Goal: Task Accomplishment & Management: Use online tool/utility

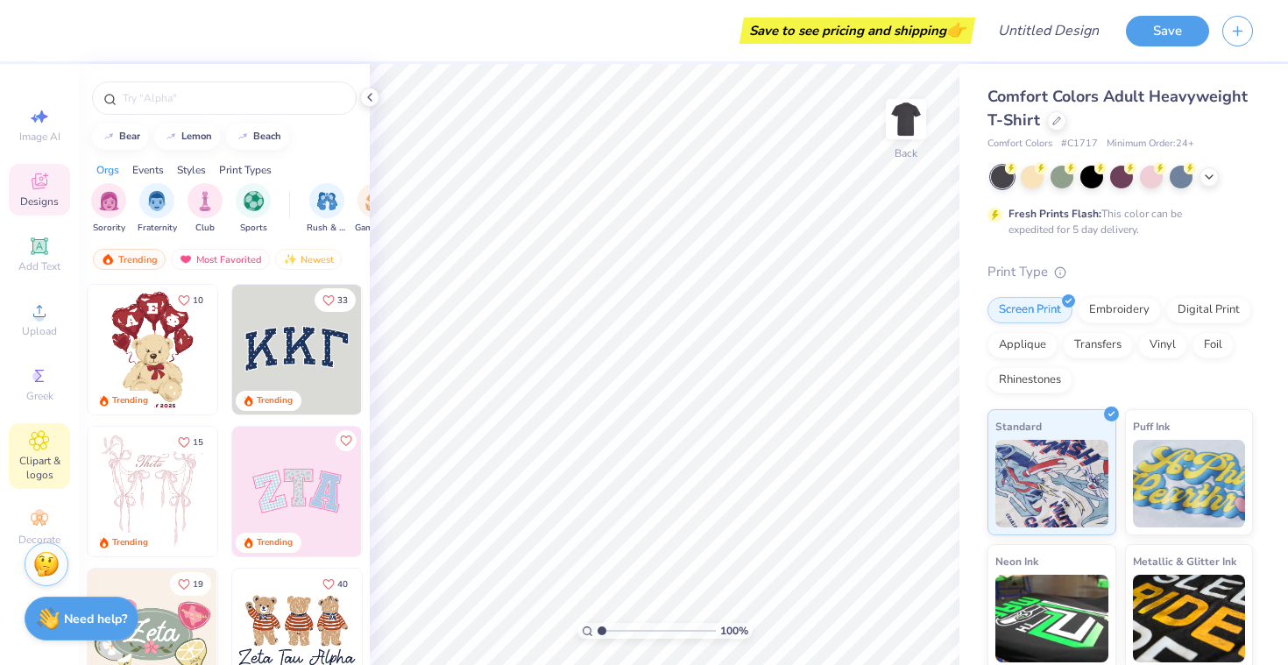
click at [45, 447] on icon at bounding box center [39, 440] width 20 height 21
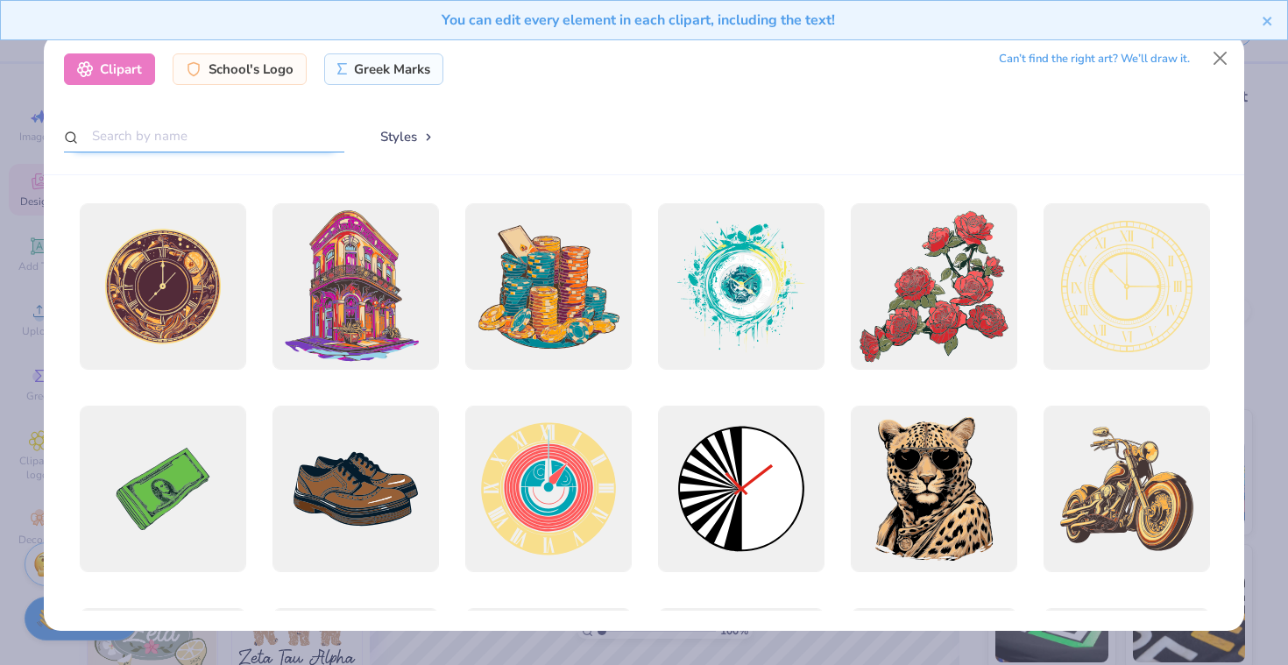
click at [224, 146] on input "text" at bounding box center [204, 136] width 280 height 32
type input "formula 1"
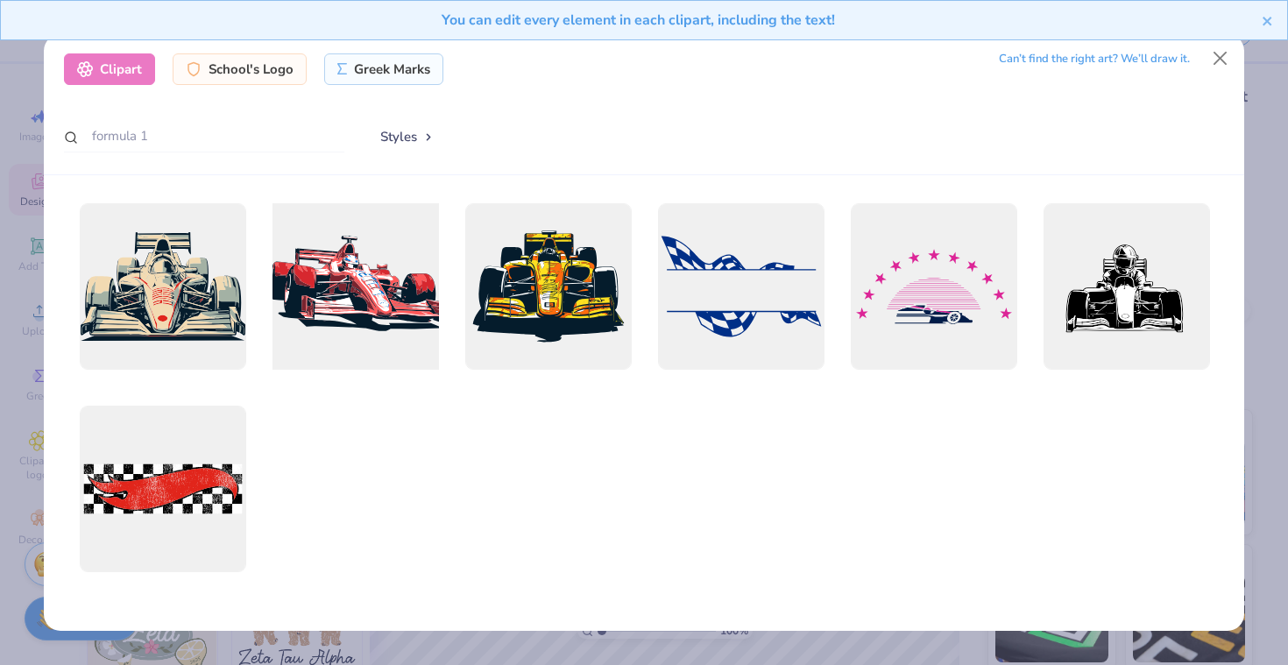
click at [358, 294] on div at bounding box center [355, 286] width 183 height 183
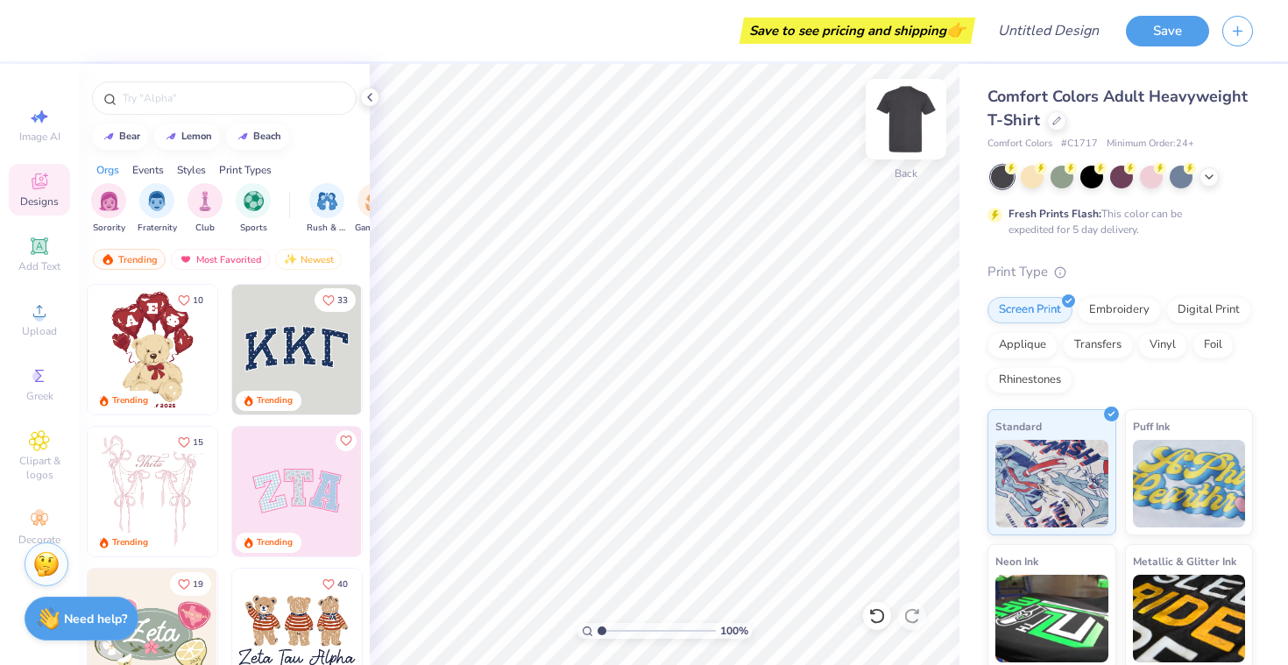
click at [909, 121] on img at bounding box center [906, 119] width 70 height 70
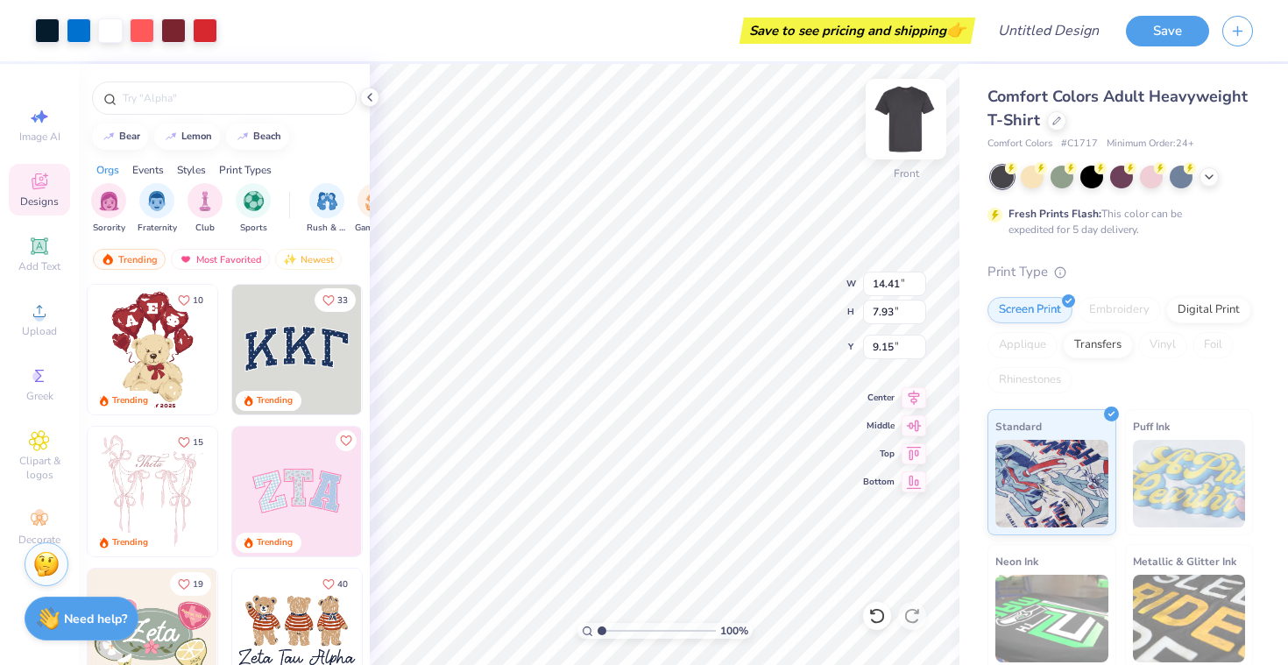
type input "9.15"
type input "12.99"
type input "7.15"
type input "8.90"
click at [41, 440] on icon at bounding box center [39, 440] width 9 height 9
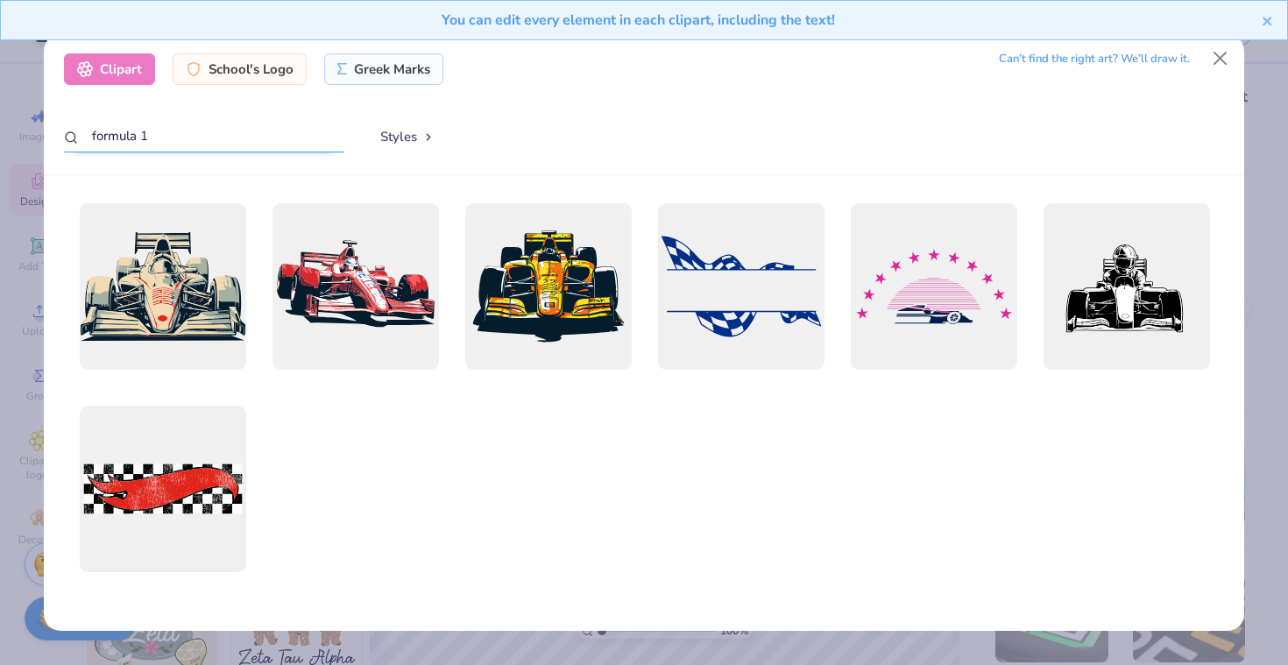
click at [233, 135] on input "formula 1" at bounding box center [204, 136] width 280 height 32
type input "fog"
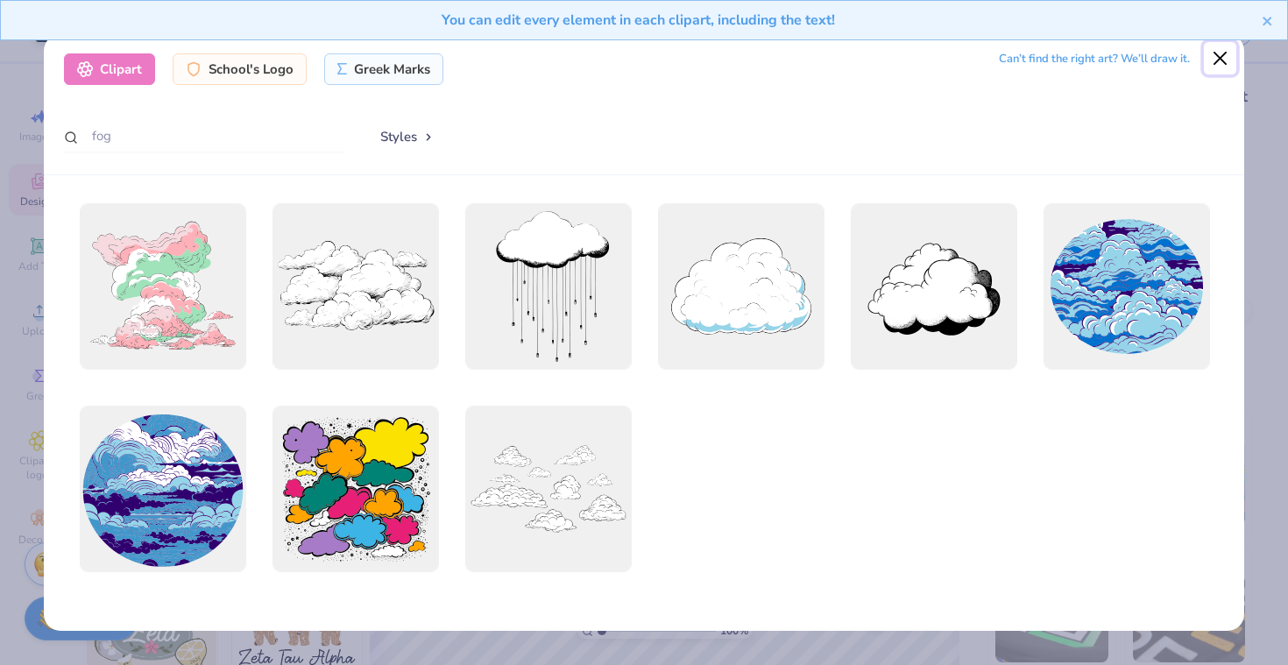
click at [1206, 62] on button "Close" at bounding box center [1220, 58] width 33 height 33
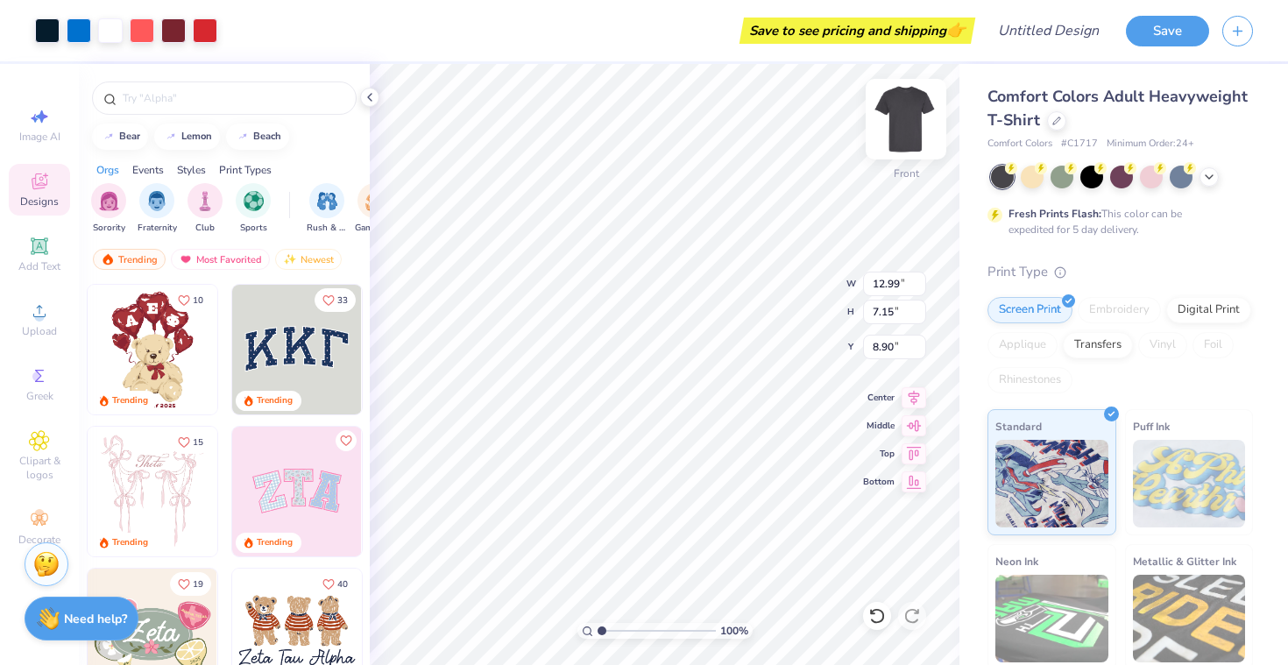
click at [905, 123] on img at bounding box center [906, 119] width 70 height 70
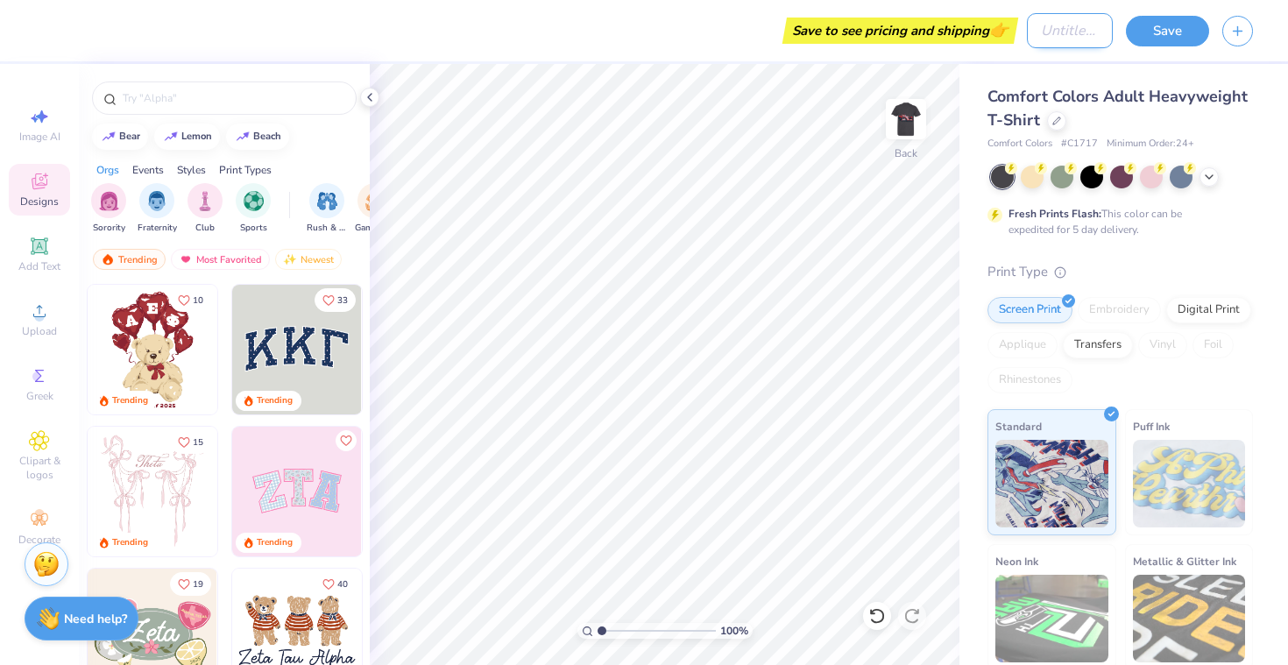
click at [1042, 37] on input "Design Title" at bounding box center [1070, 30] width 86 height 35
type input "Formula 1"
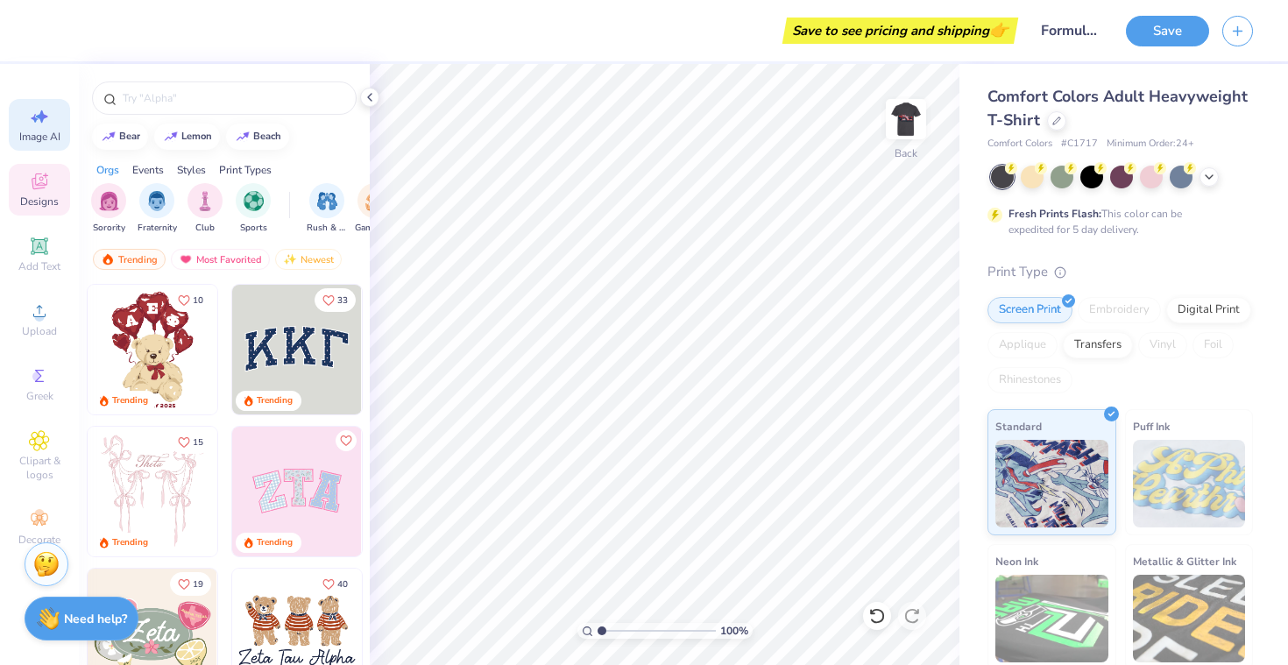
click at [44, 127] on div "Image AI" at bounding box center [39, 125] width 61 height 52
select select "4"
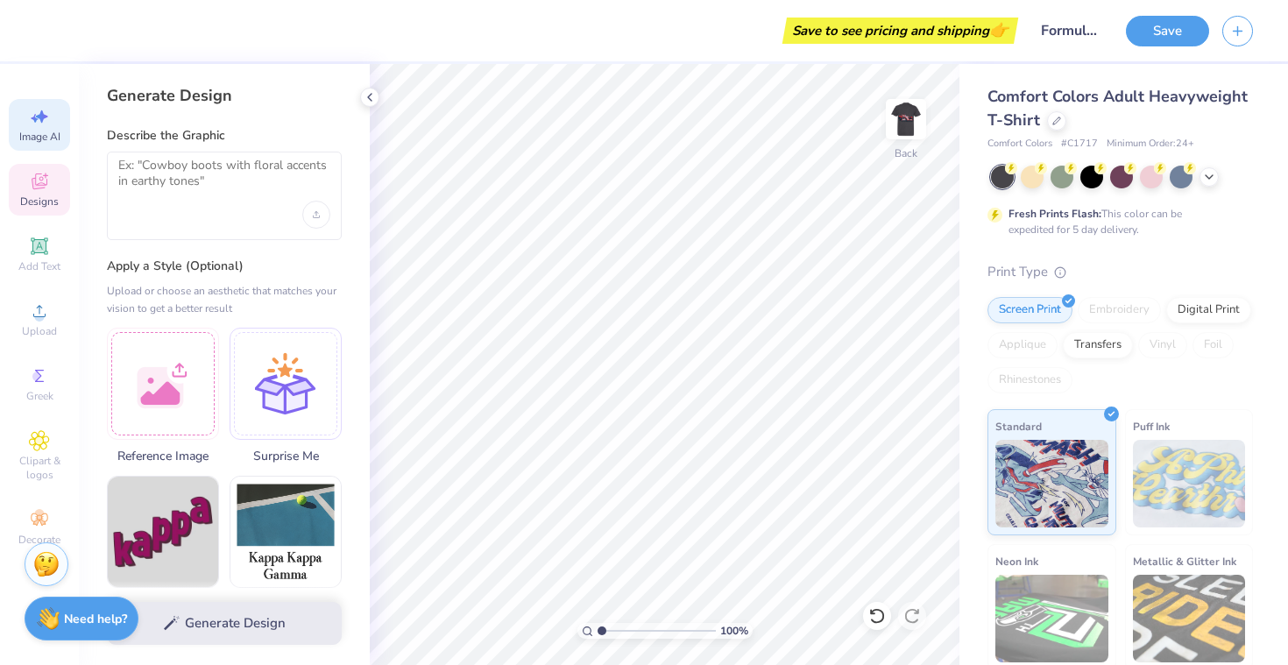
click at [34, 188] on icon at bounding box center [40, 182] width 16 height 16
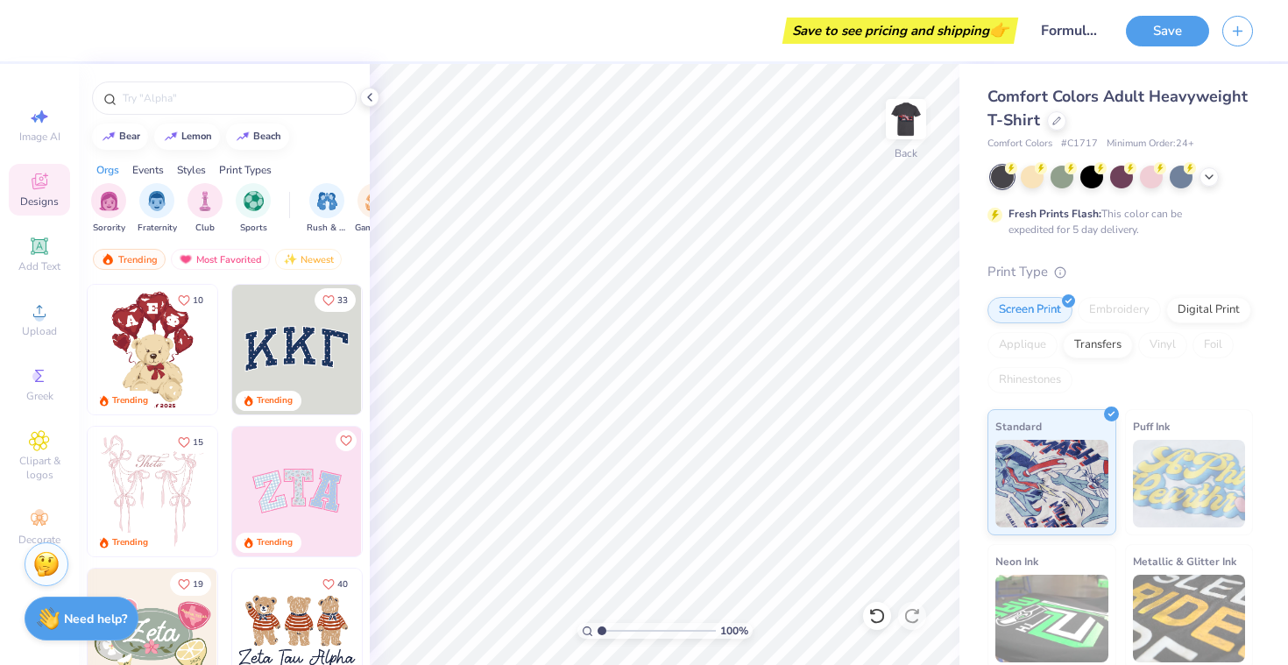
click at [997, 175] on div at bounding box center [1002, 177] width 23 height 23
click at [1208, 172] on icon at bounding box center [1210, 175] width 14 height 14
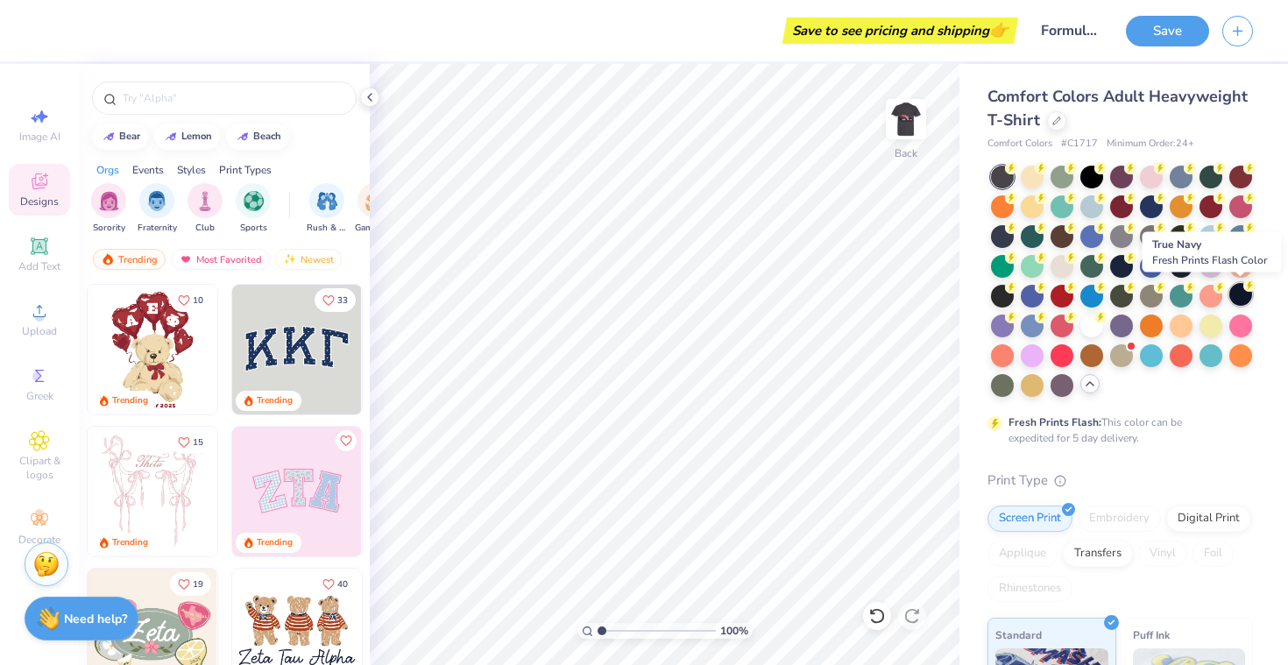
click at [1241, 291] on div at bounding box center [1241, 294] width 23 height 23
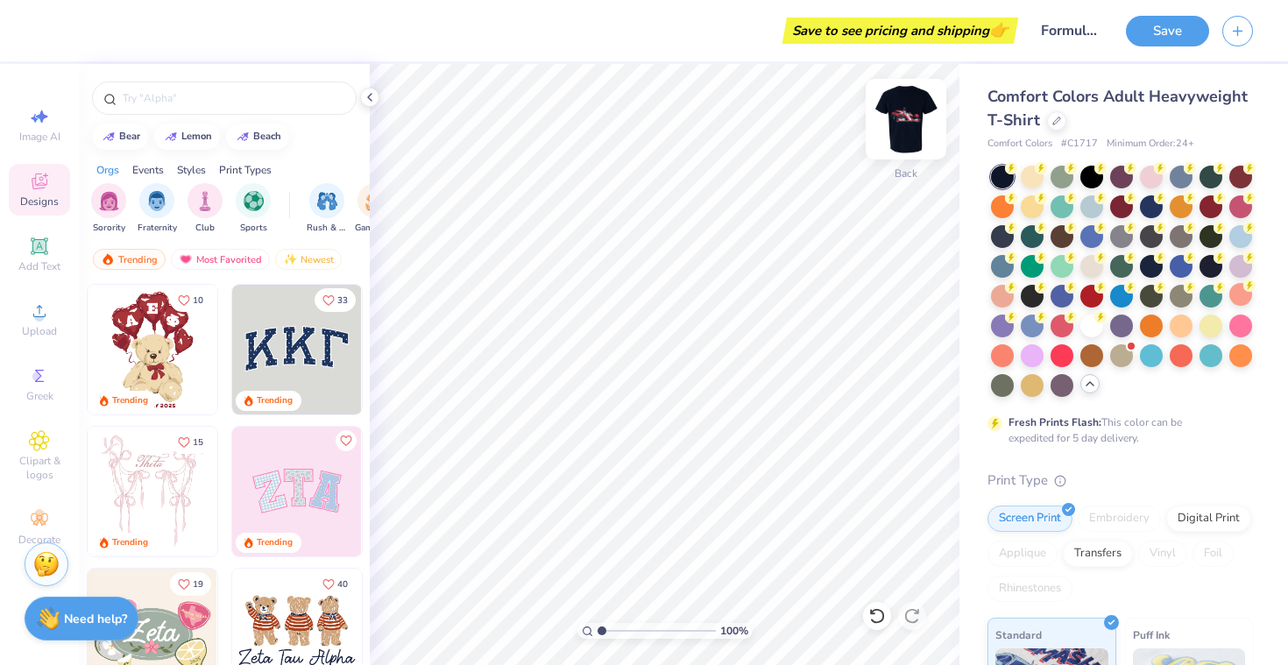
click at [915, 101] on img at bounding box center [906, 119] width 70 height 70
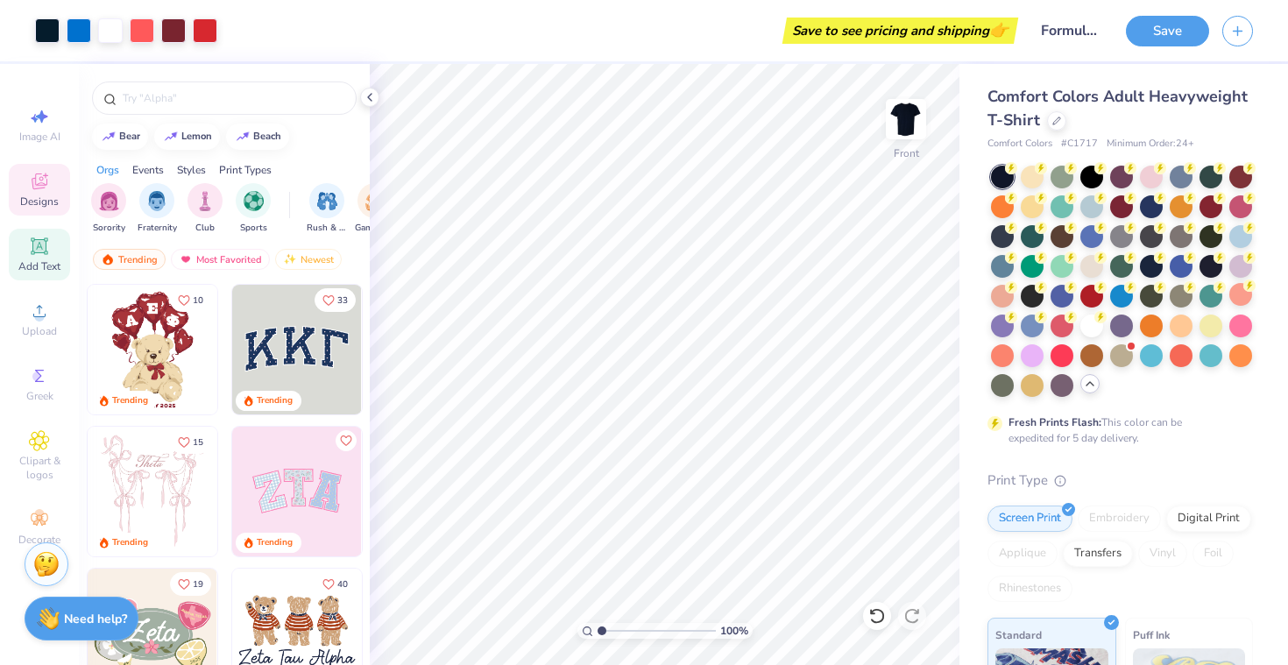
click at [27, 239] on div "Add Text" at bounding box center [39, 255] width 61 height 52
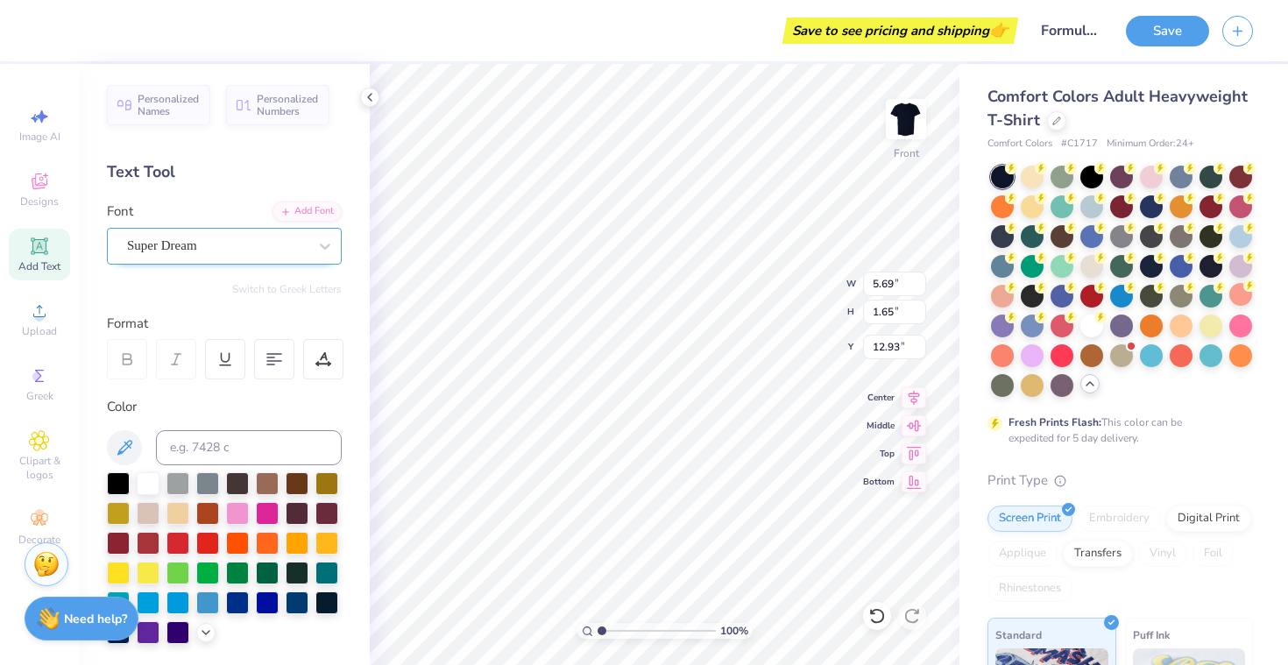
click at [246, 236] on div "Super Dream" at bounding box center [217, 245] width 184 height 27
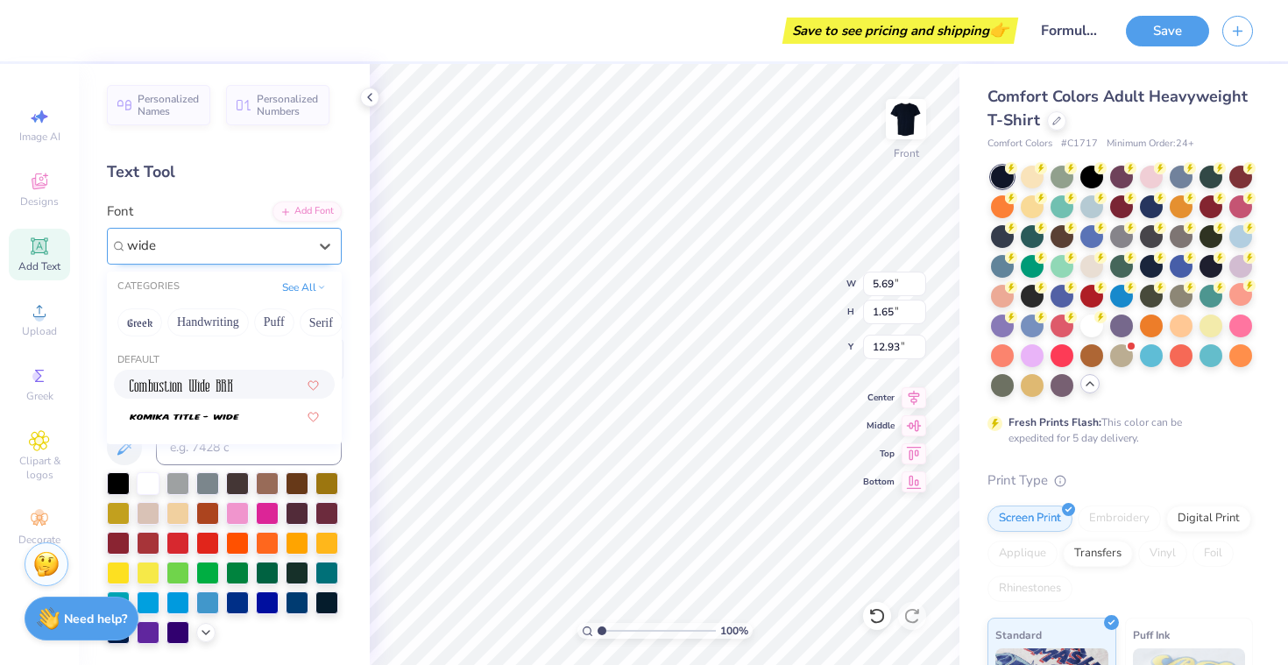
type input "wide"
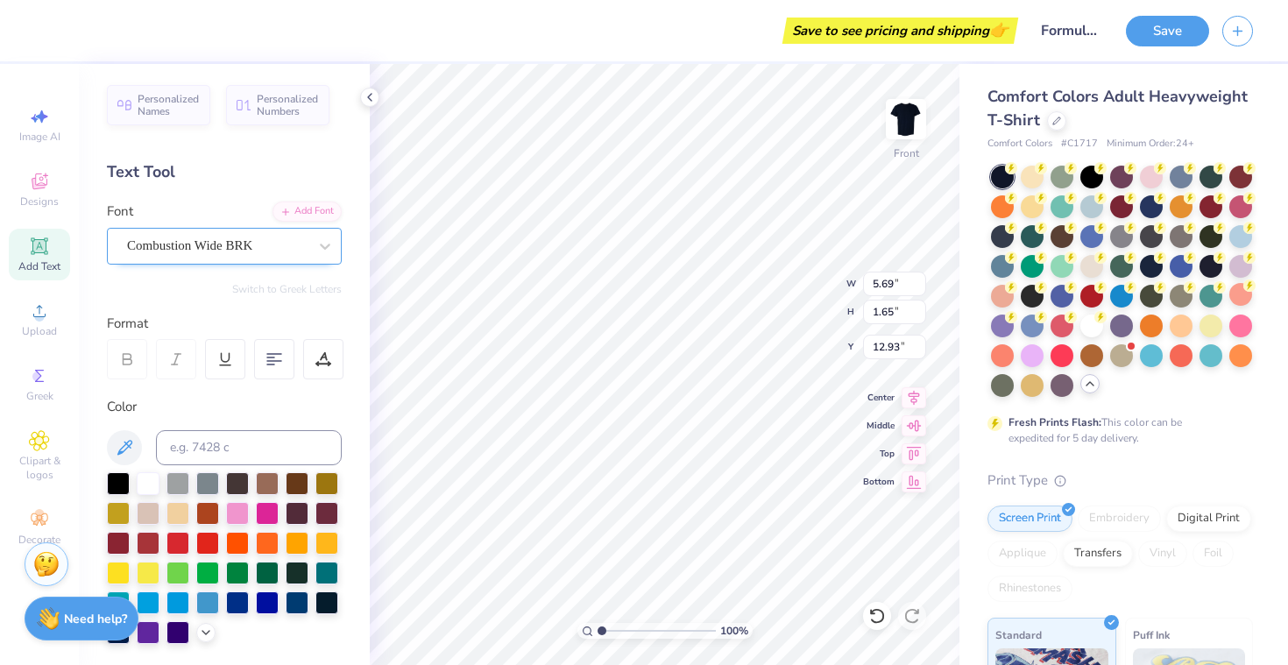
type input "3.32"
type input "1.70"
type input "12.90"
click at [273, 242] on div "Combustion Wide BRK" at bounding box center [217, 245] width 184 height 27
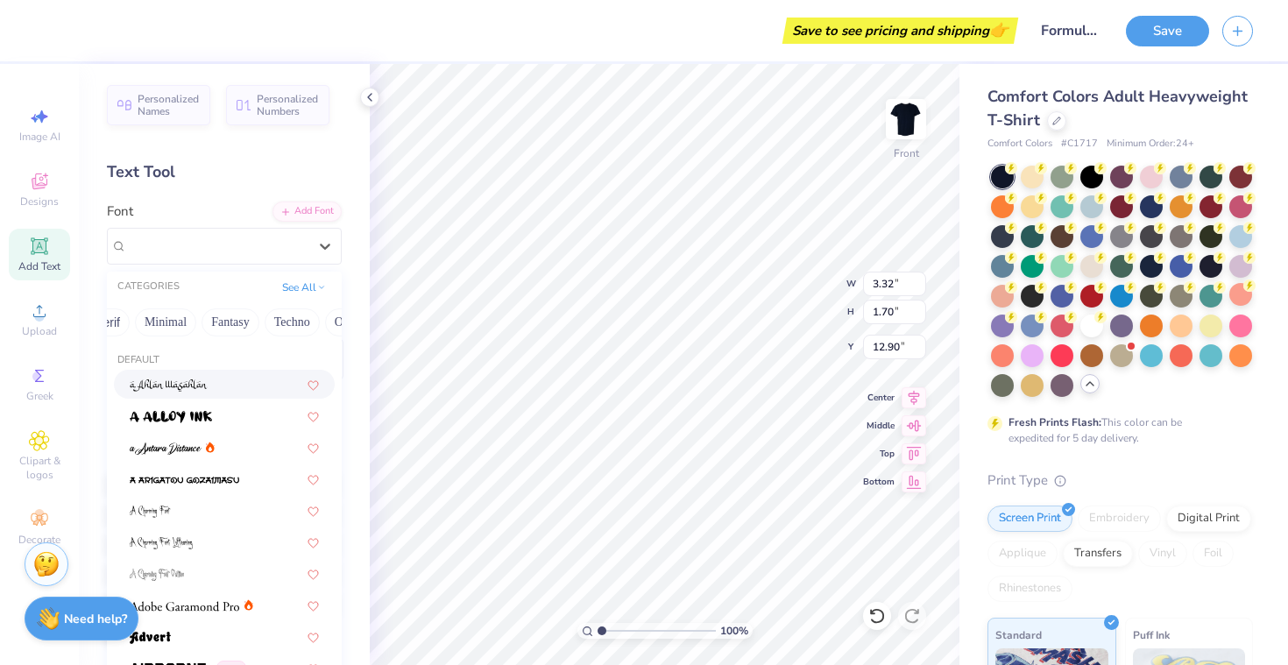
scroll to position [0, 515]
click at [248, 320] on button "Techno" at bounding box center [253, 323] width 55 height 28
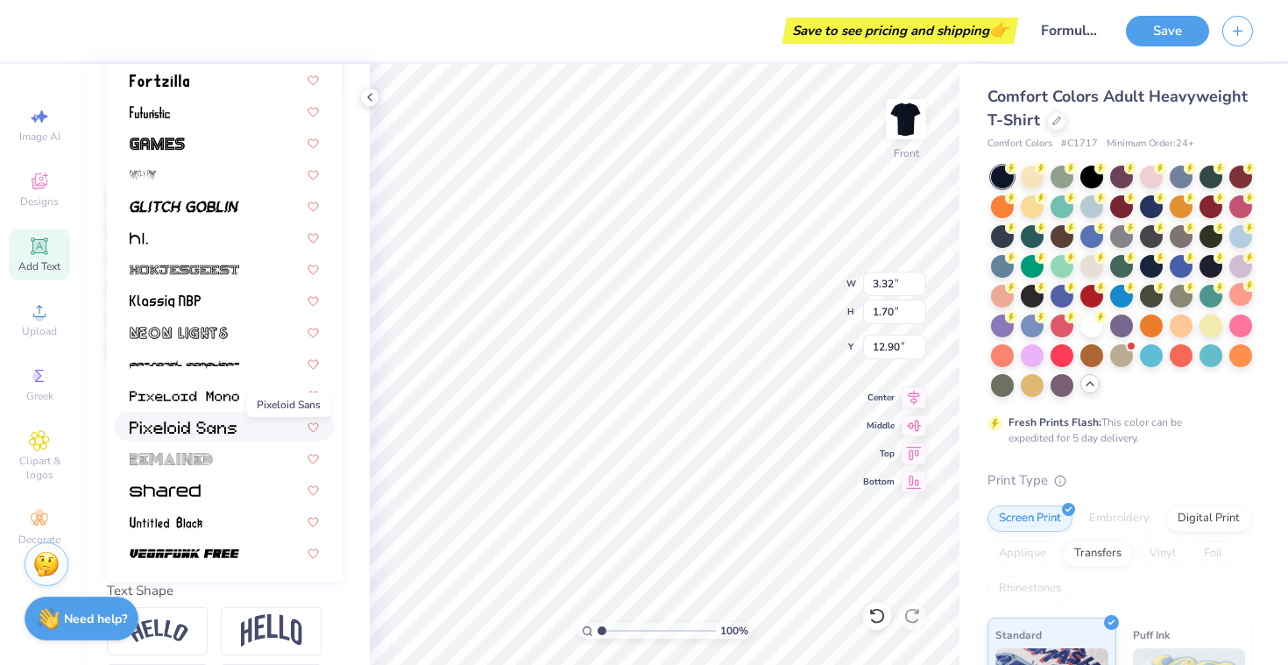
scroll to position [329, 0]
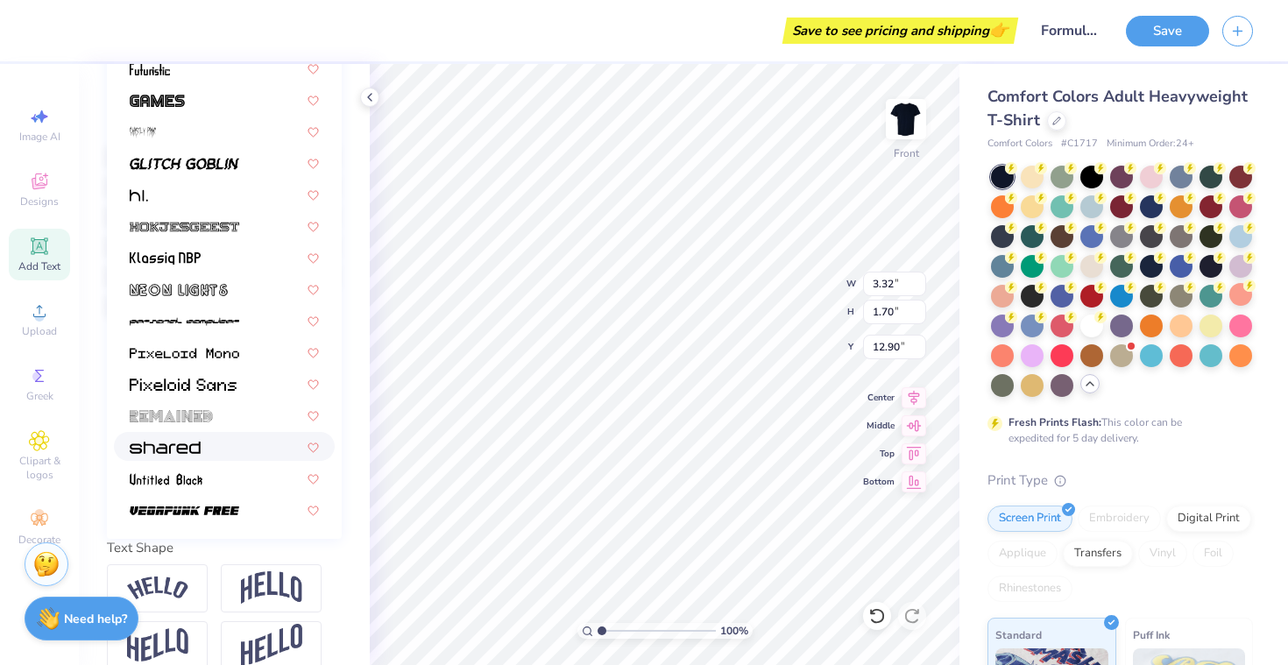
click at [178, 457] on div at bounding box center [224, 446] width 221 height 29
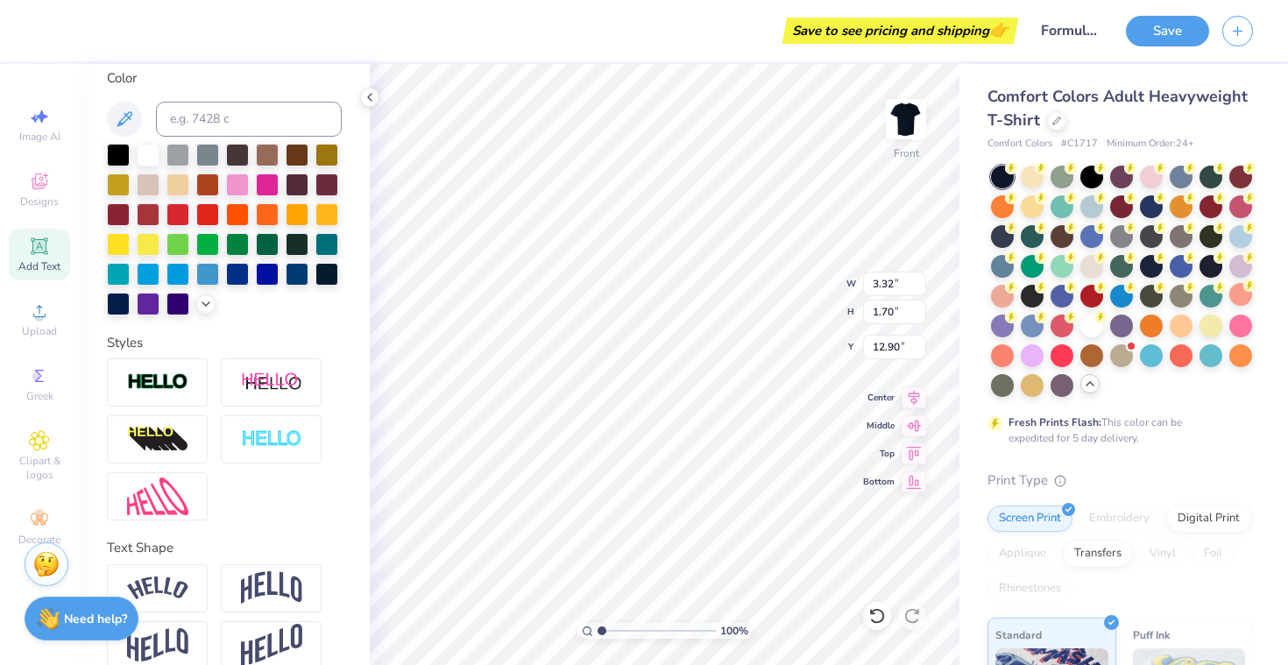
type input "5.62"
type input "1.73"
type input "12.88"
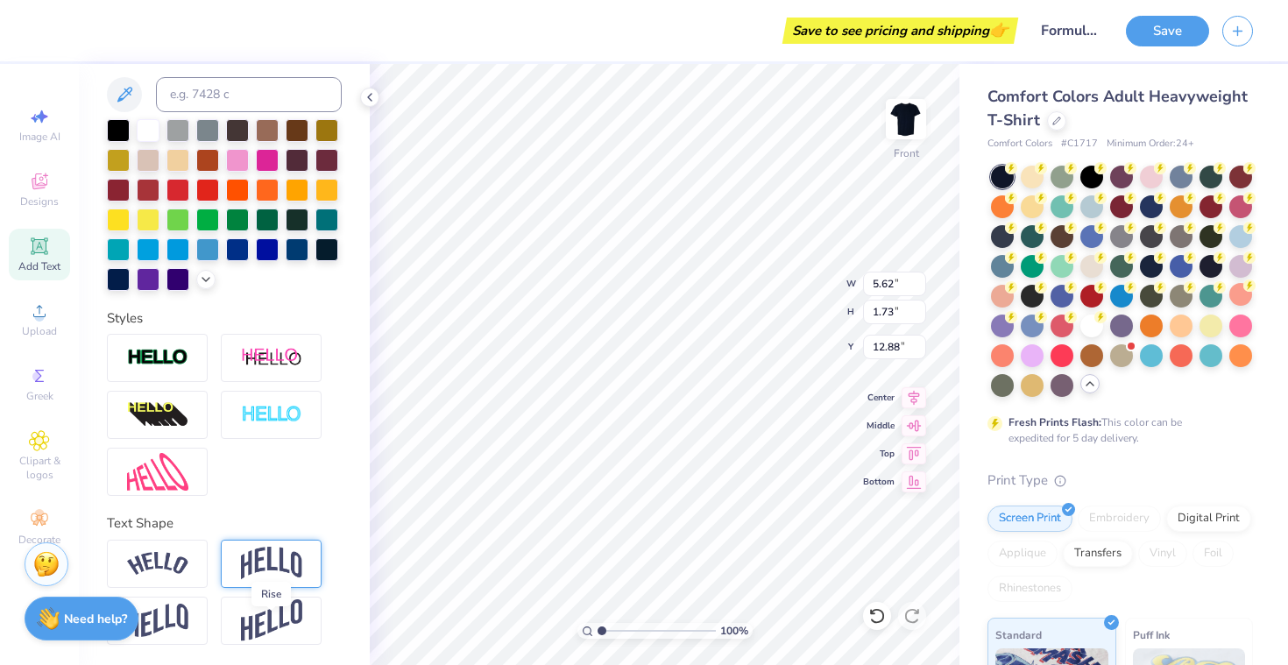
scroll to position [266, 0]
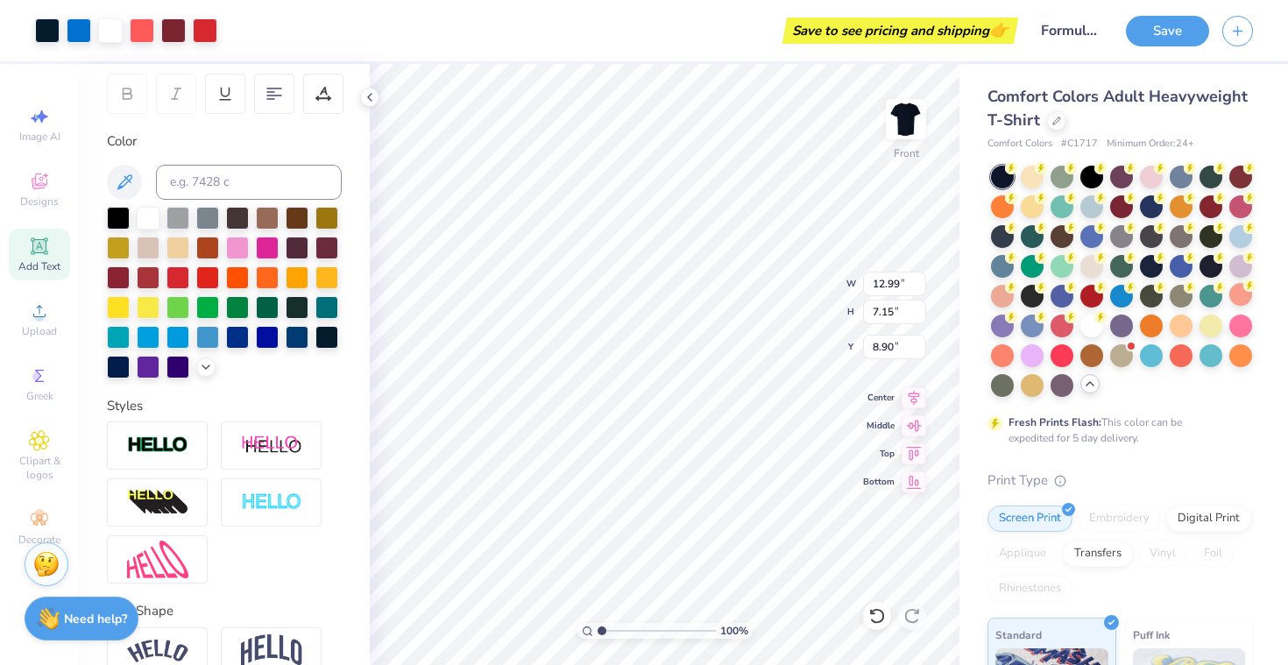
type input "8.89"
click at [34, 251] on icon at bounding box center [38, 245] width 13 height 13
type input "12.99"
type input "7.15"
type input "8.88"
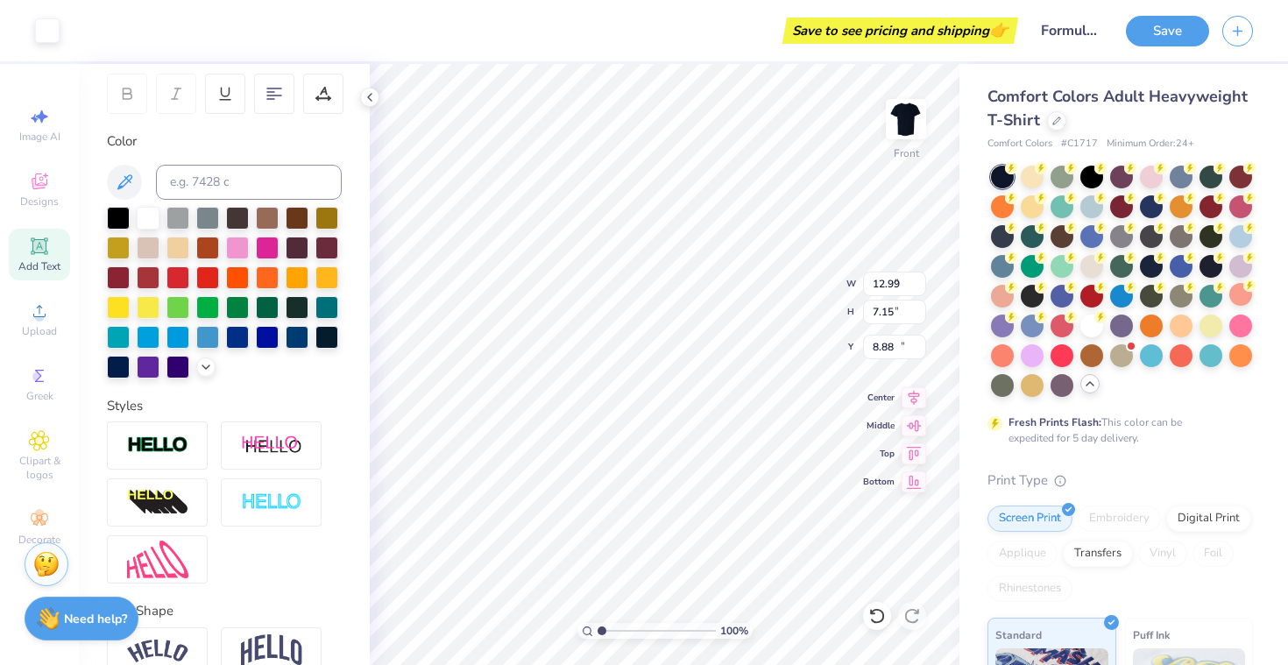
type input "5.69"
type input "1.65"
type input "5.72"
click at [165, 442] on img at bounding box center [157, 446] width 61 height 20
type input "5.72"
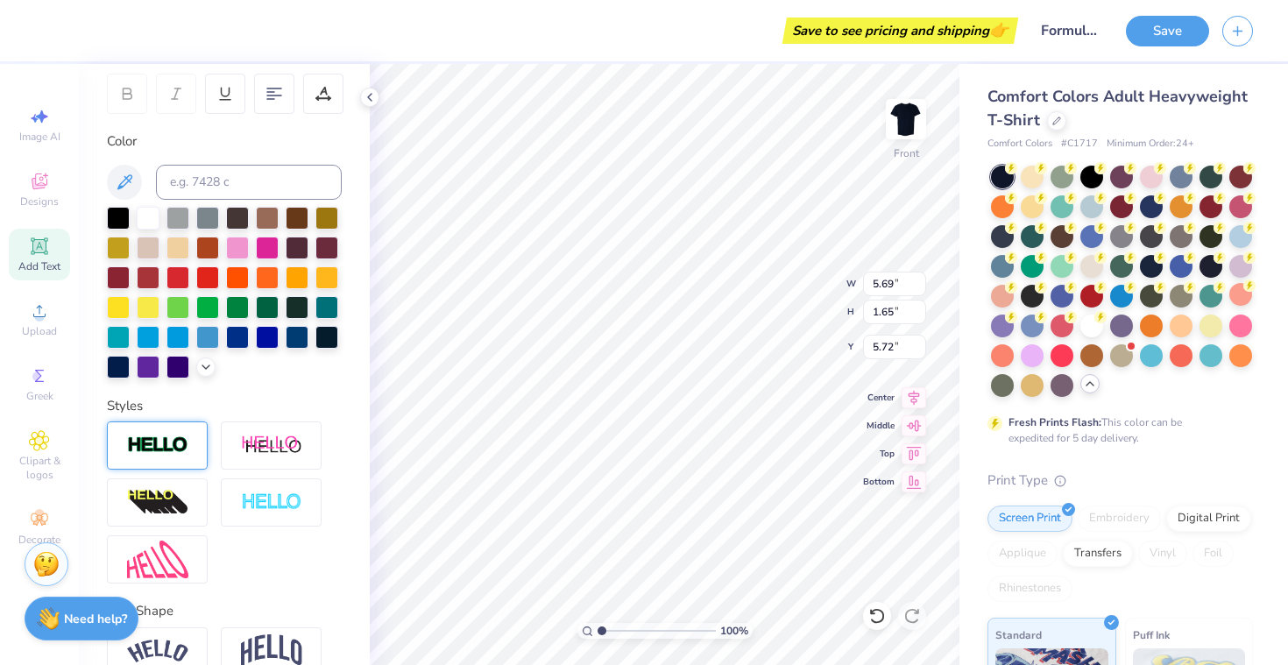
type input "1.68"
type input "5.71"
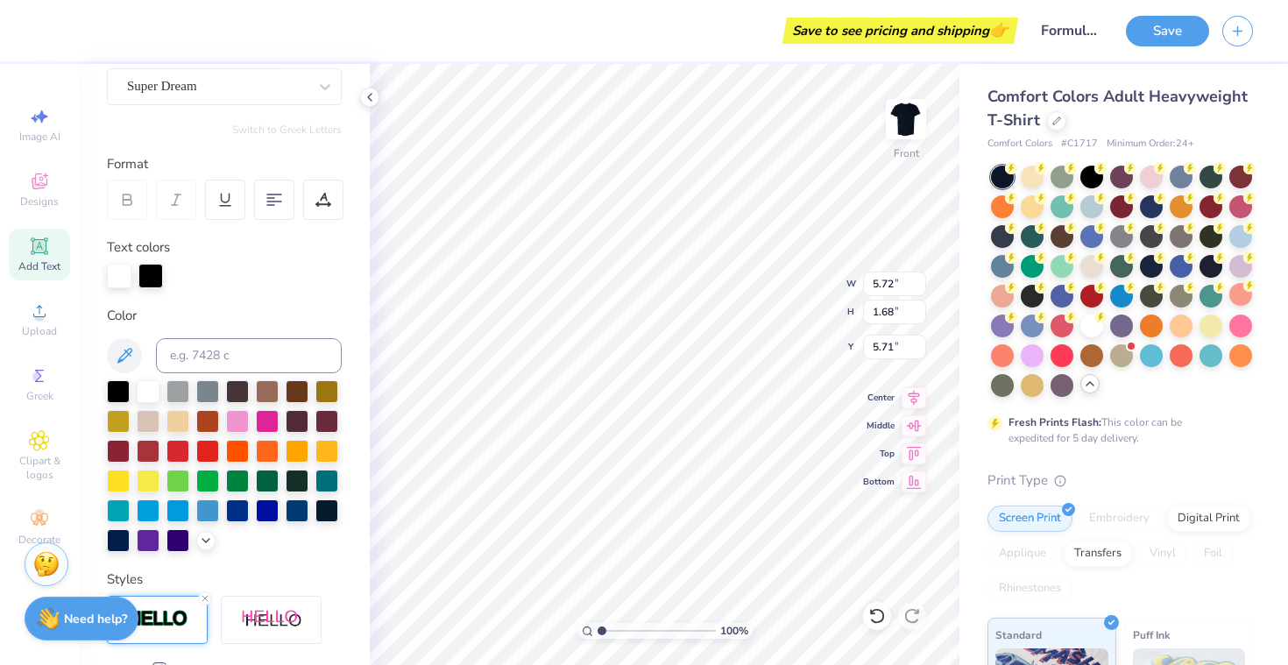
scroll to position [70, 0]
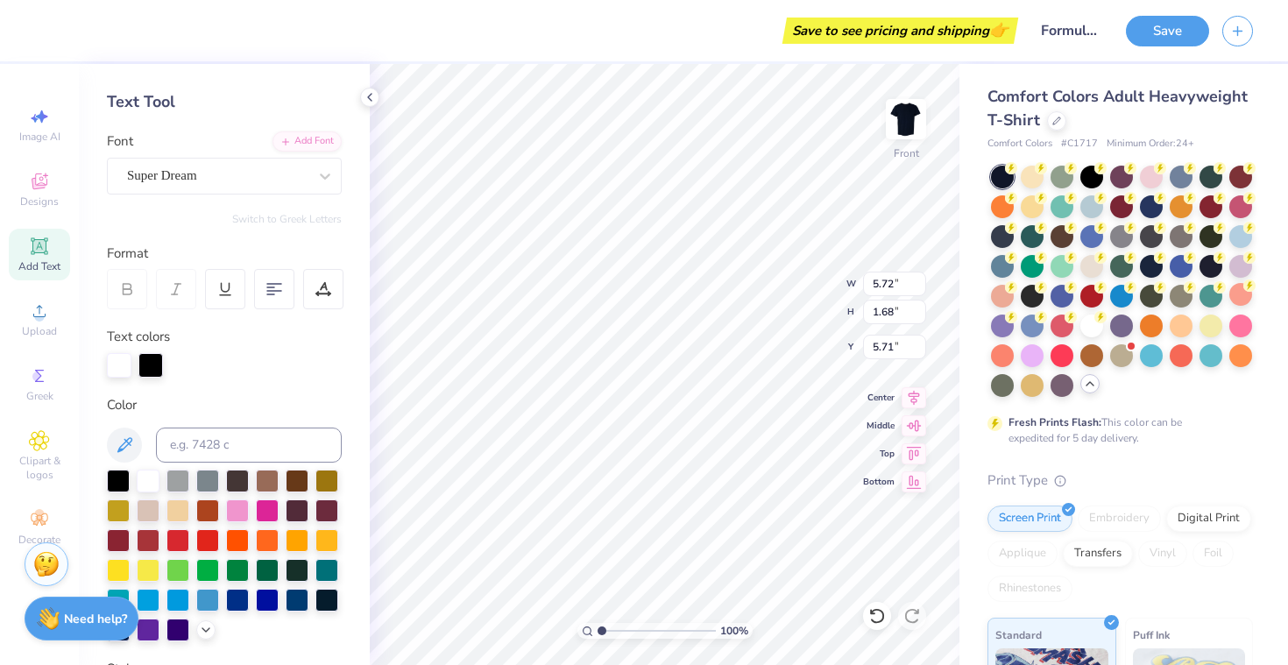
click at [203, 194] on div "Personalized Names Personalized Numbers Text Tool Add Font Font Super Dream Swi…" at bounding box center [224, 364] width 291 height 601
click at [213, 172] on div "Super Dream" at bounding box center [217, 175] width 184 height 27
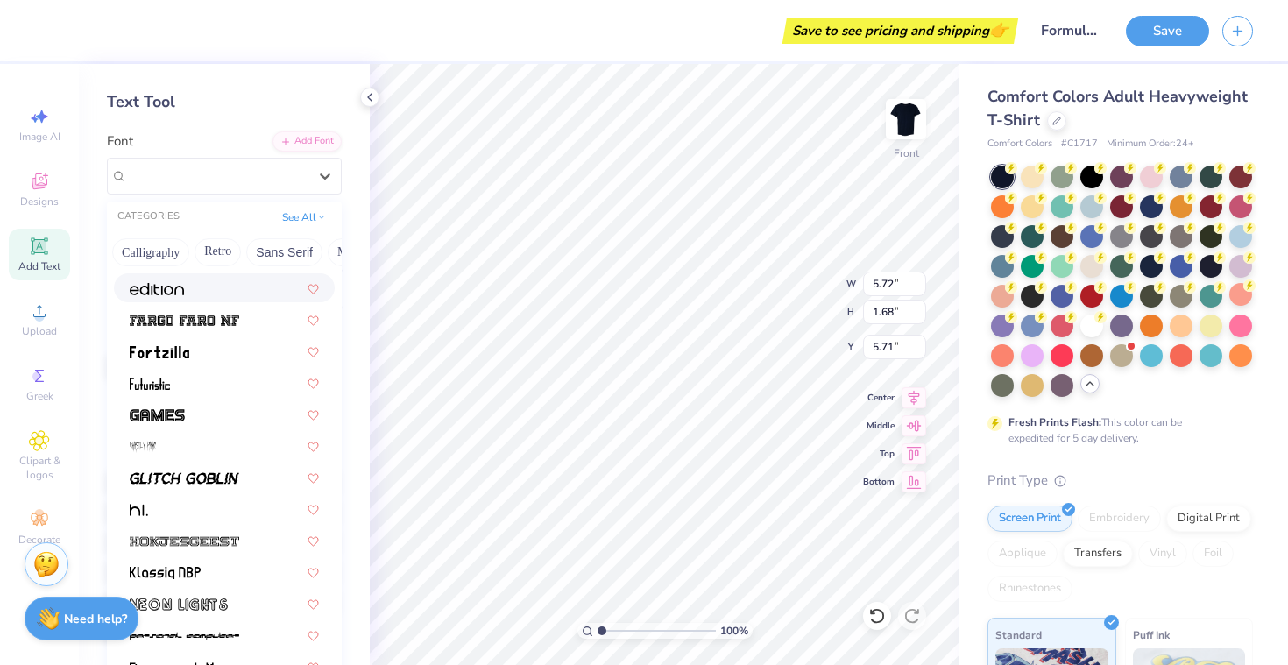
scroll to position [0, 296]
click at [194, 262] on button "Retro" at bounding box center [205, 252] width 46 height 28
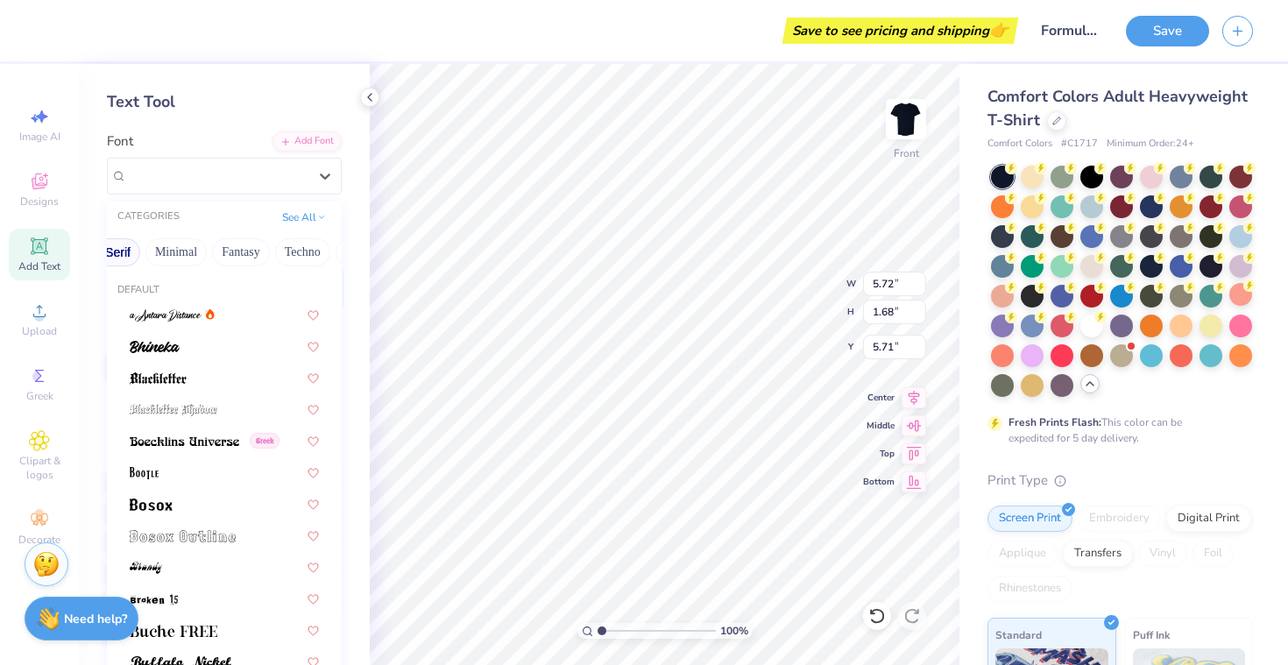
scroll to position [0, 515]
click at [245, 252] on button "Techno" at bounding box center [253, 252] width 55 height 28
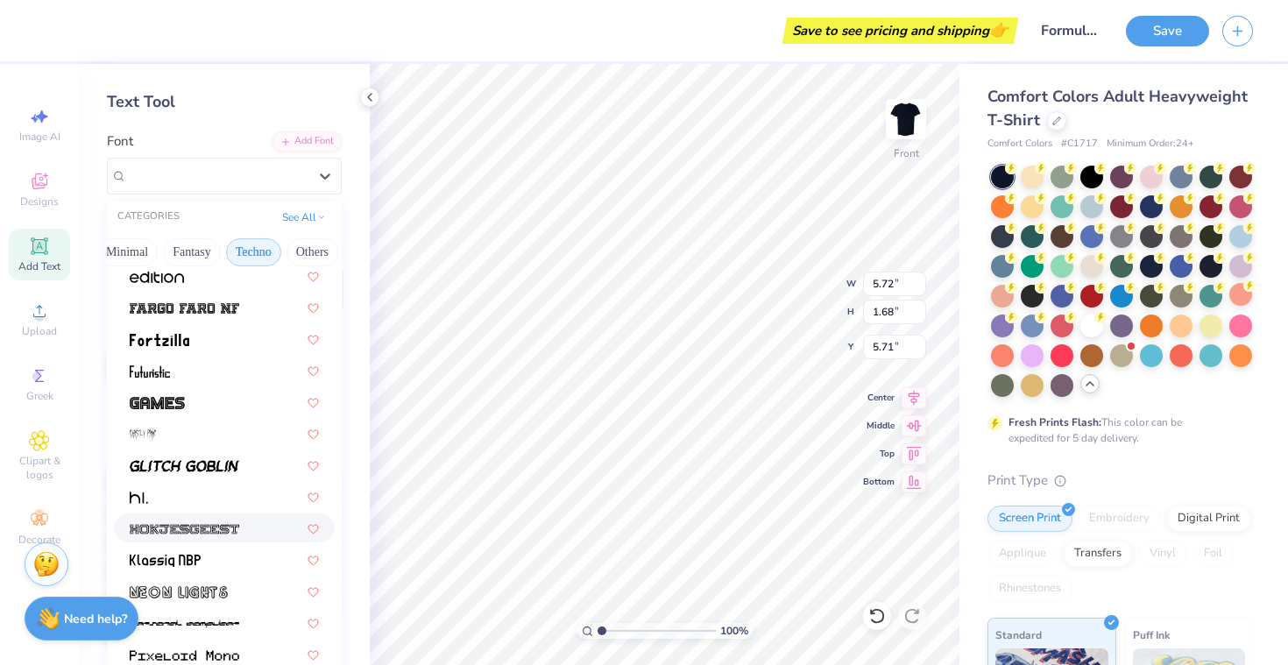
scroll to position [303, 0]
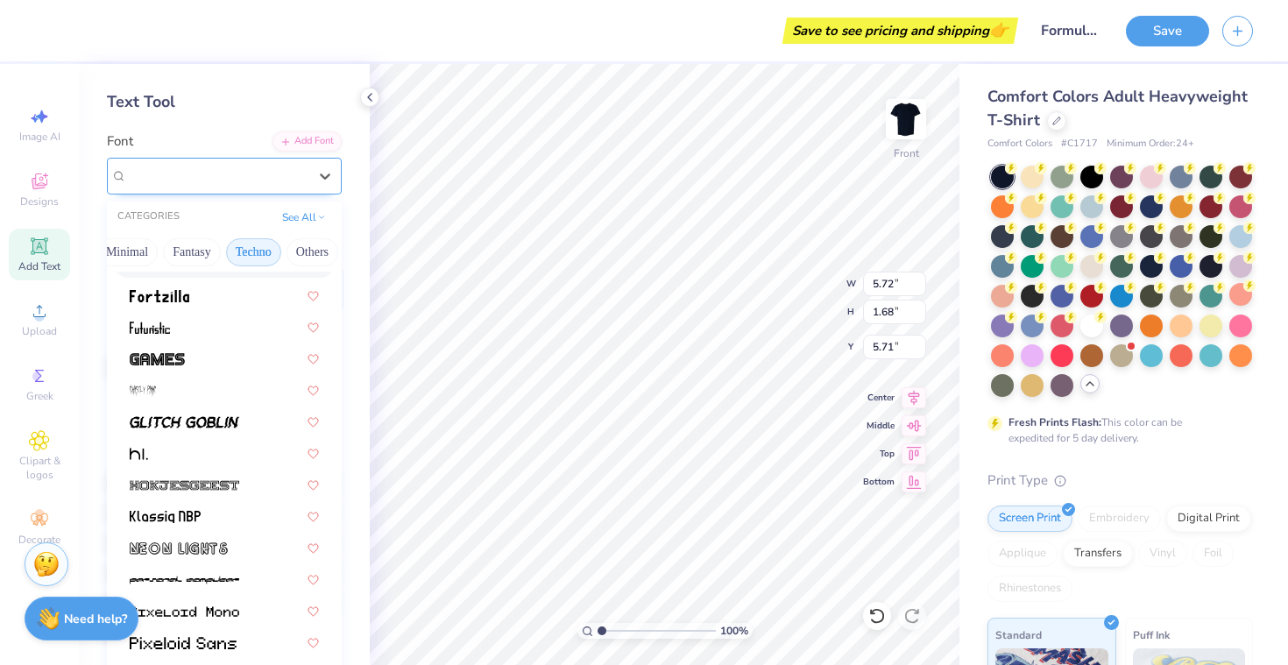
click at [197, 167] on span "Super Dream" at bounding box center [162, 176] width 70 height 20
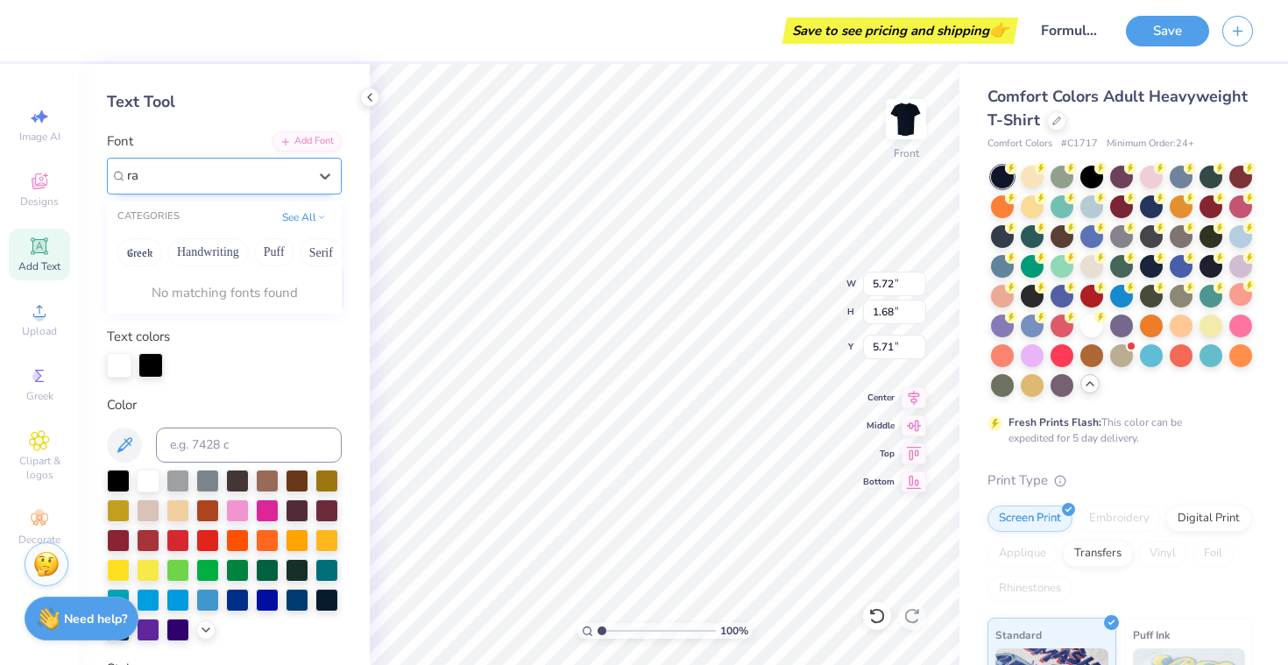
type input "r"
type input "12.99"
type input "7.15"
type input "8.88"
type input "5.65"
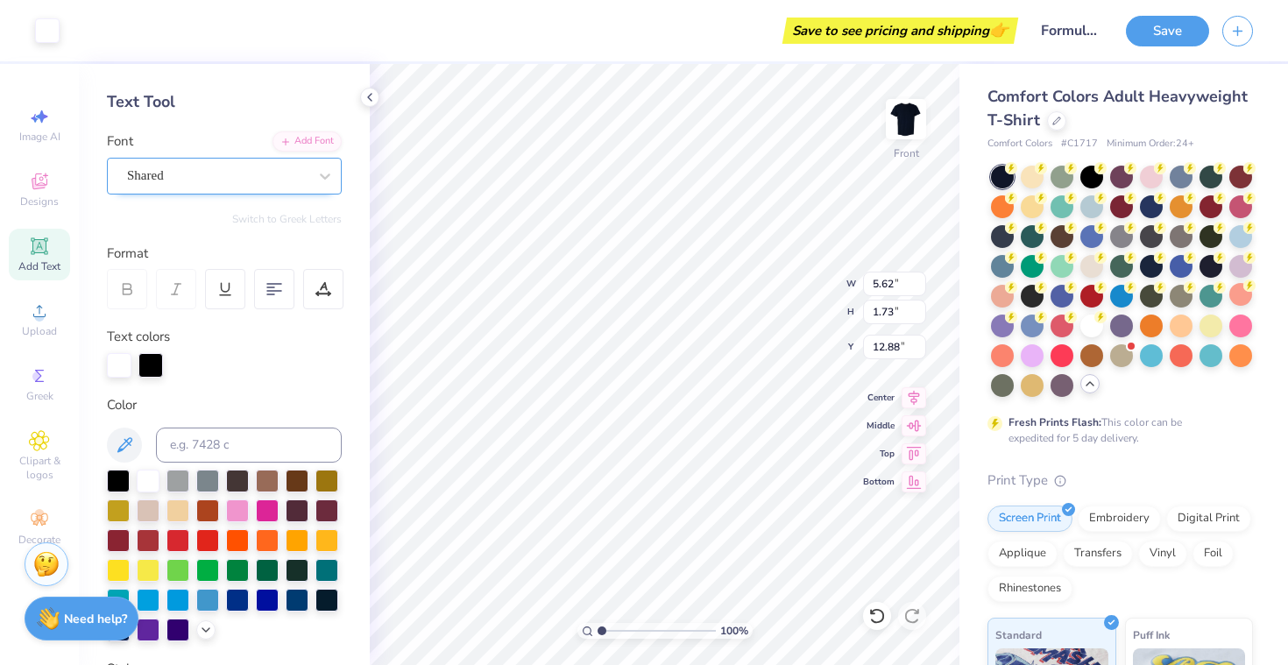
type input "1.76"
type input "12.87"
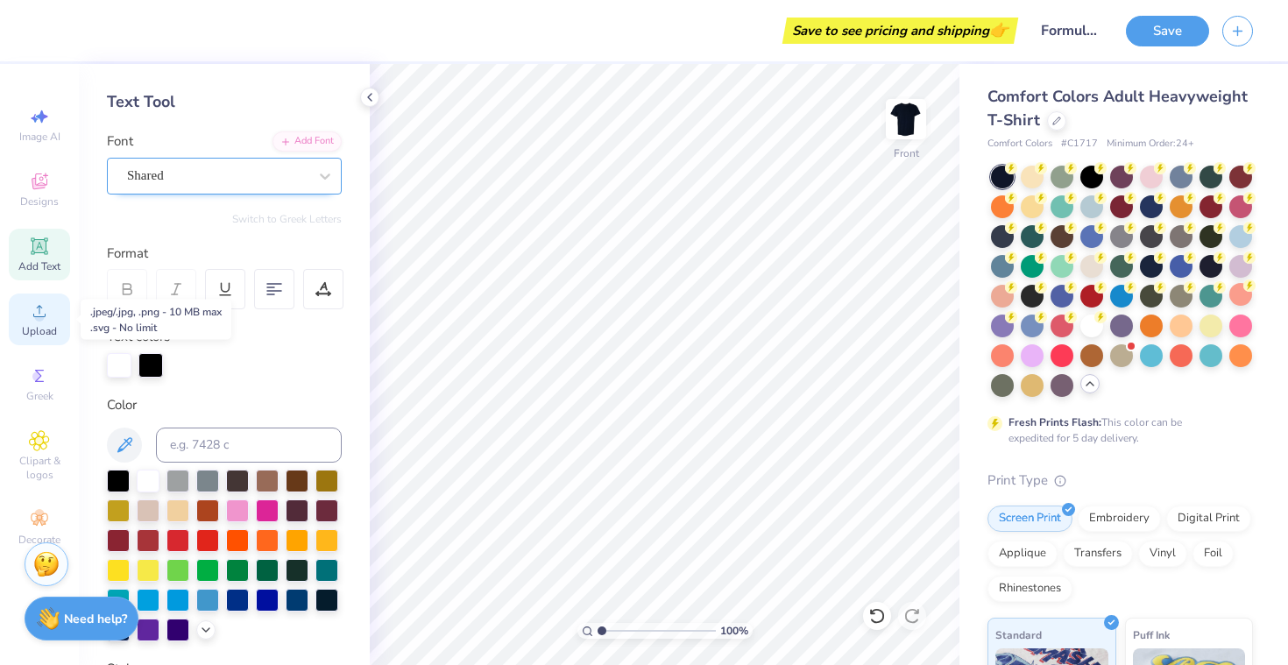
click at [43, 302] on icon at bounding box center [39, 311] width 21 height 21
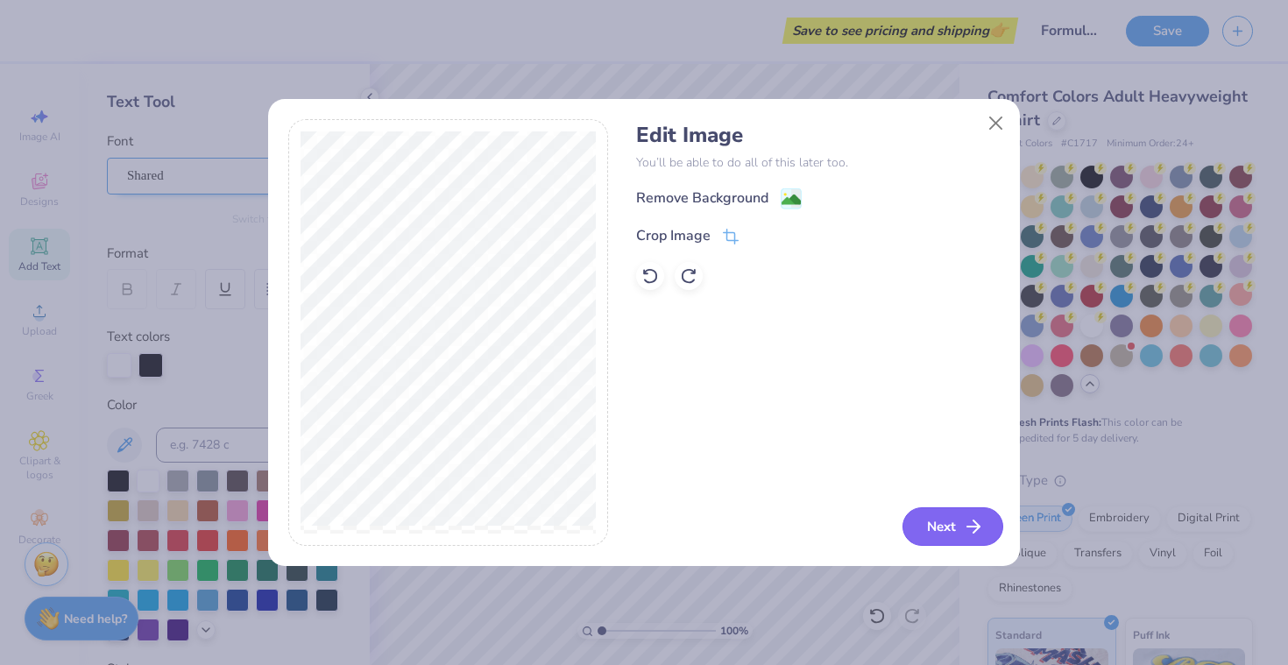
click at [954, 530] on button "Next" at bounding box center [953, 526] width 101 height 39
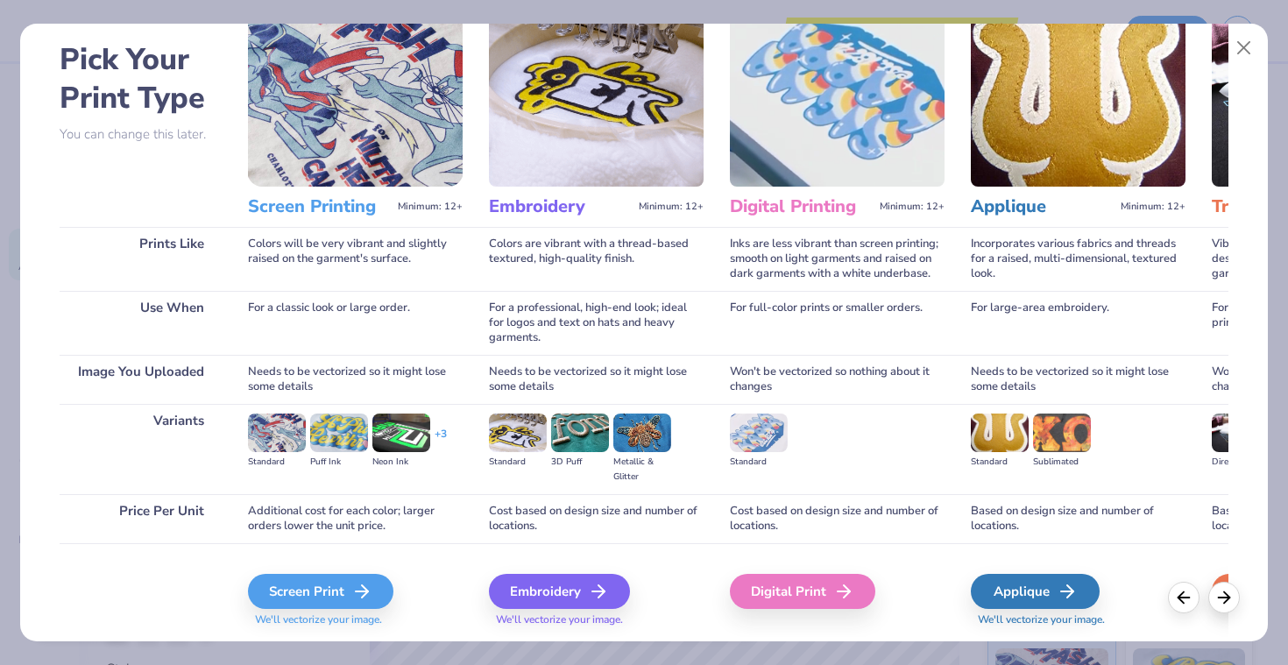
scroll to position [75, 0]
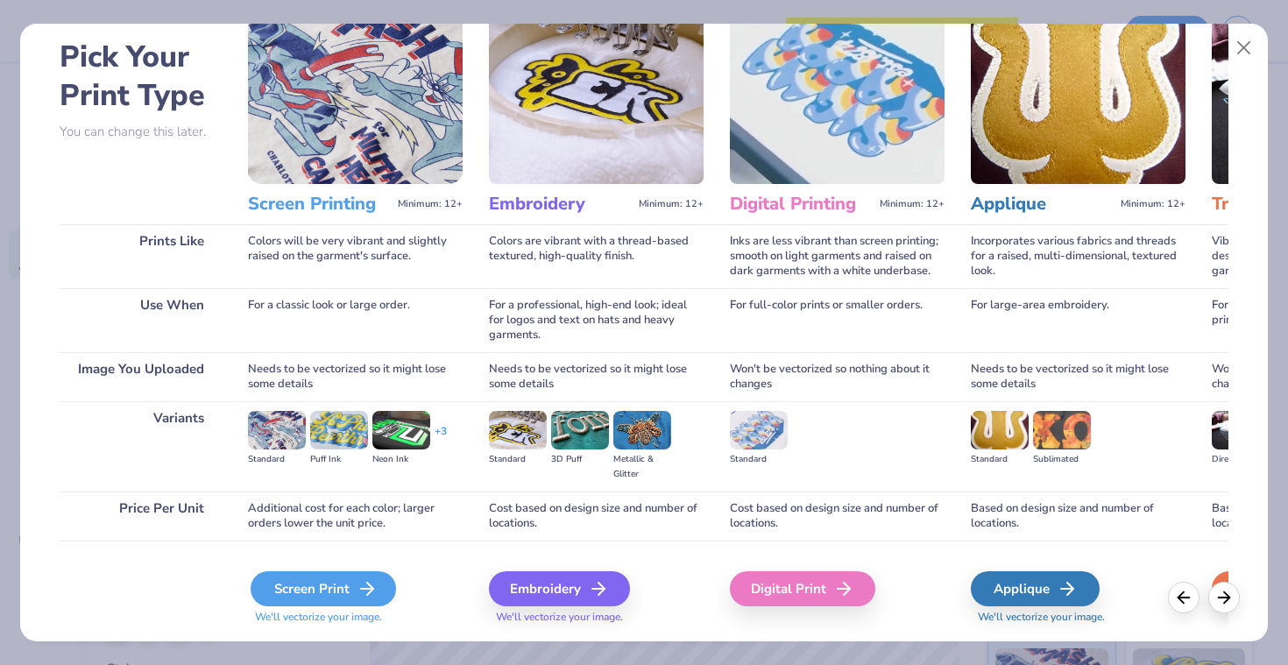
click at [341, 584] on div "Screen Print" at bounding box center [323, 588] width 145 height 35
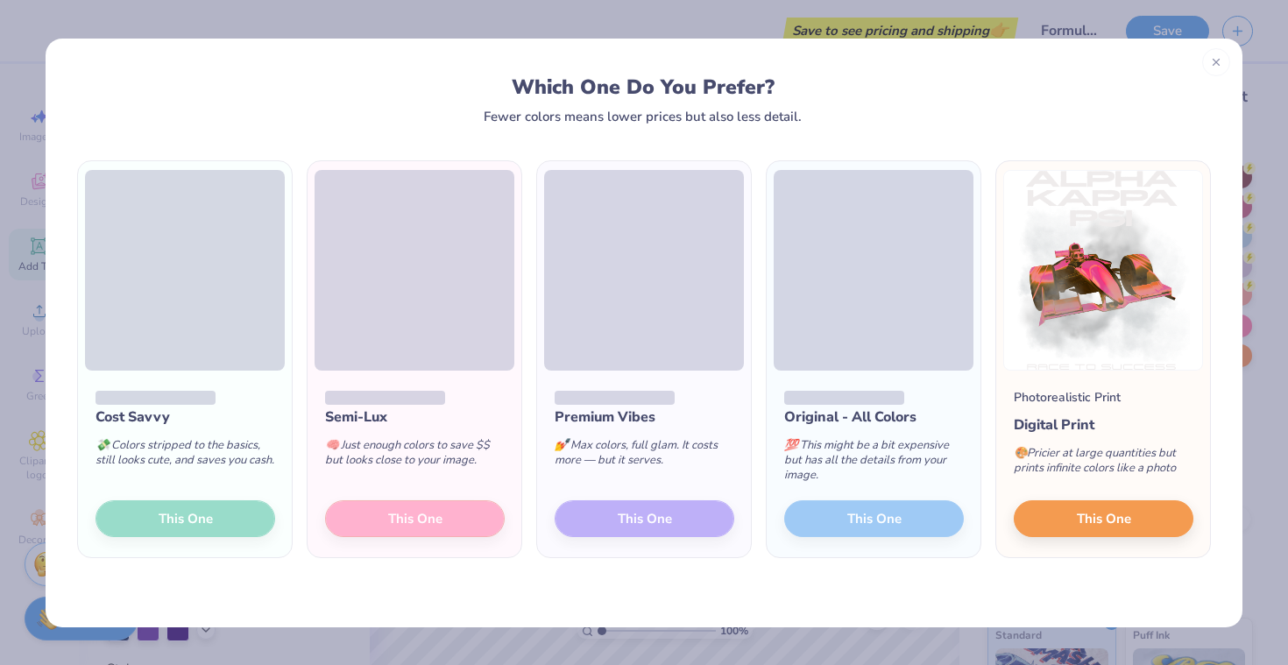
click at [431, 525] on div "Semi-Lux 🧠 Just enough colors to save $$ but looks close to your image. This One" at bounding box center [415, 465] width 214 height 188
click at [429, 511] on div "Semi-Lux 🧠 Just enough colors to save $$ but looks close to your image. This One" at bounding box center [415, 465] width 214 height 188
click at [428, 529] on div "Semi-Lux 🧠 Just enough colors to save $$ but looks close to your image. This One" at bounding box center [415, 465] width 214 height 188
click at [449, 318] on span at bounding box center [415, 270] width 200 height 201
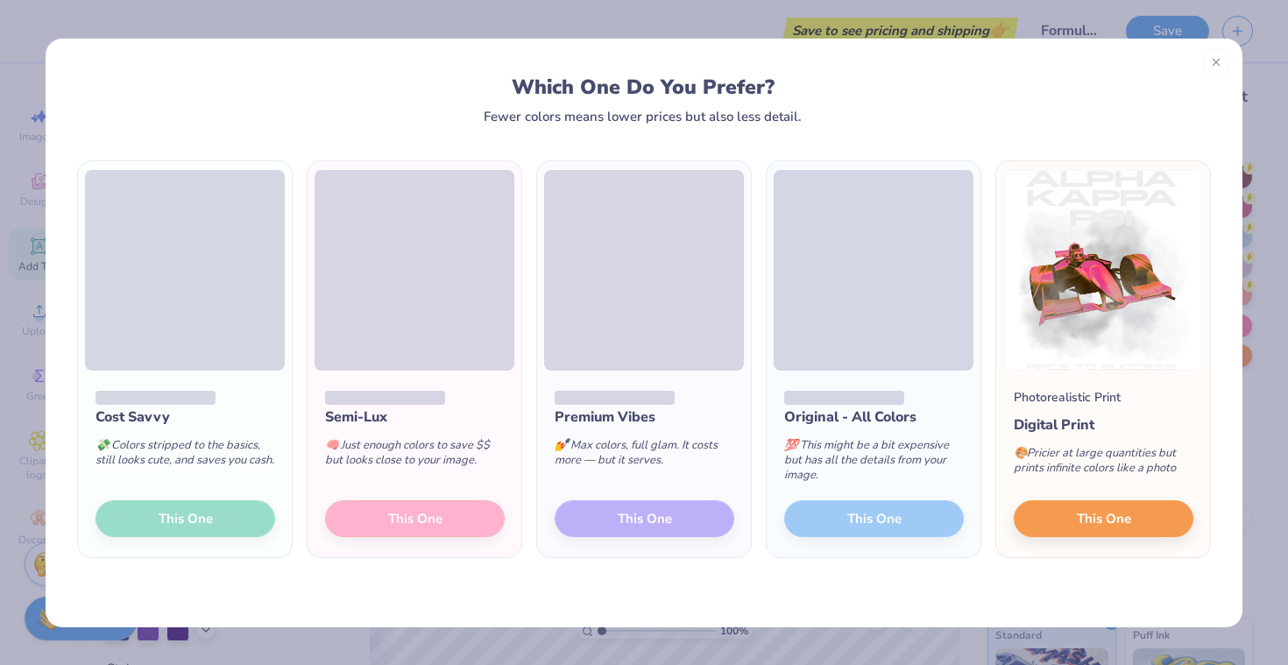
click at [449, 318] on span at bounding box center [415, 270] width 200 height 201
click at [417, 518] on div "Semi-Lux 🧠 Just enough colors to save $$ but looks close to your image. This One" at bounding box center [415, 465] width 214 height 188
click at [1217, 55] on icon at bounding box center [1216, 59] width 12 height 12
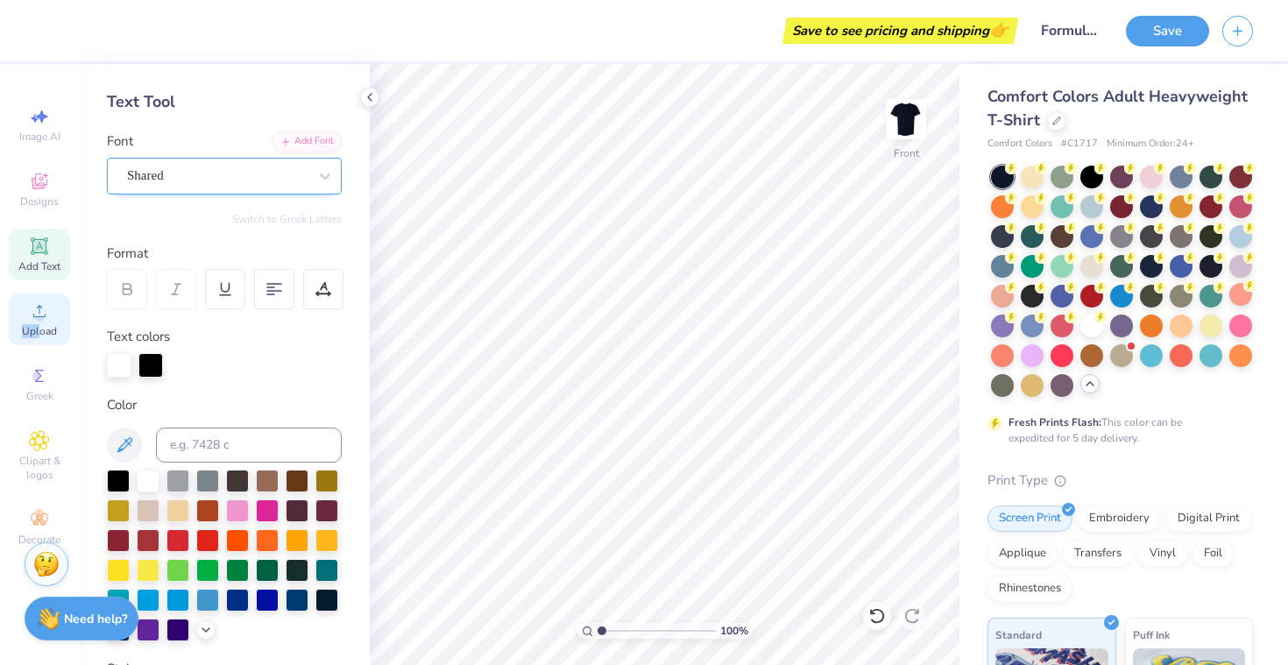
click at [40, 324] on span "Upload" at bounding box center [39, 331] width 35 height 14
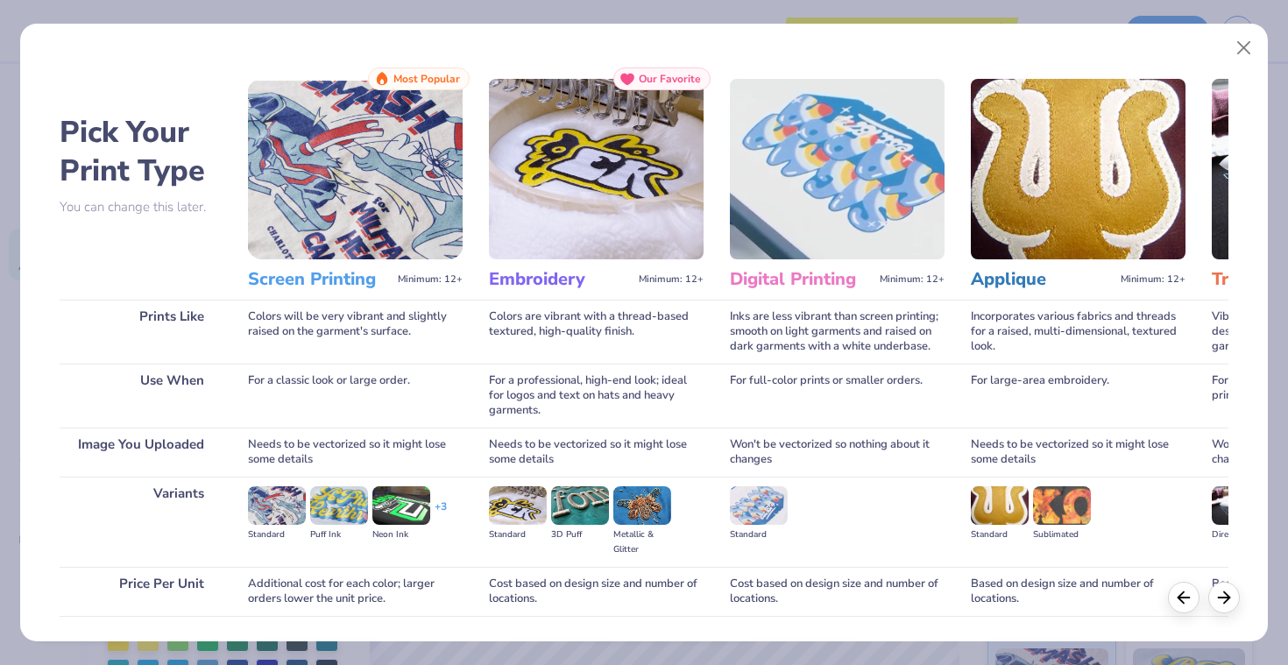
scroll to position [70, 0]
click at [312, 254] on img at bounding box center [355, 169] width 215 height 181
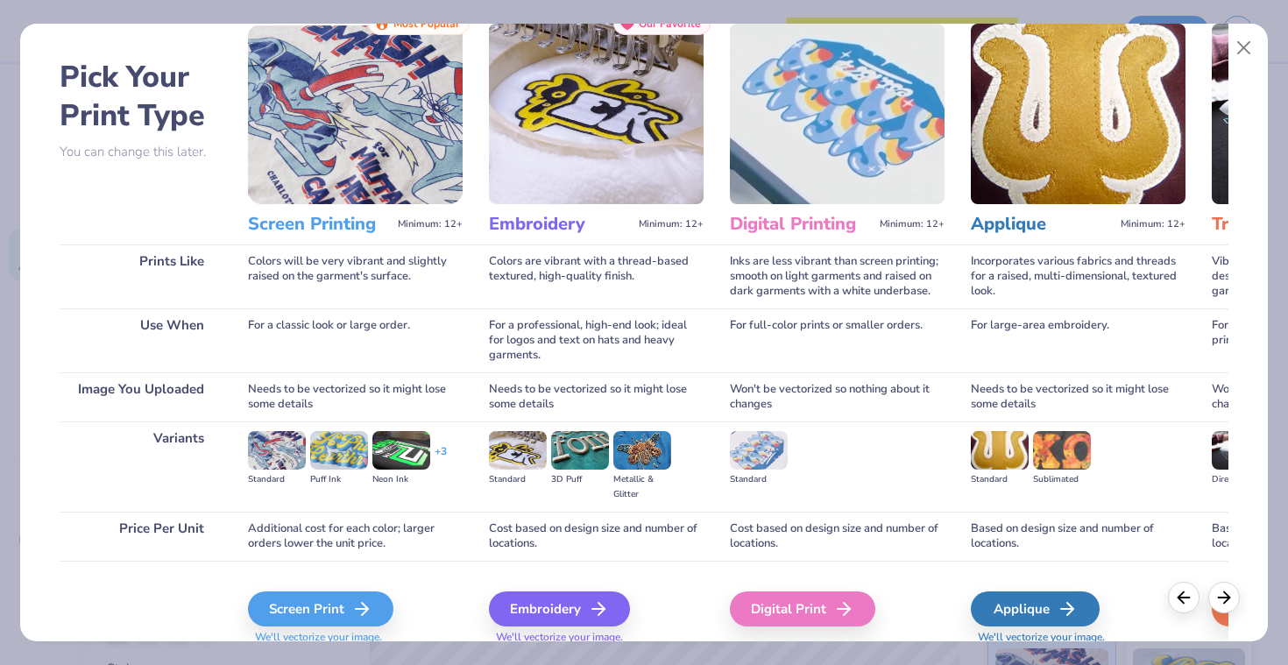
scroll to position [76, 0]
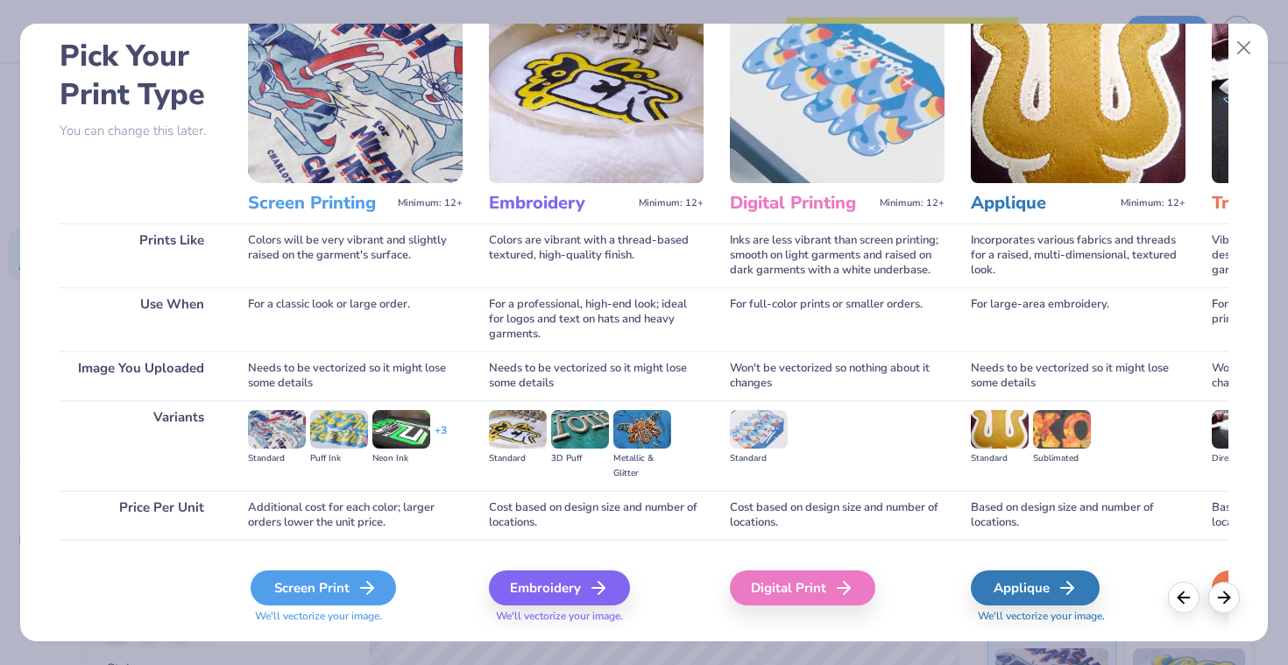
click at [312, 592] on div "Screen Print" at bounding box center [323, 588] width 145 height 35
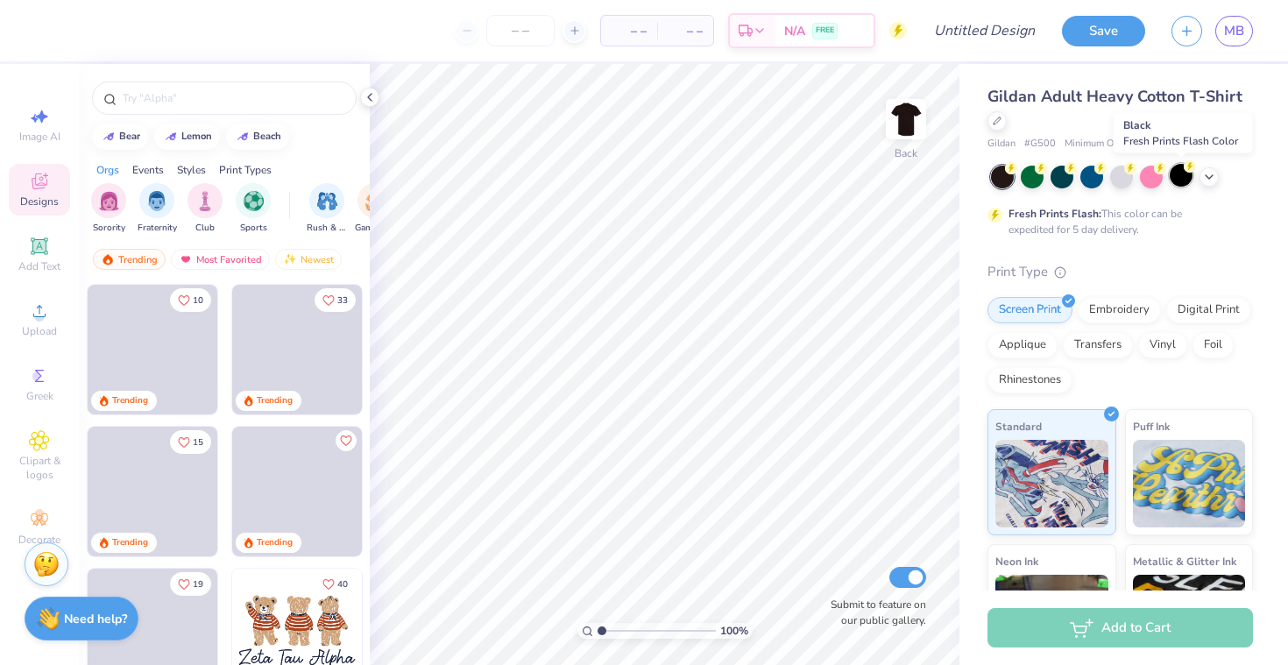
click at [1177, 169] on div at bounding box center [1181, 175] width 23 height 23
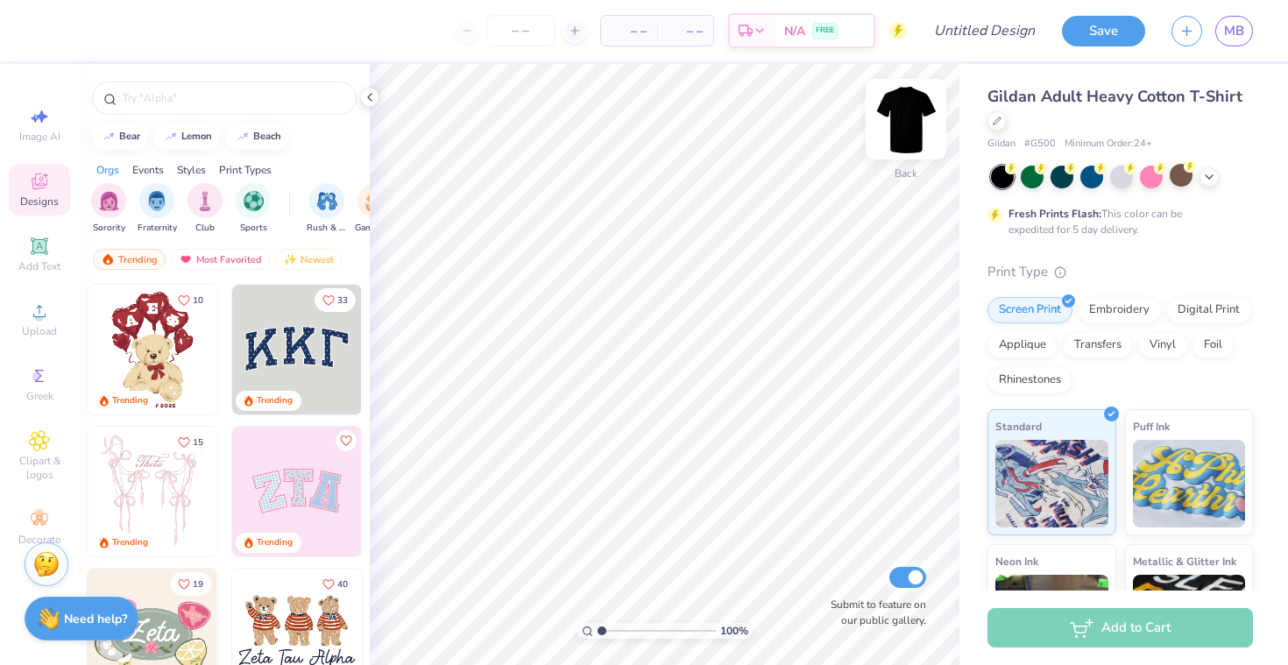
click at [911, 108] on img at bounding box center [906, 119] width 70 height 70
click at [49, 306] on icon at bounding box center [39, 311] width 21 height 21
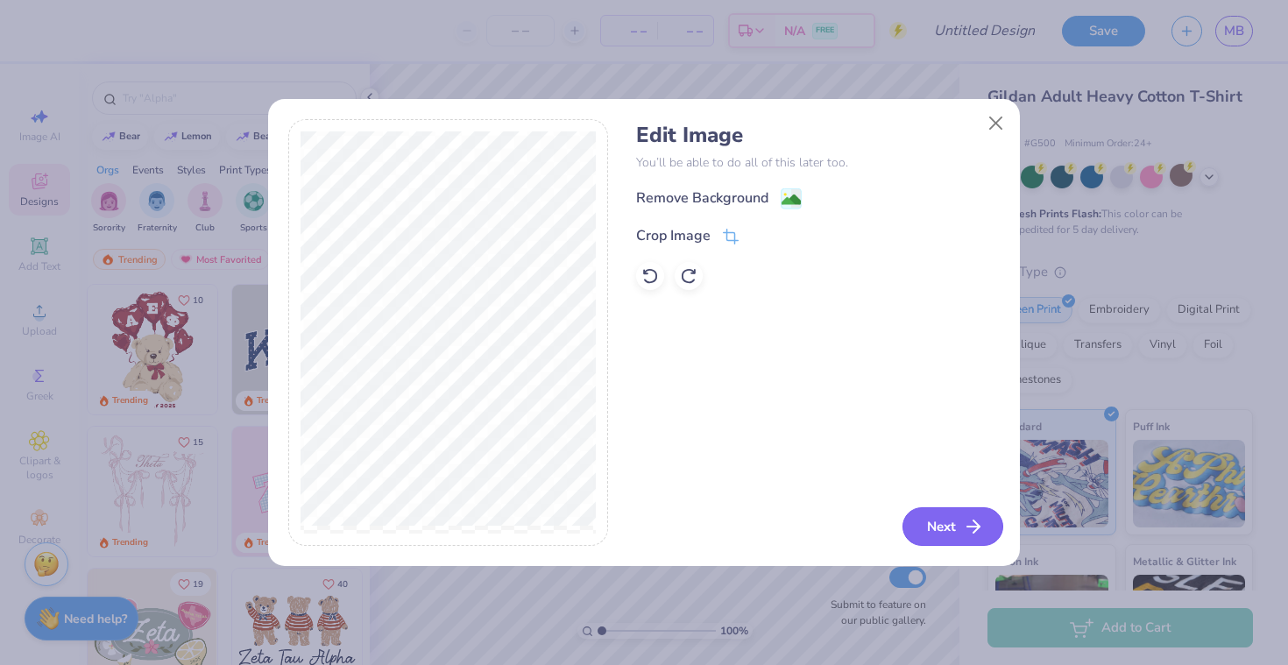
click at [969, 527] on line "button" at bounding box center [974, 527] width 12 height 0
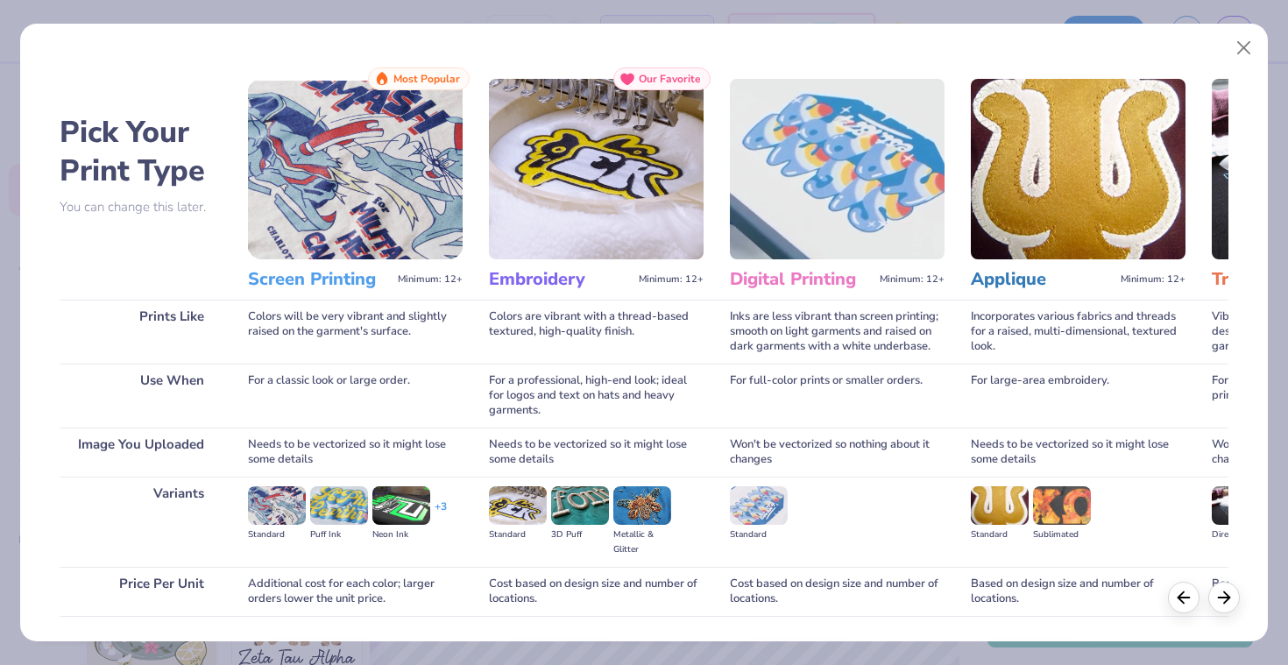
click at [347, 241] on img at bounding box center [355, 169] width 215 height 181
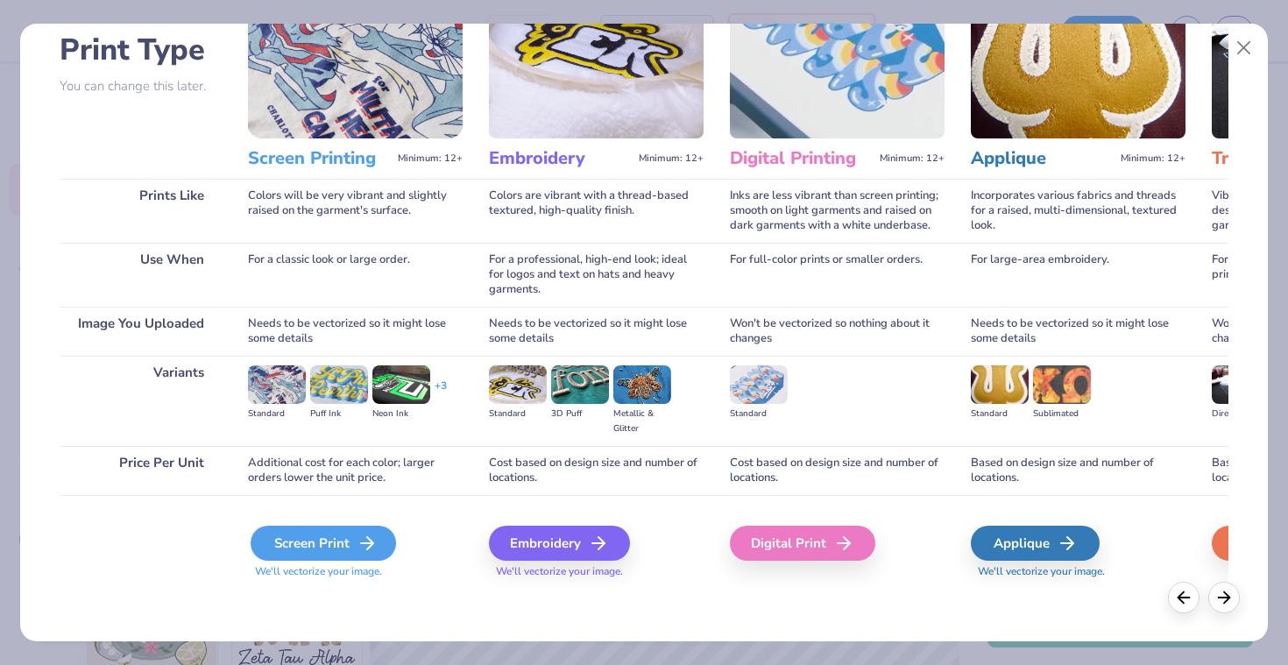
click at [336, 534] on div "Screen Print" at bounding box center [323, 543] width 145 height 35
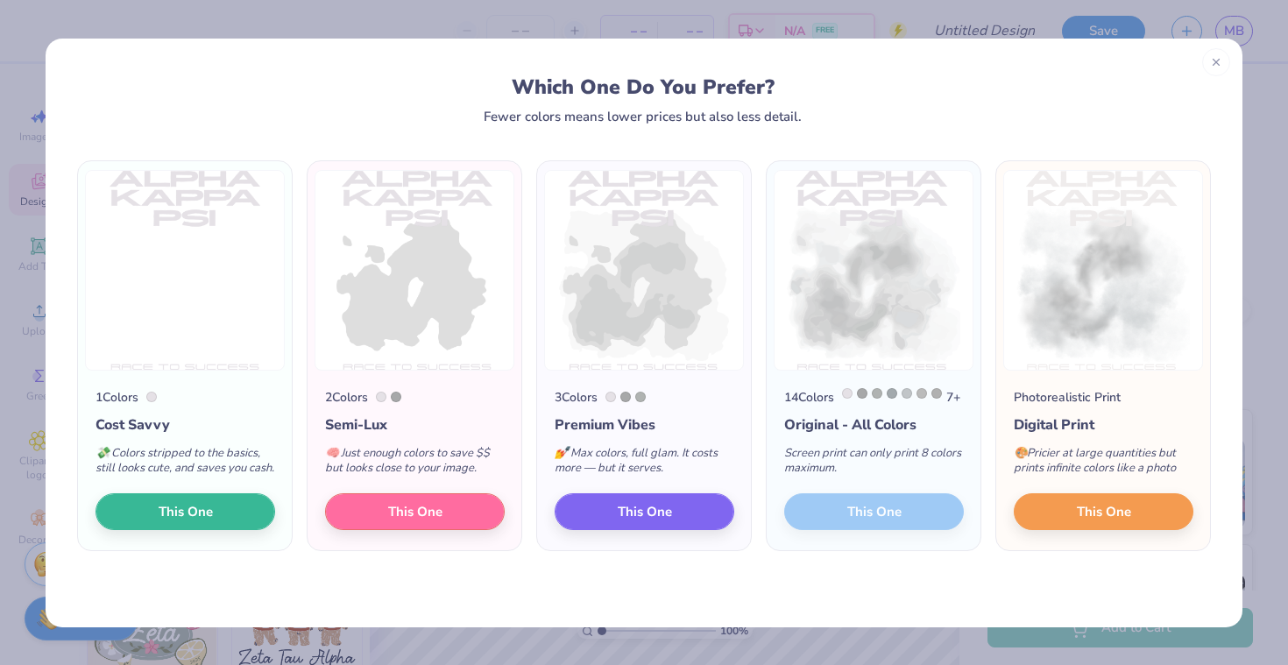
click at [844, 539] on div "14 Colors 7 + Original - All Colors Screen print can only print 8 colors maximu…" at bounding box center [874, 461] width 214 height 181
click at [1075, 522] on button "This One" at bounding box center [1104, 509] width 180 height 37
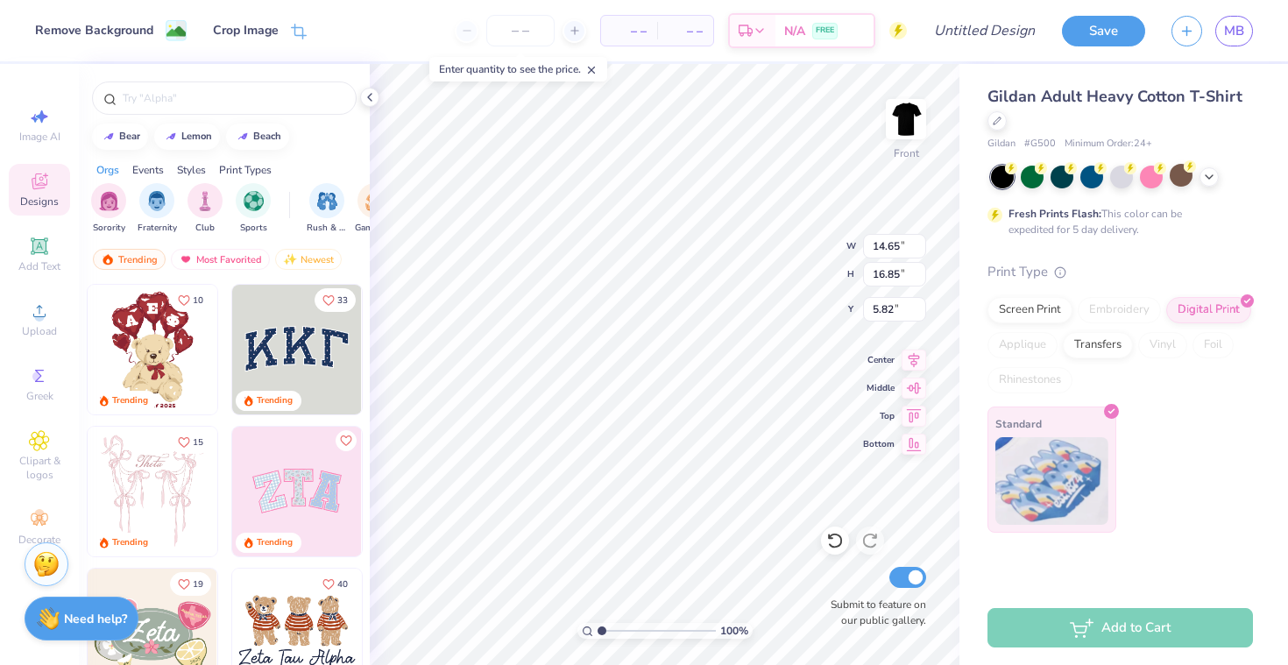
type input "3.26"
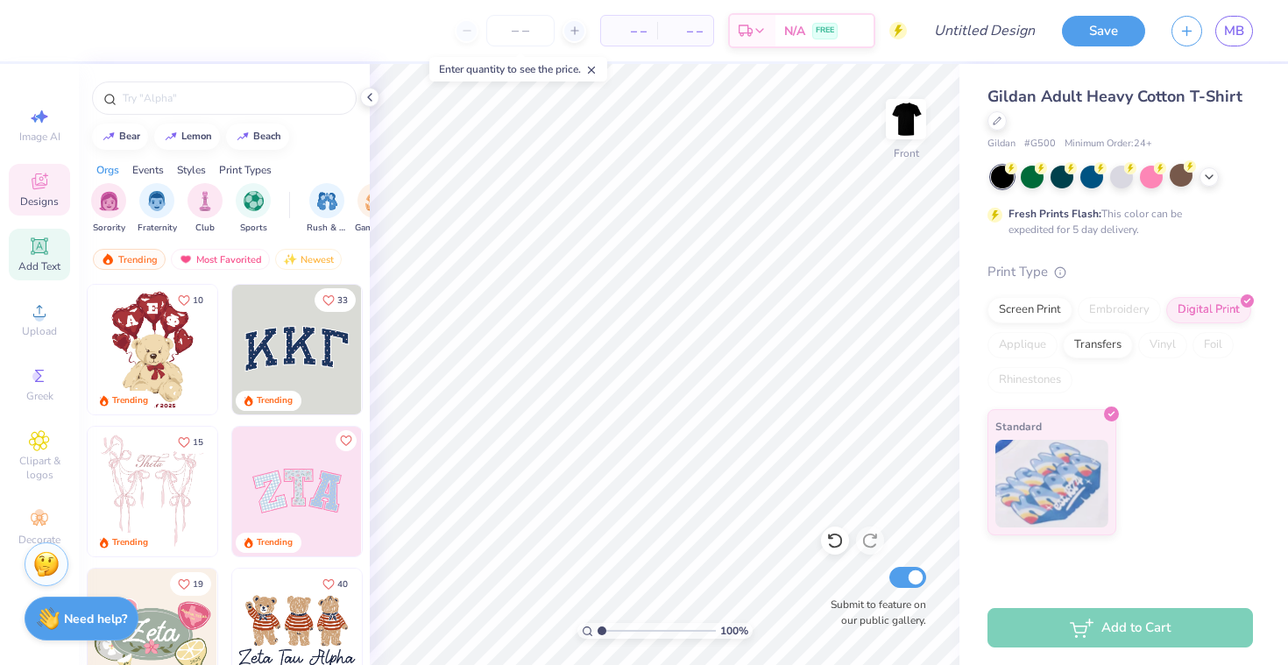
click at [47, 270] on span "Add Text" at bounding box center [39, 266] width 42 height 14
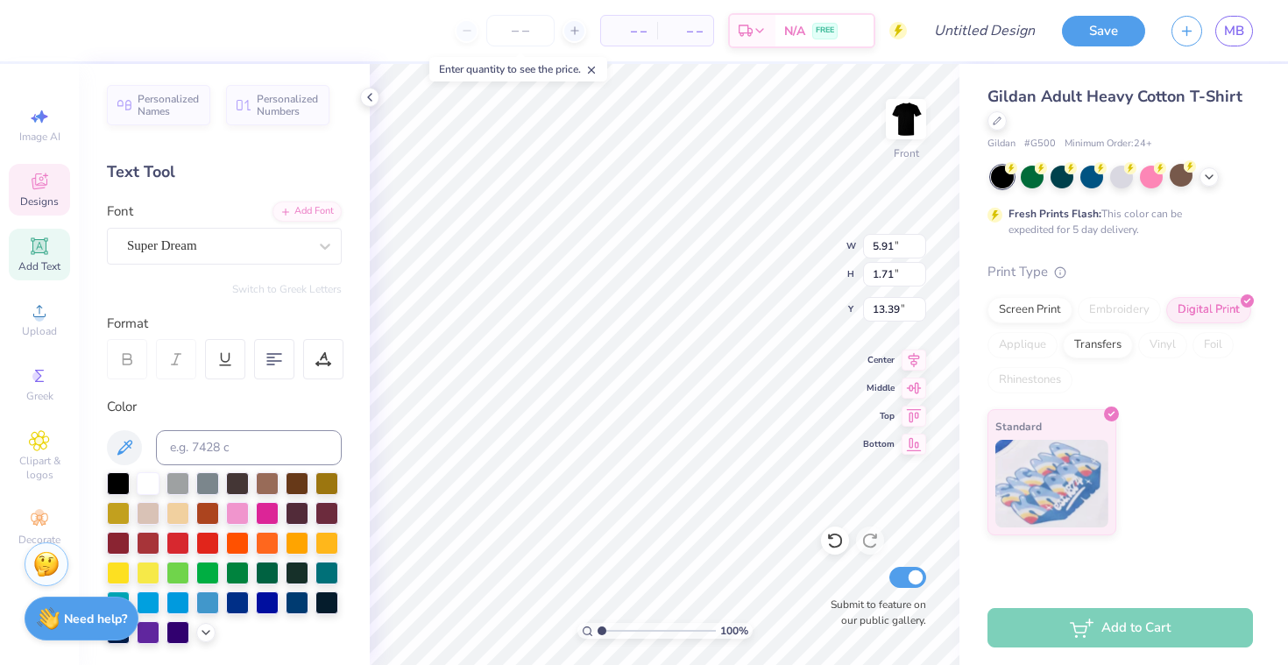
click at [46, 184] on icon at bounding box center [39, 181] width 21 height 21
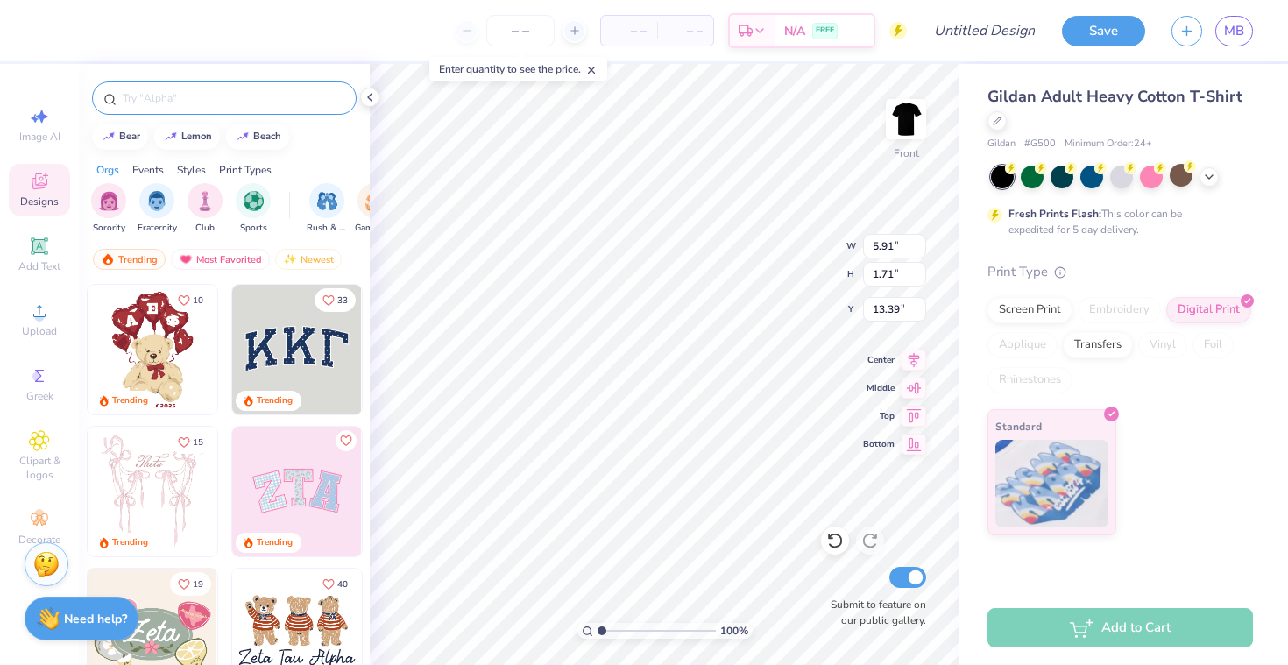
click at [173, 107] on div at bounding box center [224, 98] width 265 height 33
click at [167, 88] on div at bounding box center [224, 98] width 265 height 33
click at [153, 108] on div at bounding box center [224, 98] width 265 height 33
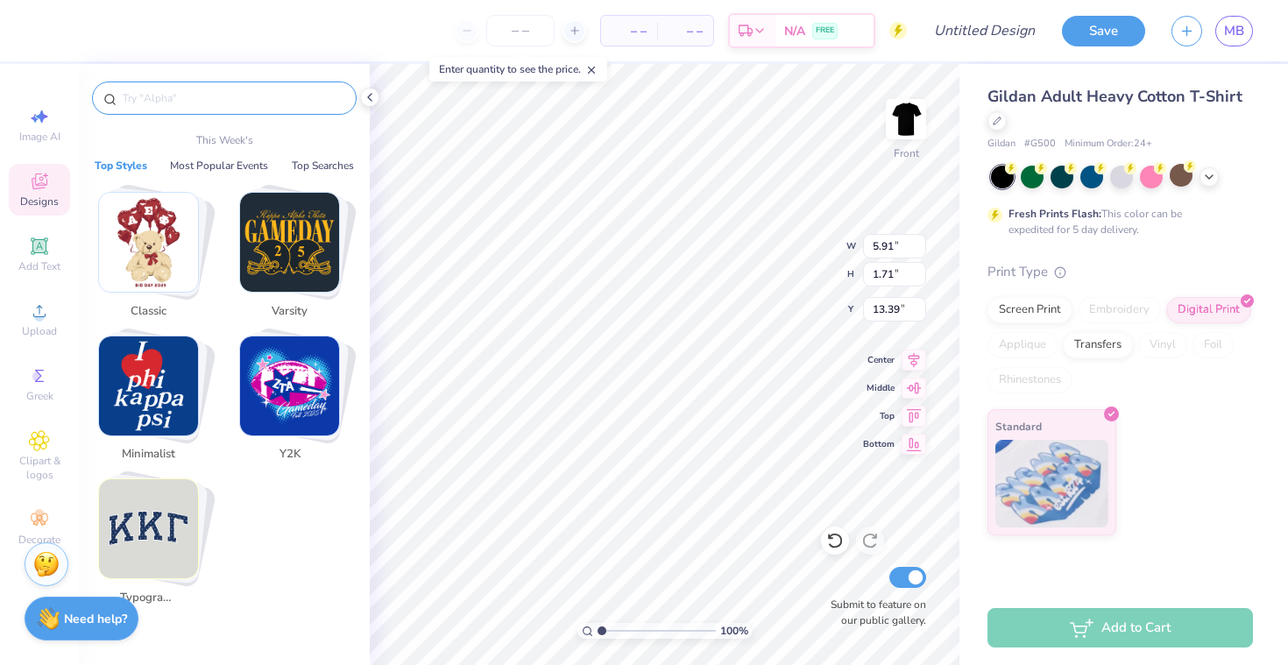
click at [174, 98] on input "text" at bounding box center [233, 98] width 224 height 18
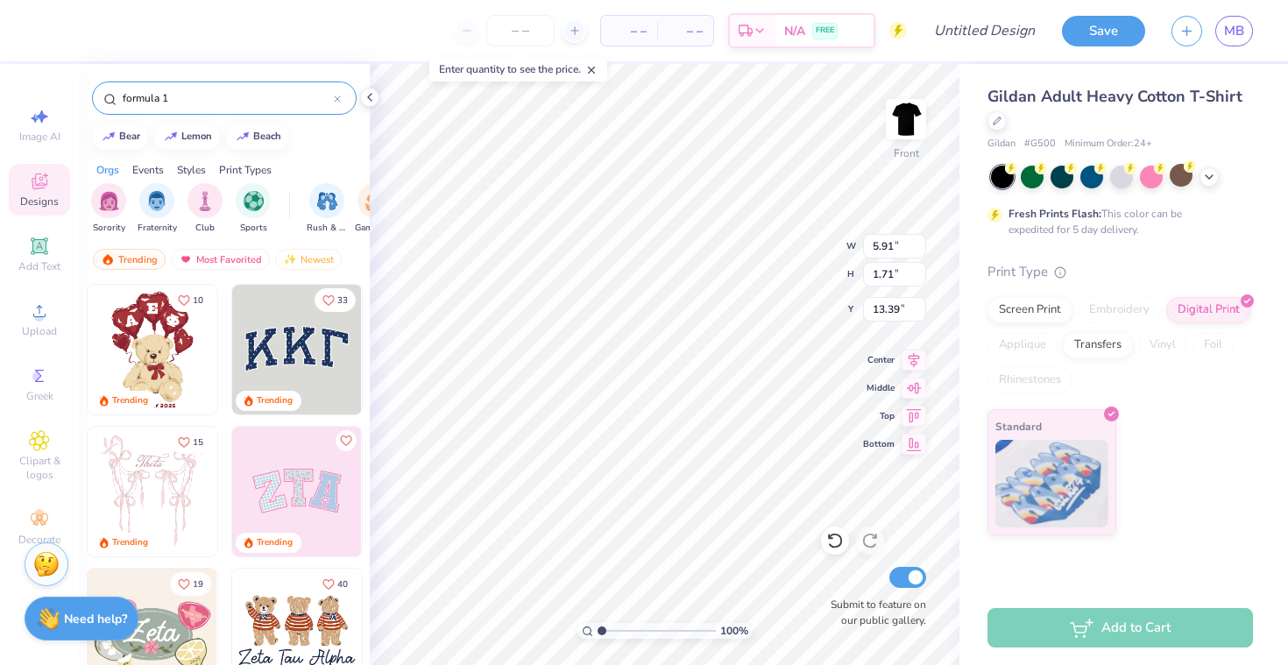
type input "formula 1"
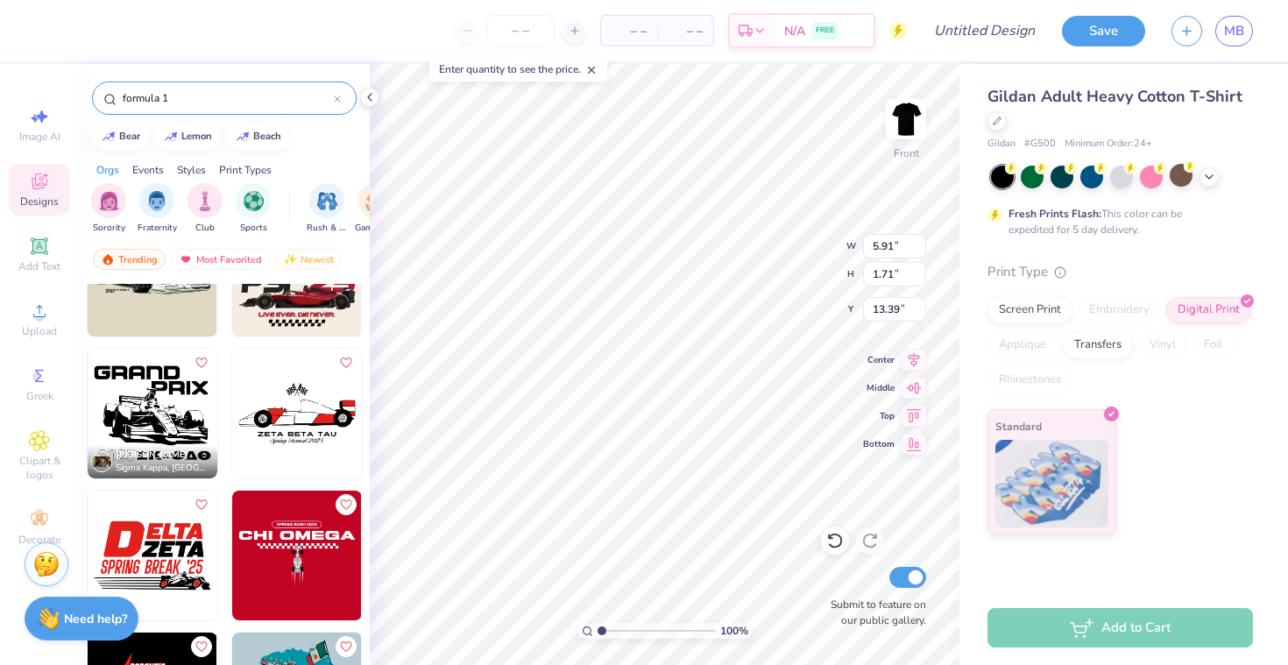
scroll to position [178, 0]
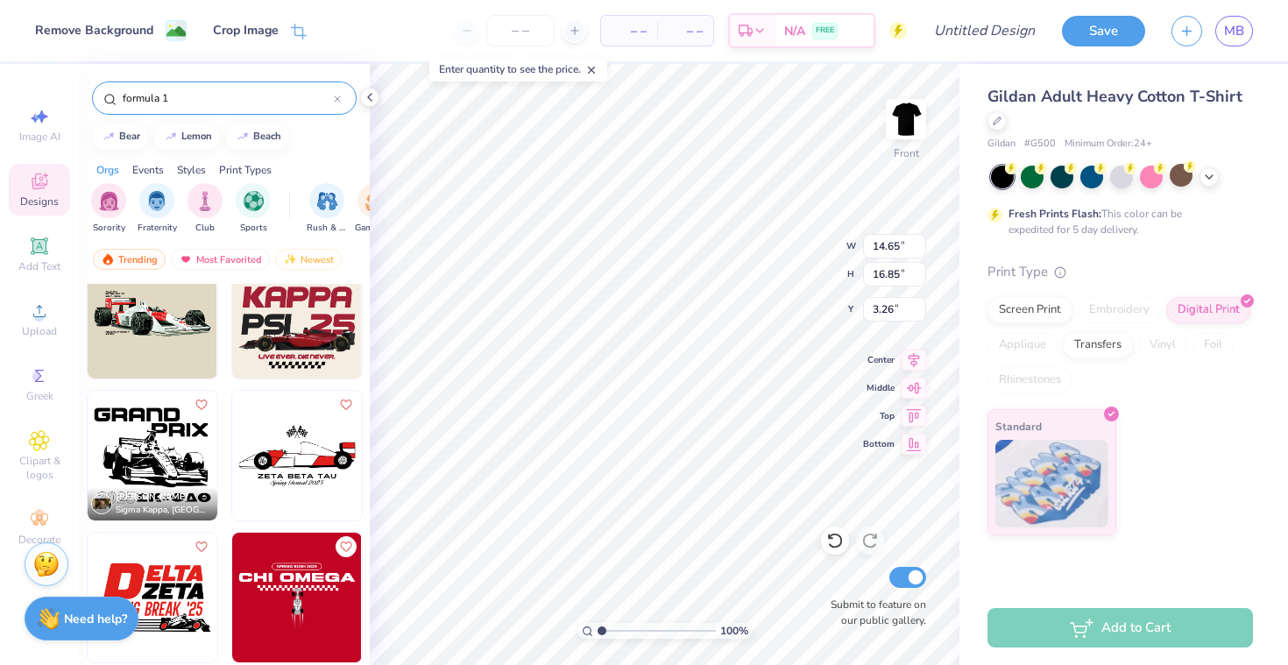
type input "14.65"
type input "16.85"
type input "3.26"
type input "5.91"
type input "1.71"
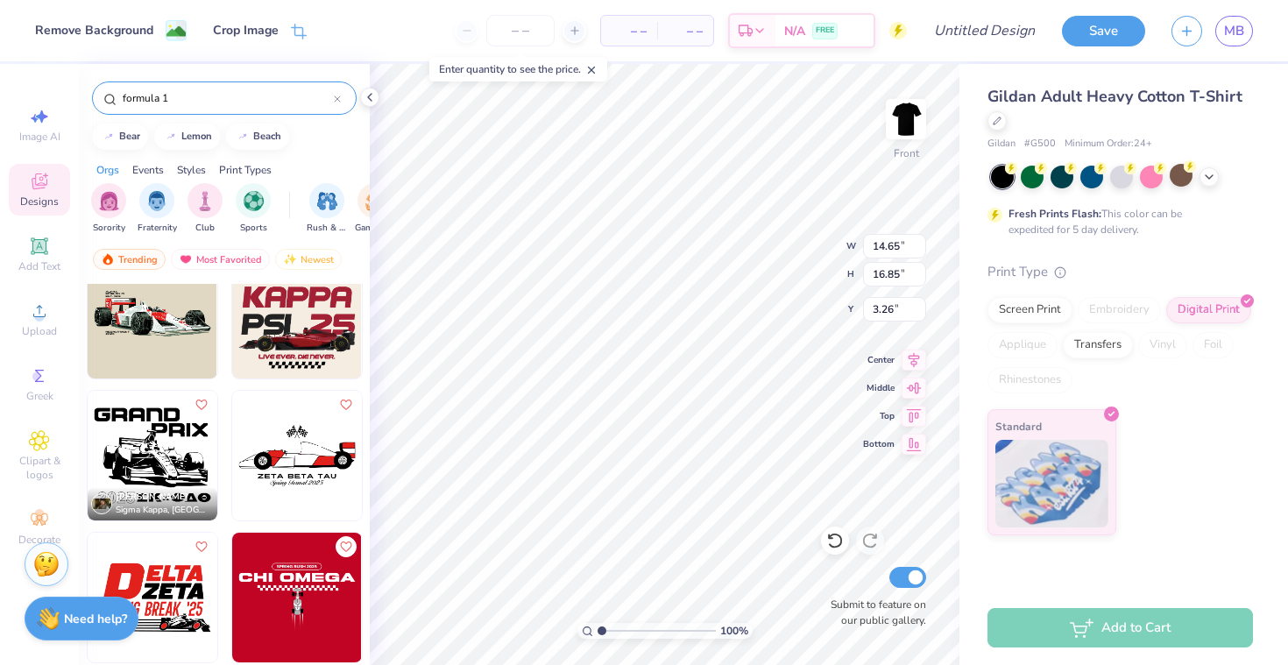
type input "13.39"
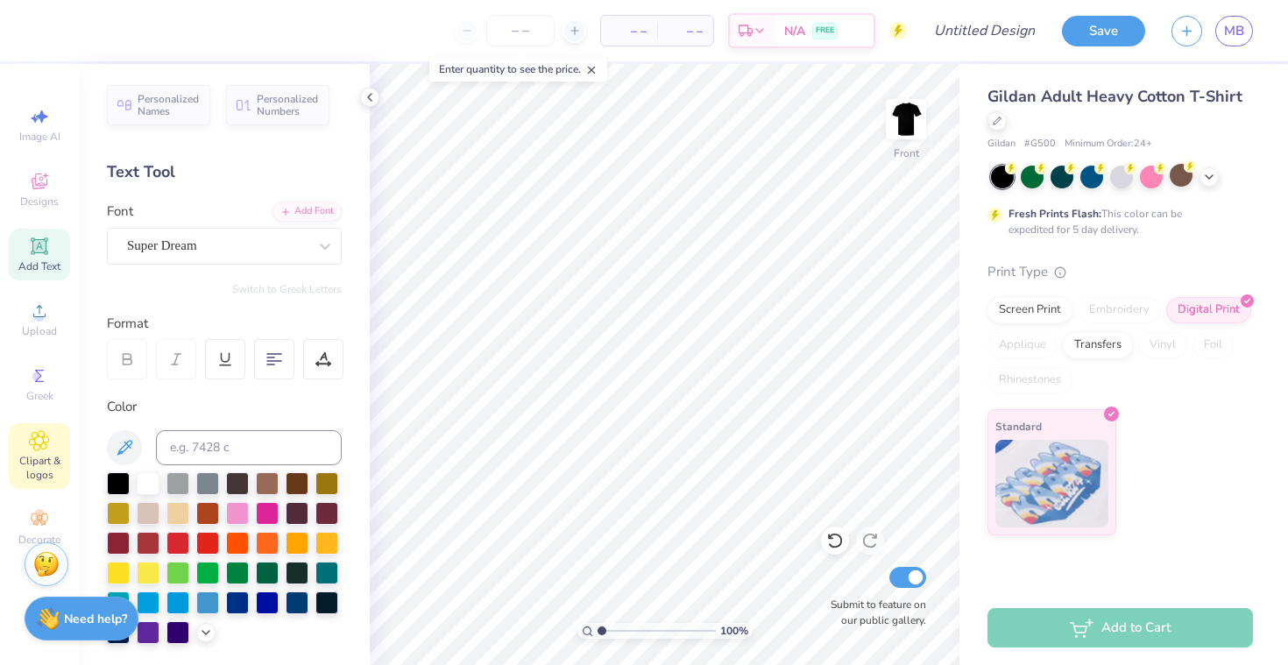
click at [44, 457] on span "Clipart & logos" at bounding box center [39, 468] width 61 height 28
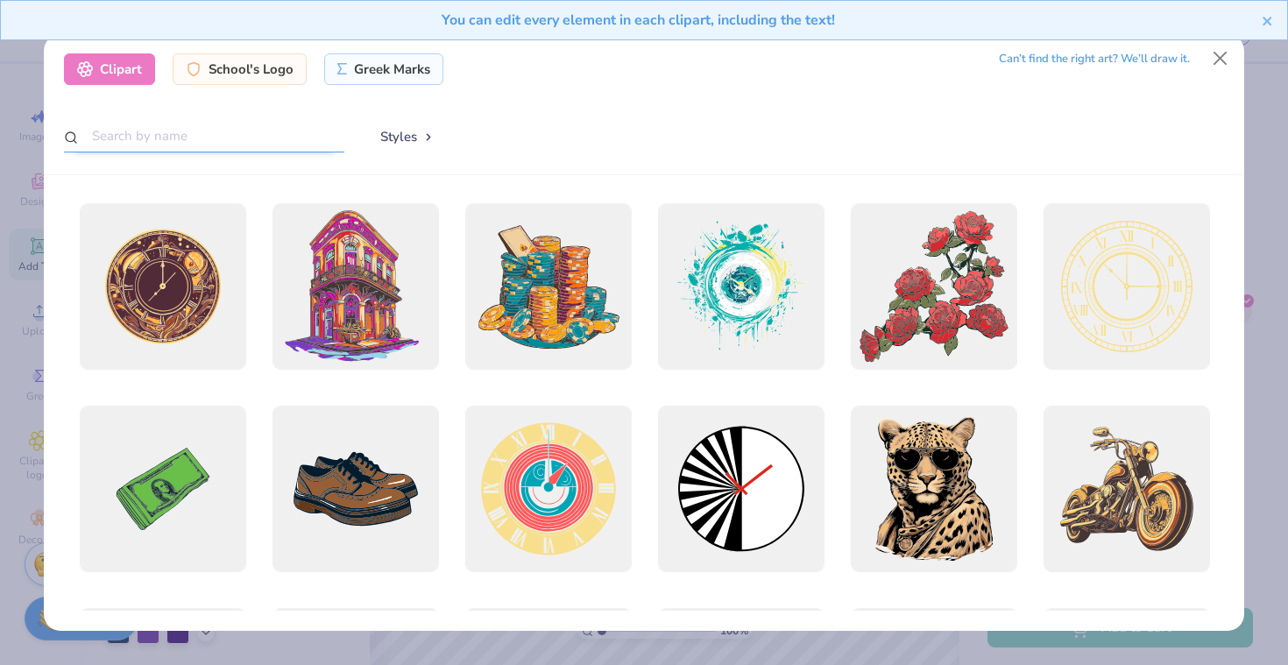
click at [260, 131] on input "text" at bounding box center [204, 136] width 280 height 32
type input "formula 1"
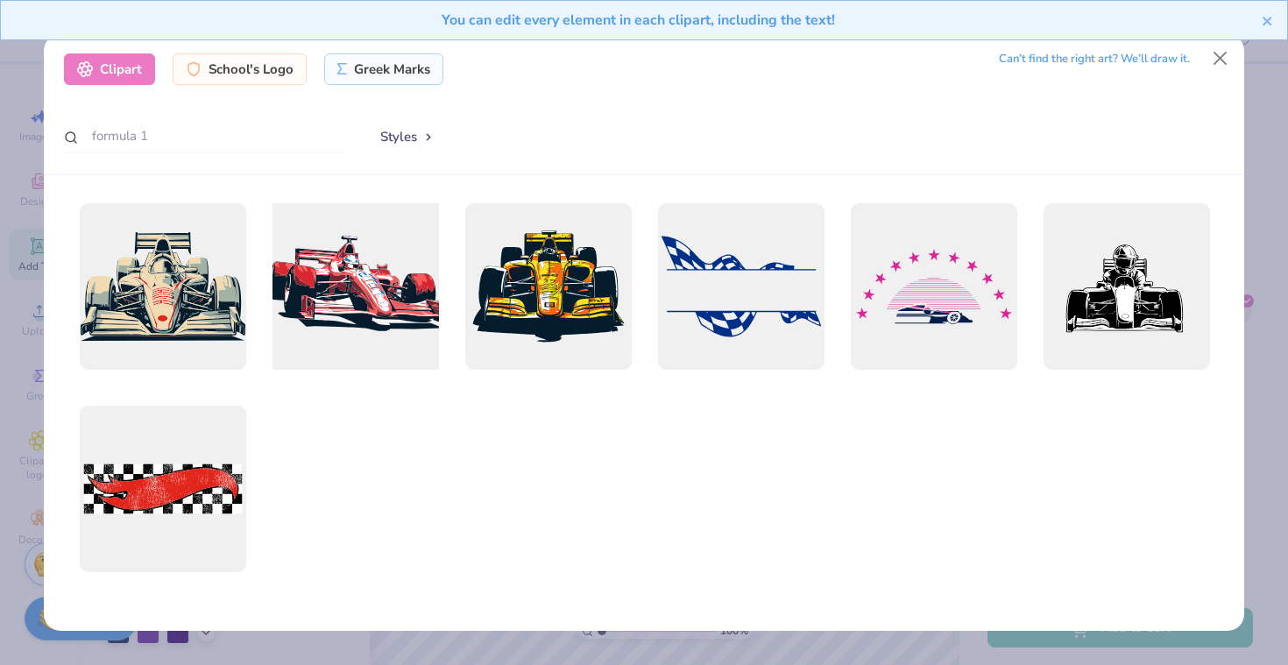
click at [356, 266] on div at bounding box center [355, 286] width 183 height 183
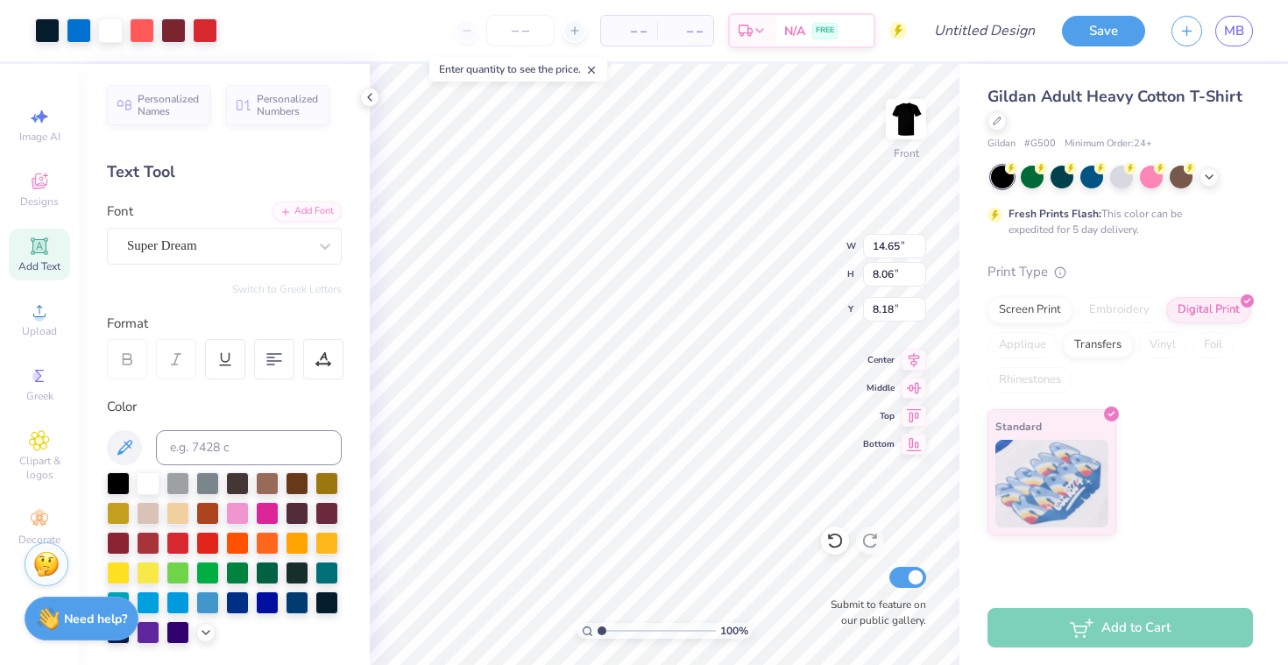
type input "12.81"
type input "7.05"
type input "9.19"
type input "11.84"
type input "6.52"
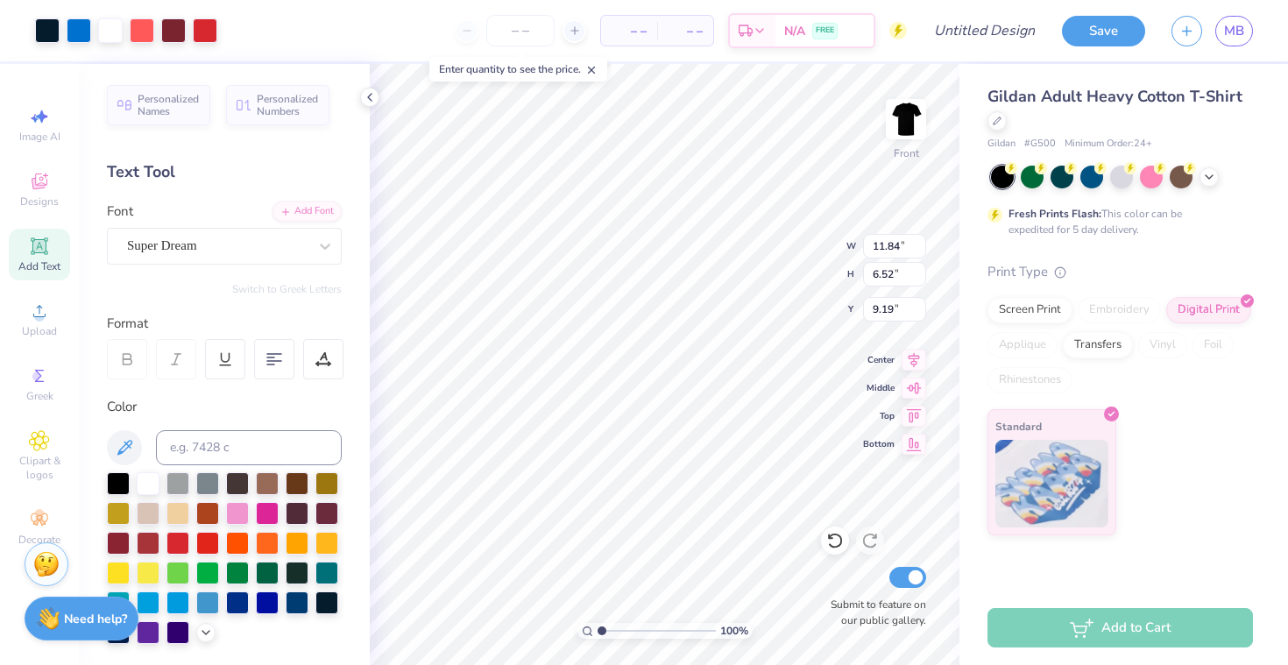
type input "9.35"
click at [909, 119] on img at bounding box center [906, 119] width 70 height 70
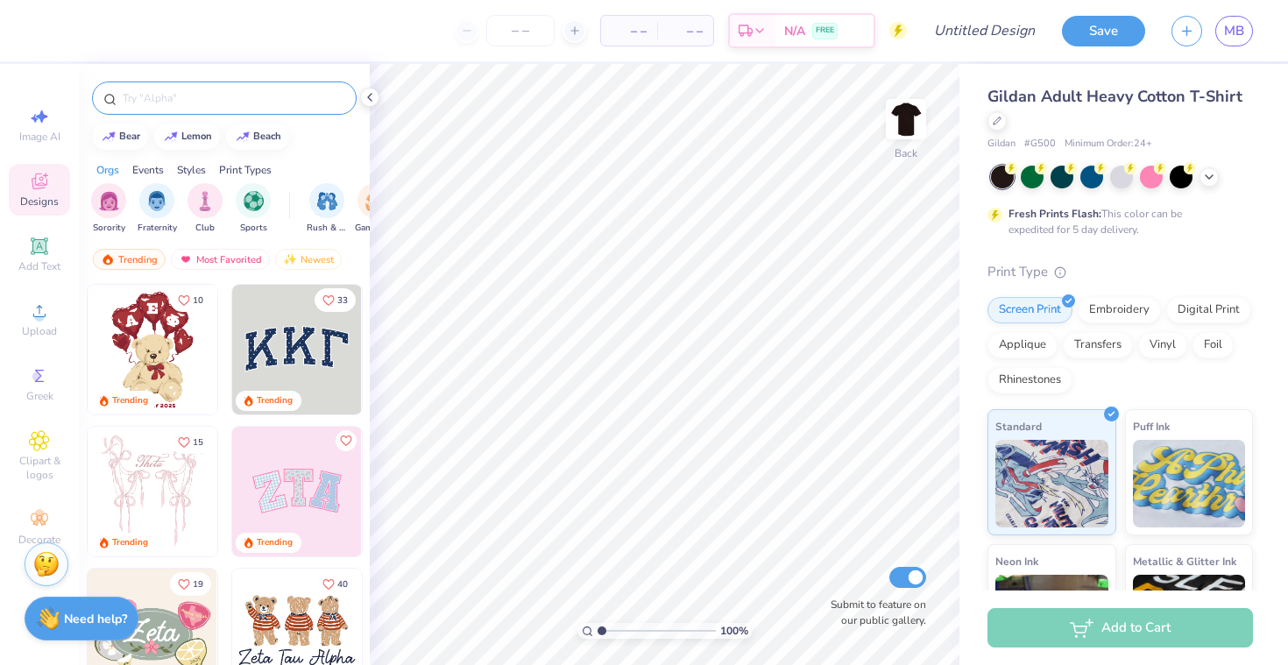
click at [203, 104] on input "text" at bounding box center [233, 98] width 224 height 18
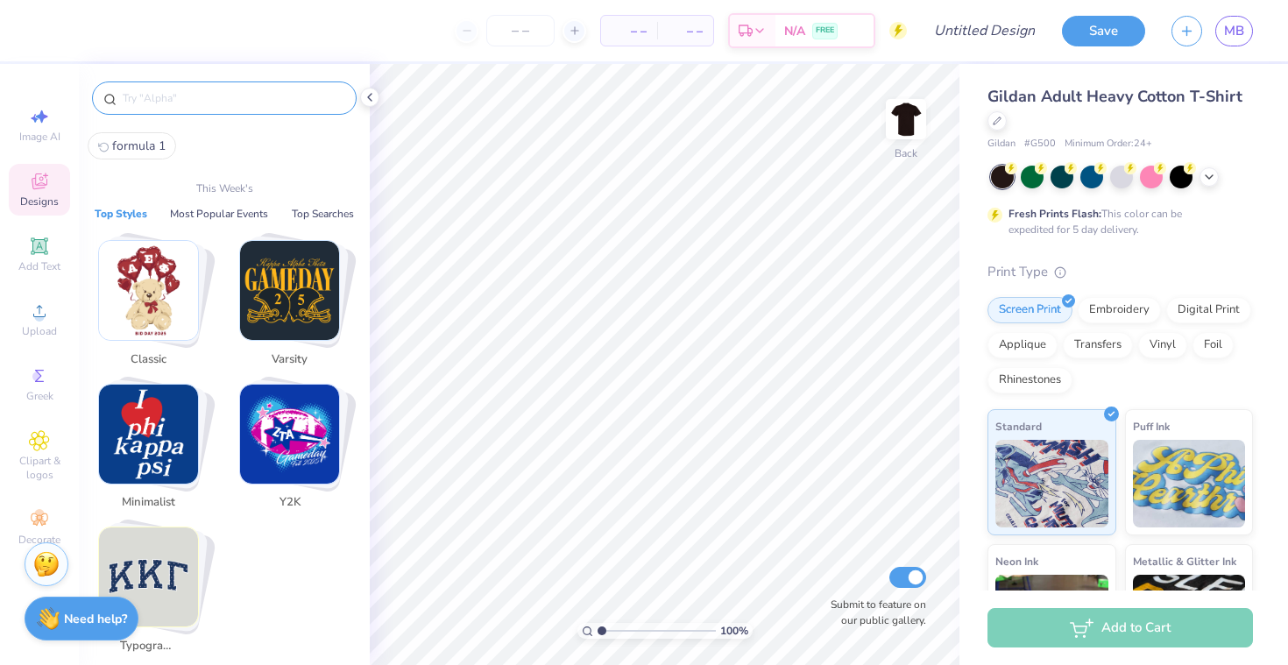
click at [157, 141] on span "formula 1" at bounding box center [138, 146] width 53 height 17
type input "formula 1"
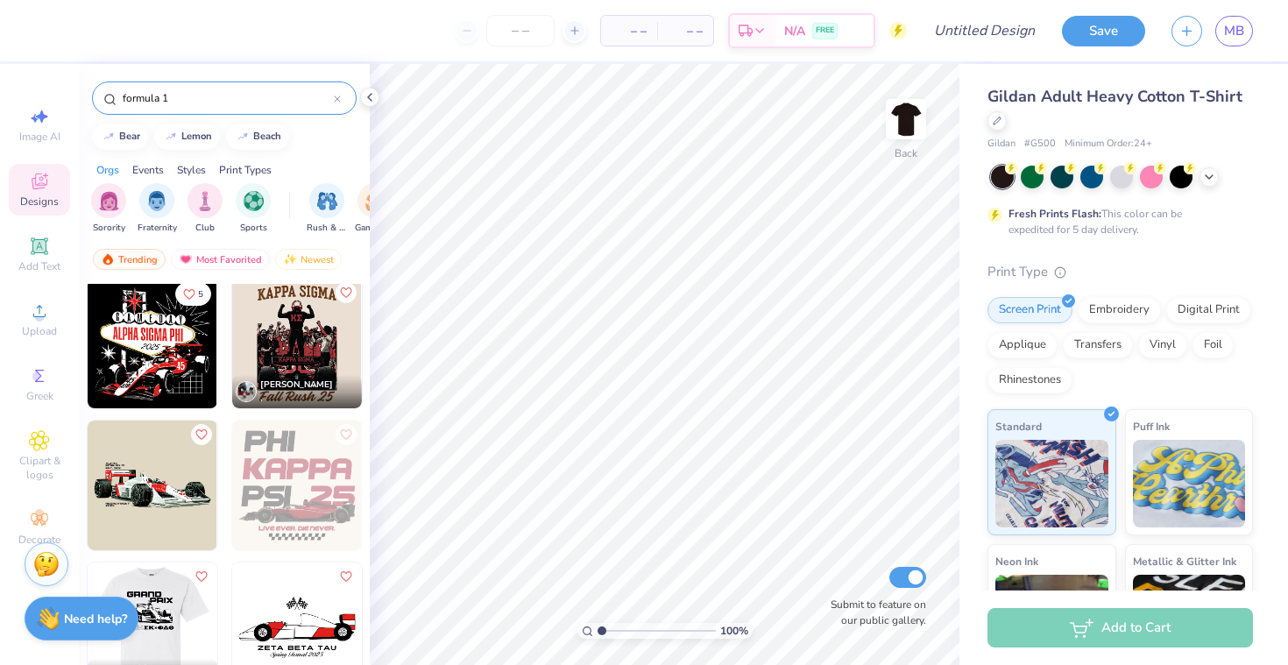
scroll to position [129, 0]
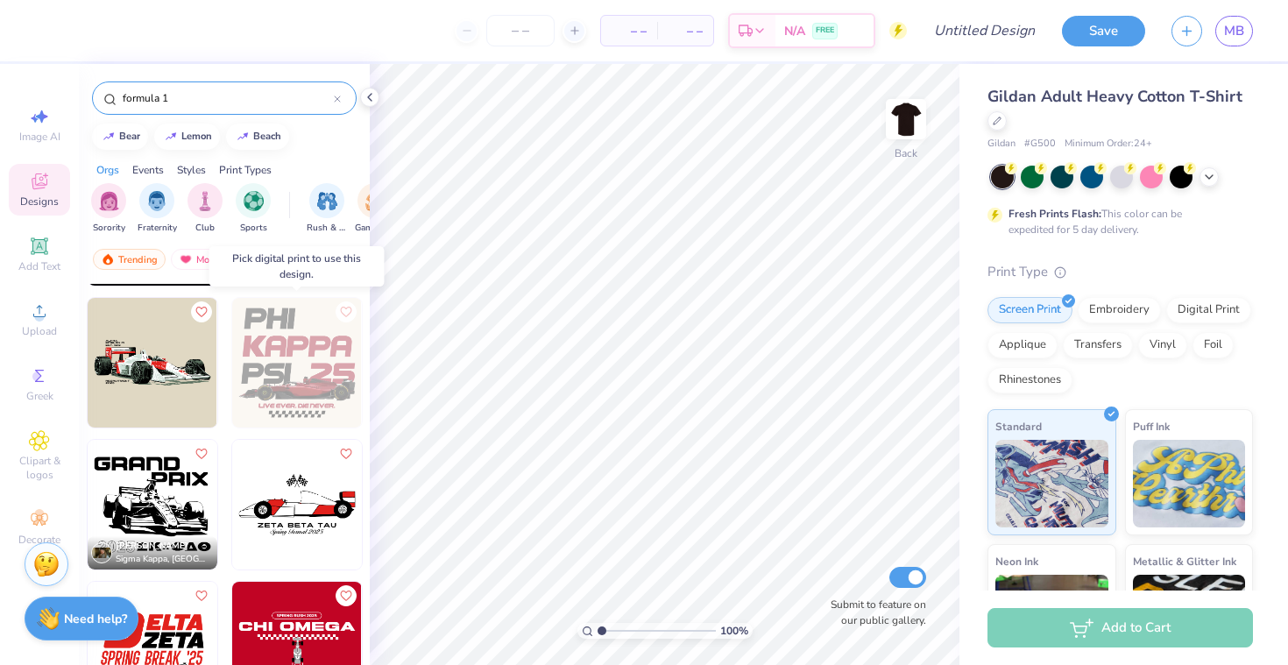
click at [308, 351] on img at bounding box center [297, 363] width 130 height 130
click at [898, 124] on img at bounding box center [906, 119] width 70 height 70
click at [293, 367] on img at bounding box center [297, 363] width 130 height 130
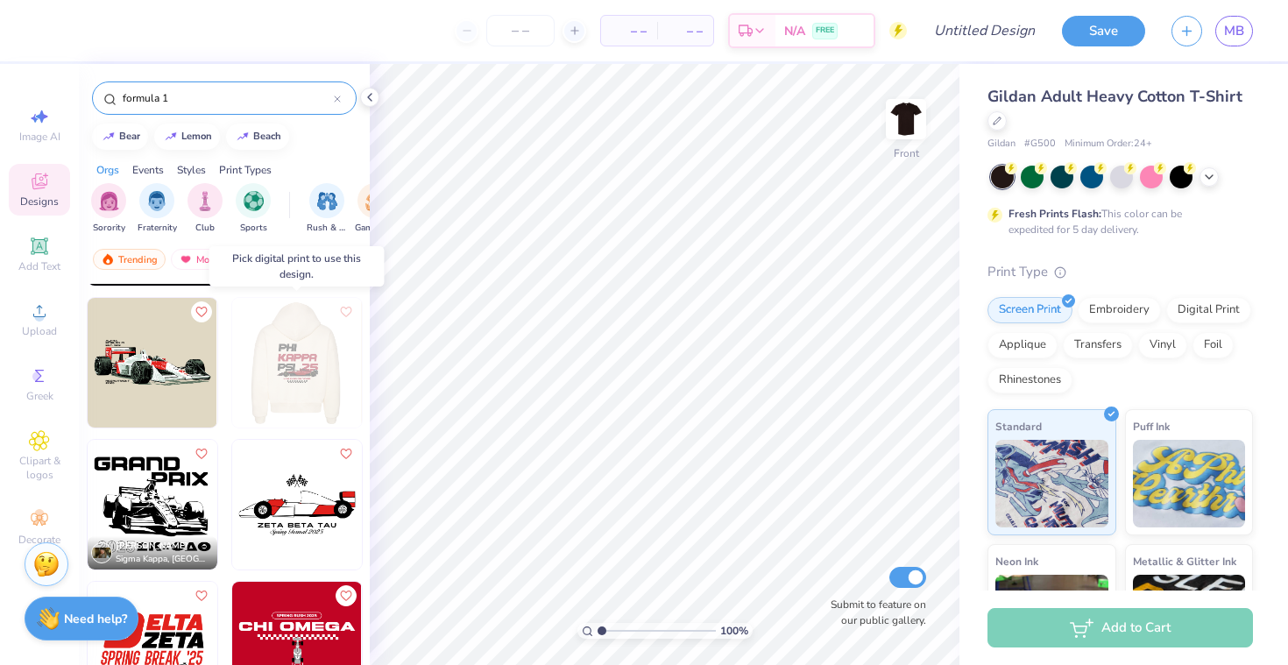
click at [292, 367] on img at bounding box center [296, 363] width 130 height 130
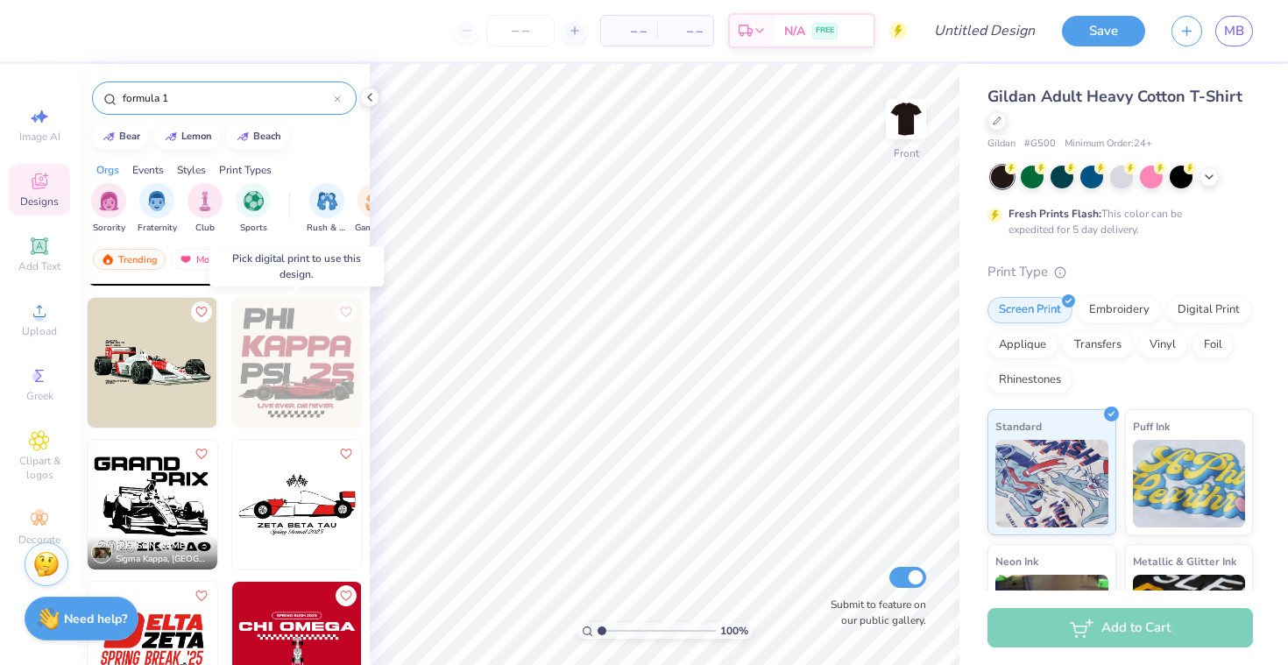
click at [231, 367] on img at bounding box center [167, 363] width 130 height 130
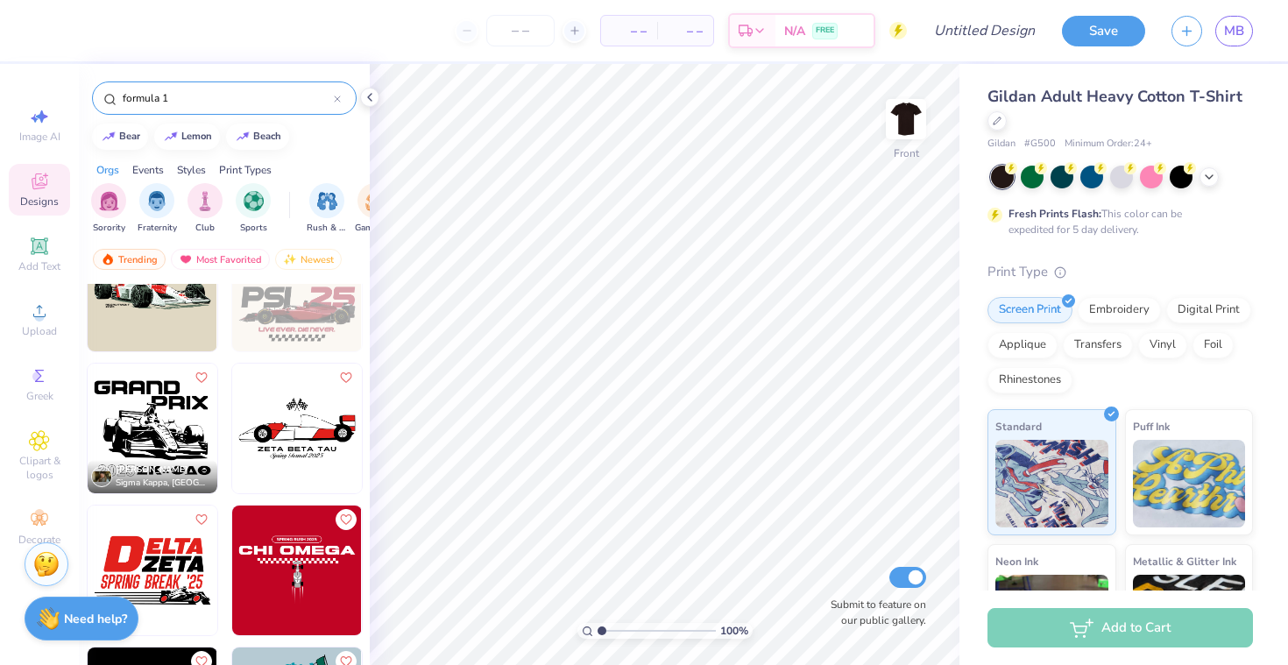
scroll to position [23, 0]
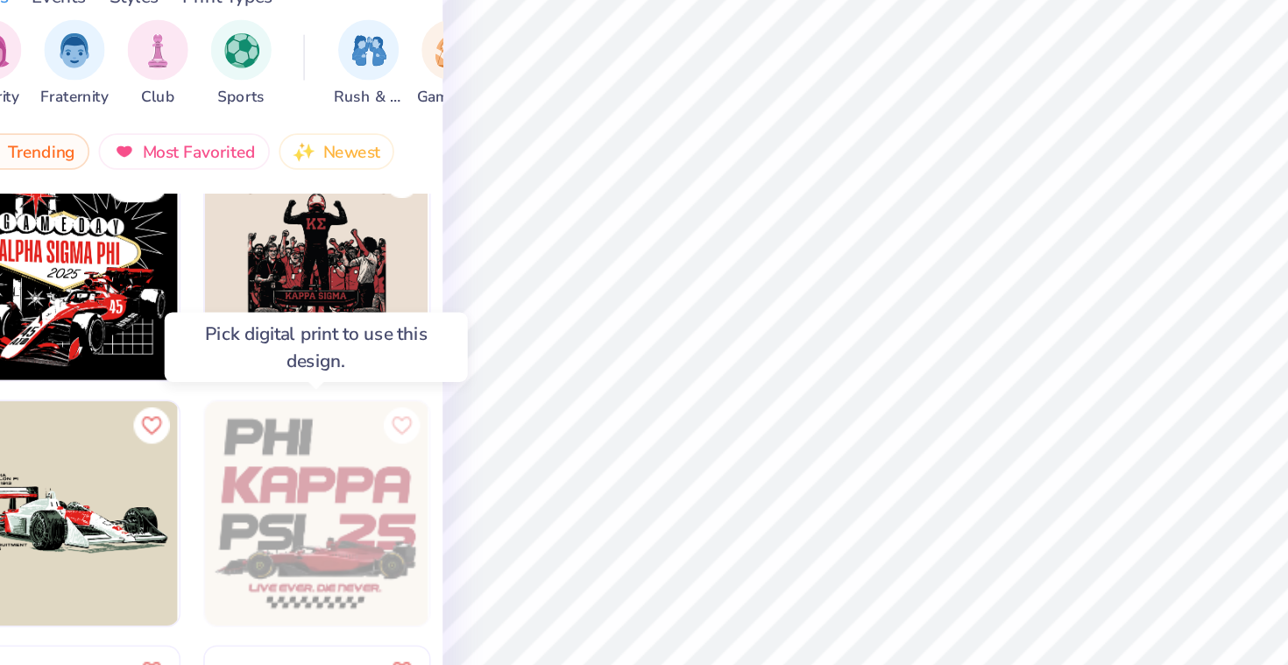
click at [231, 470] on img at bounding box center [167, 469] width 130 height 130
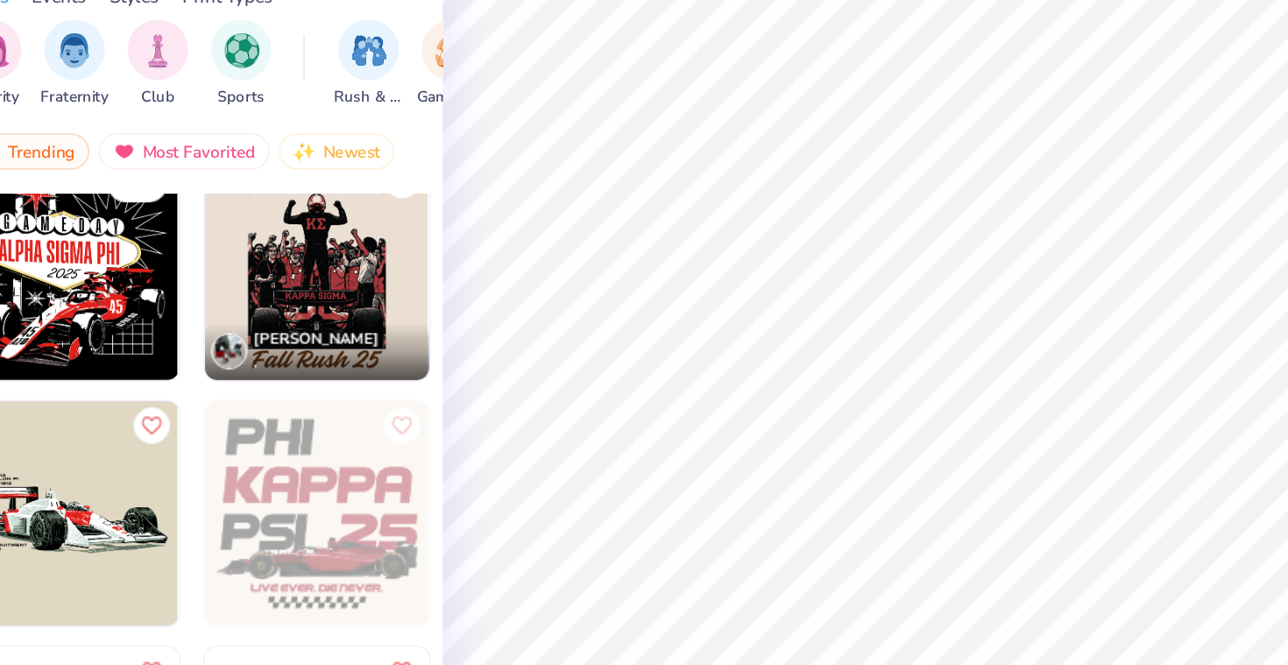
click at [292, 350] on img at bounding box center [297, 327] width 130 height 130
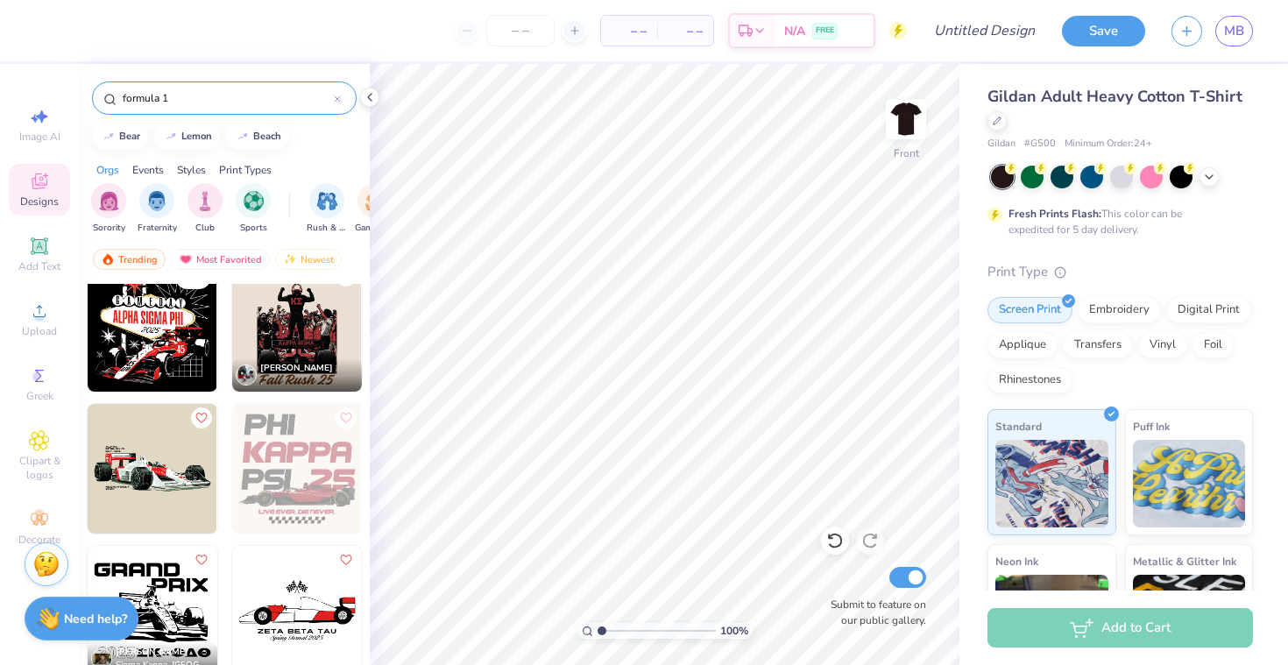
scroll to position [0, 0]
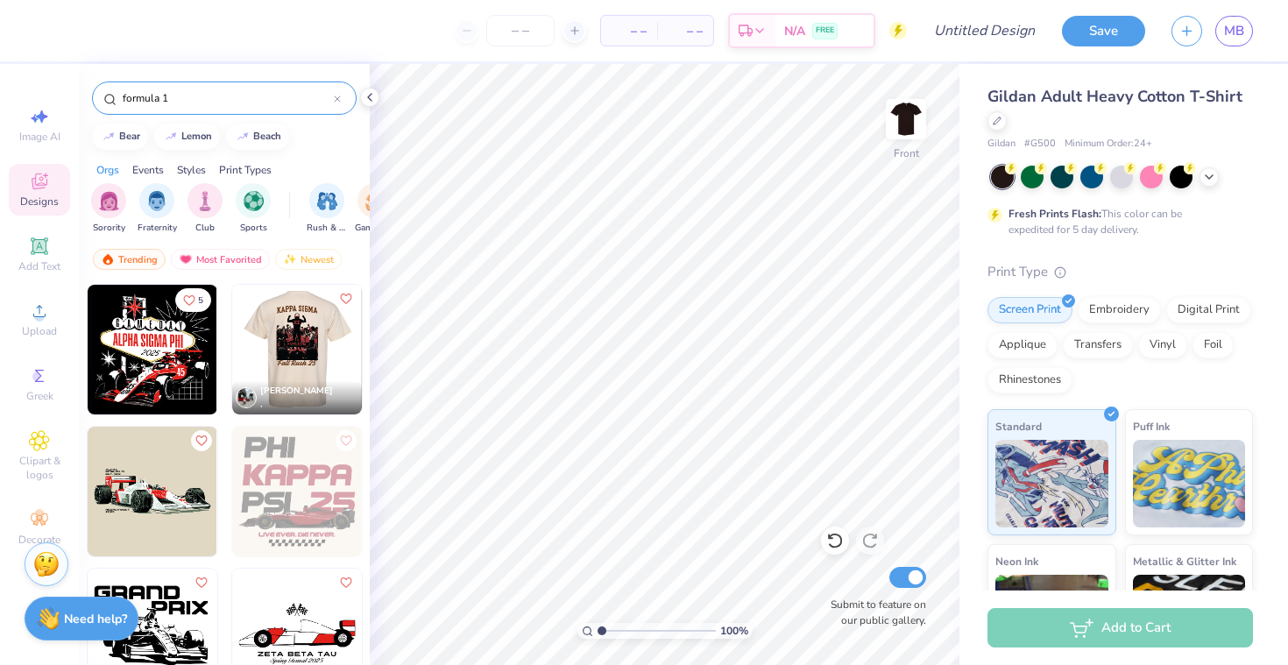
click at [299, 350] on div at bounding box center [297, 350] width 389 height 130
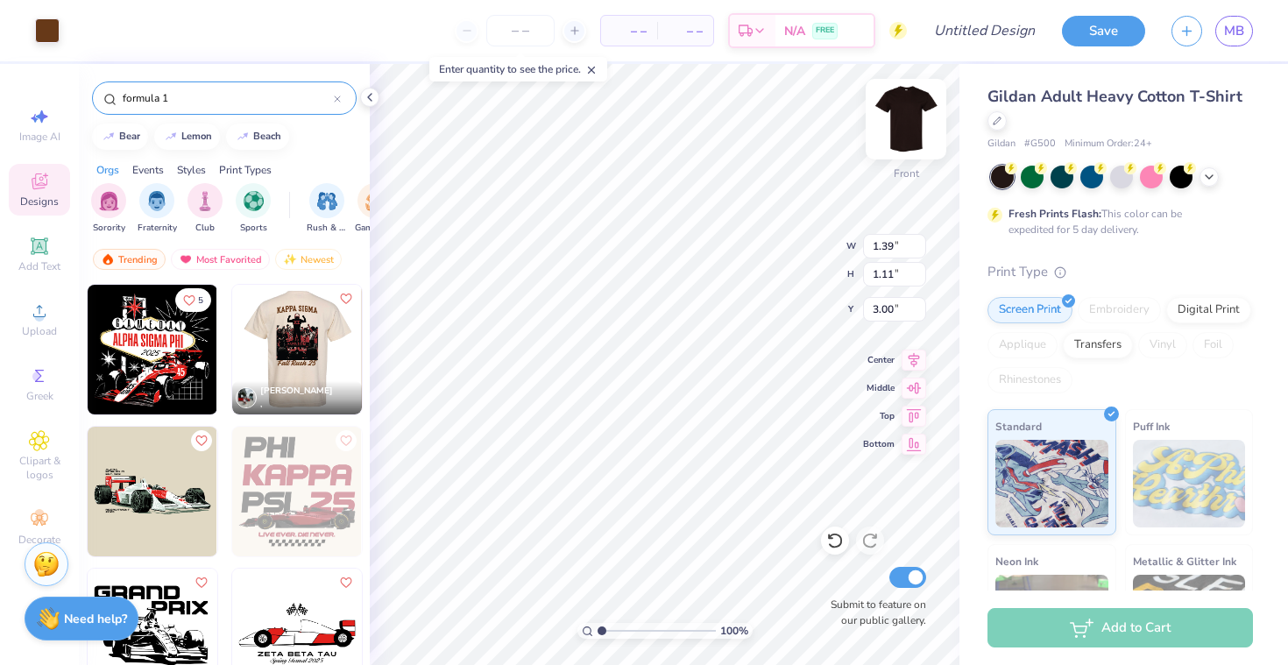
click at [919, 109] on img at bounding box center [906, 119] width 70 height 70
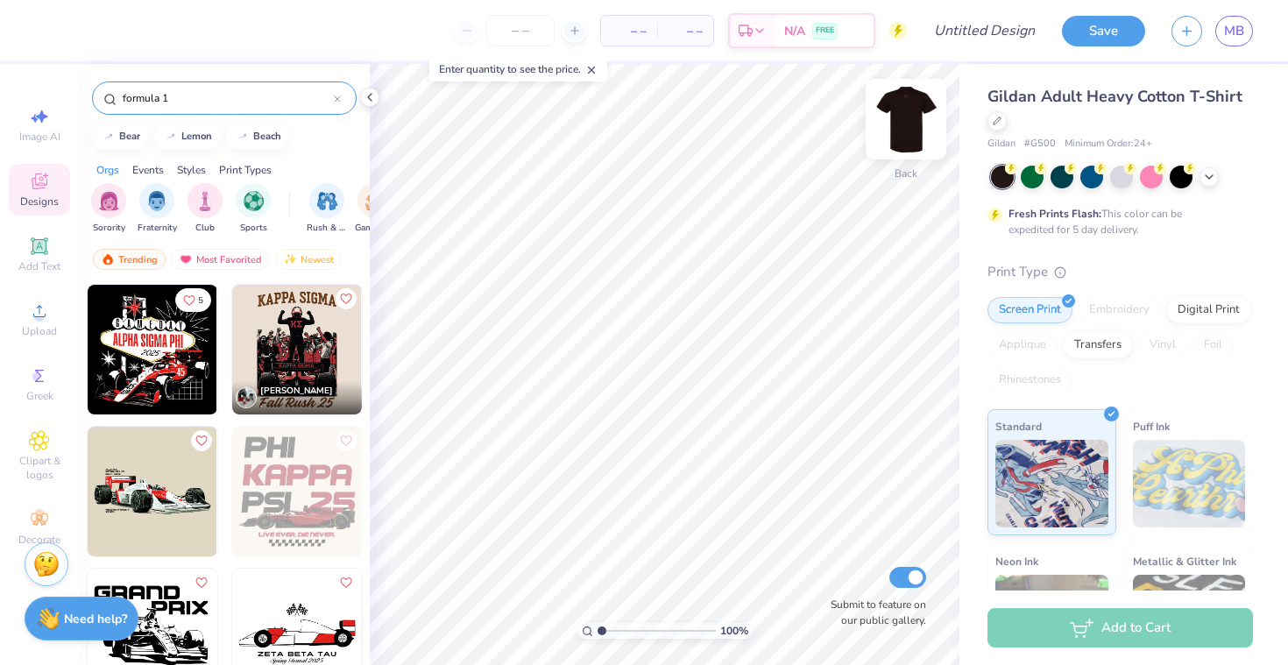
click at [916, 118] on img at bounding box center [906, 119] width 70 height 70
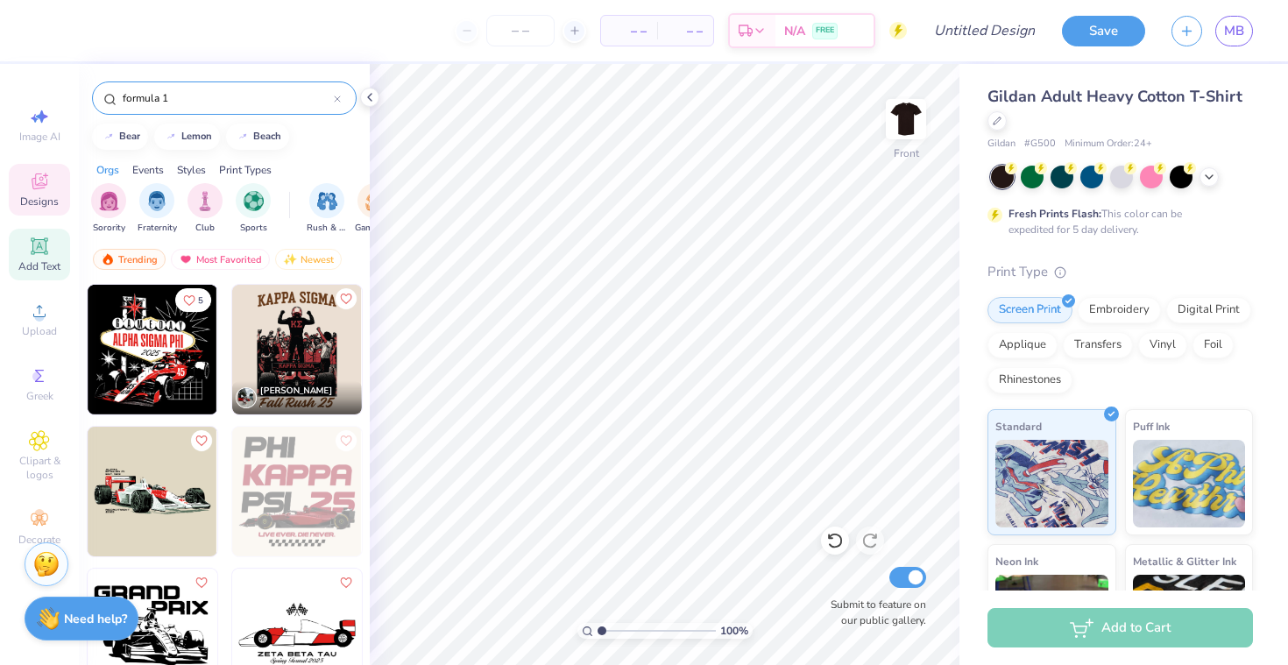
click at [46, 261] on span "Add Text" at bounding box center [39, 266] width 42 height 14
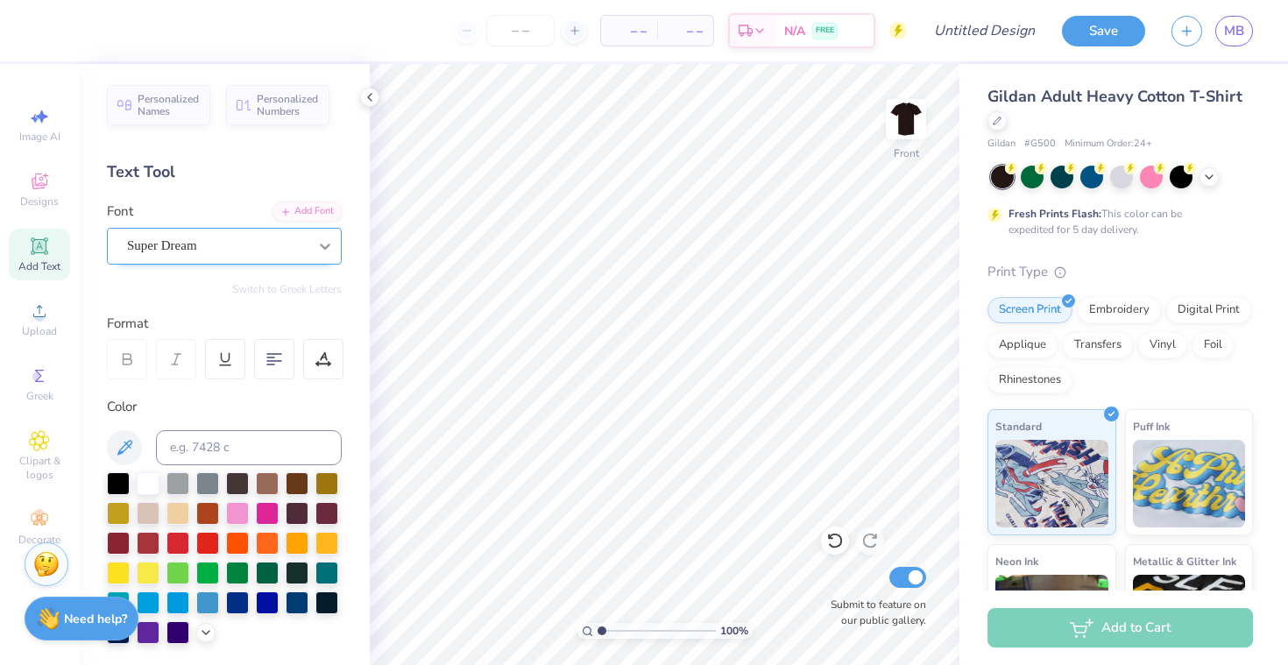
click at [313, 245] on div at bounding box center [325, 247] width 32 height 32
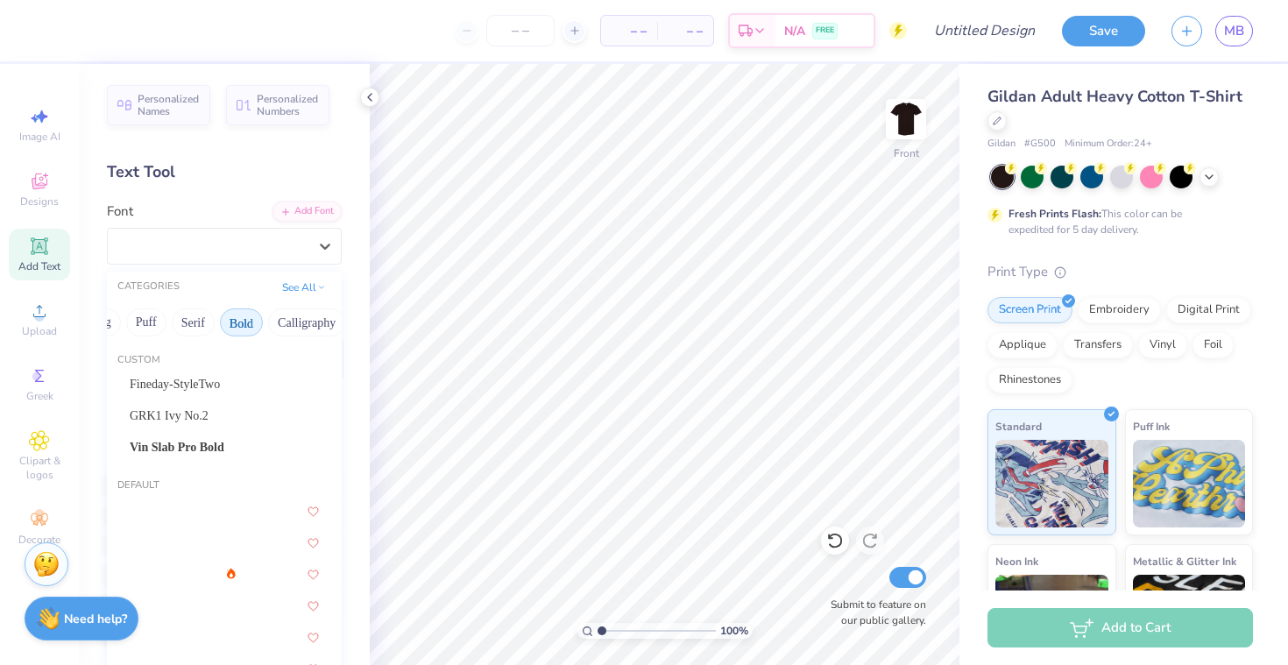
scroll to position [0, 126]
click at [249, 321] on button "Bold" at bounding box center [243, 323] width 43 height 28
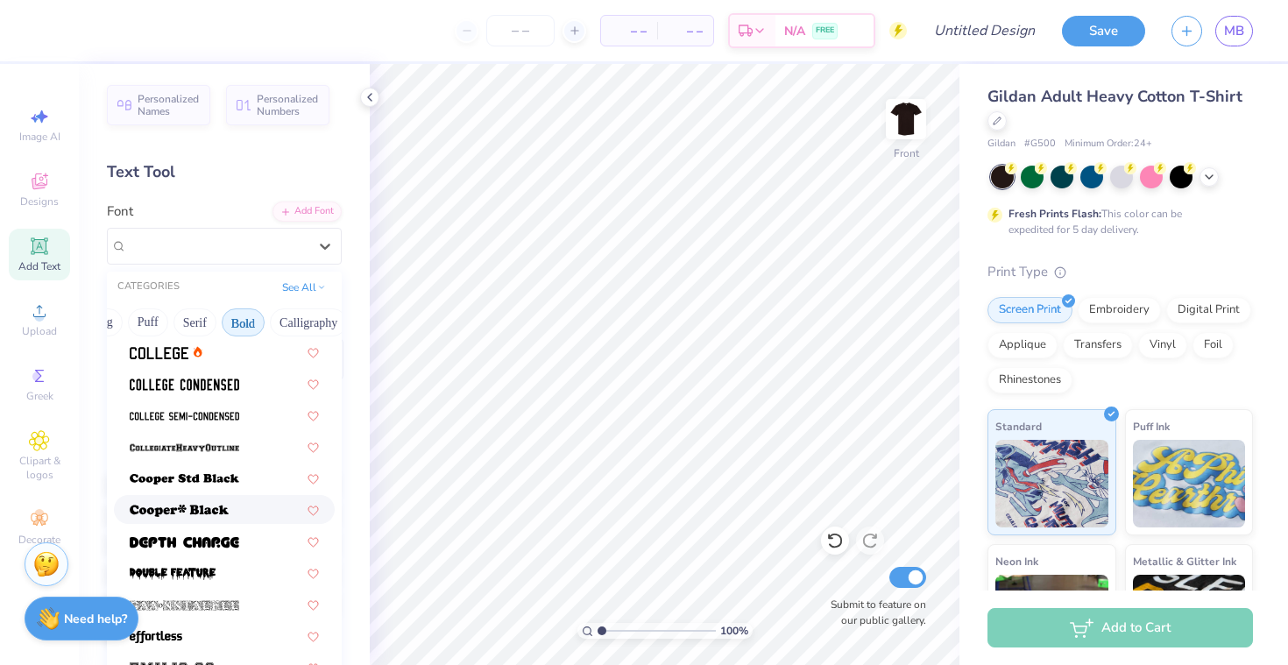
scroll to position [11, 0]
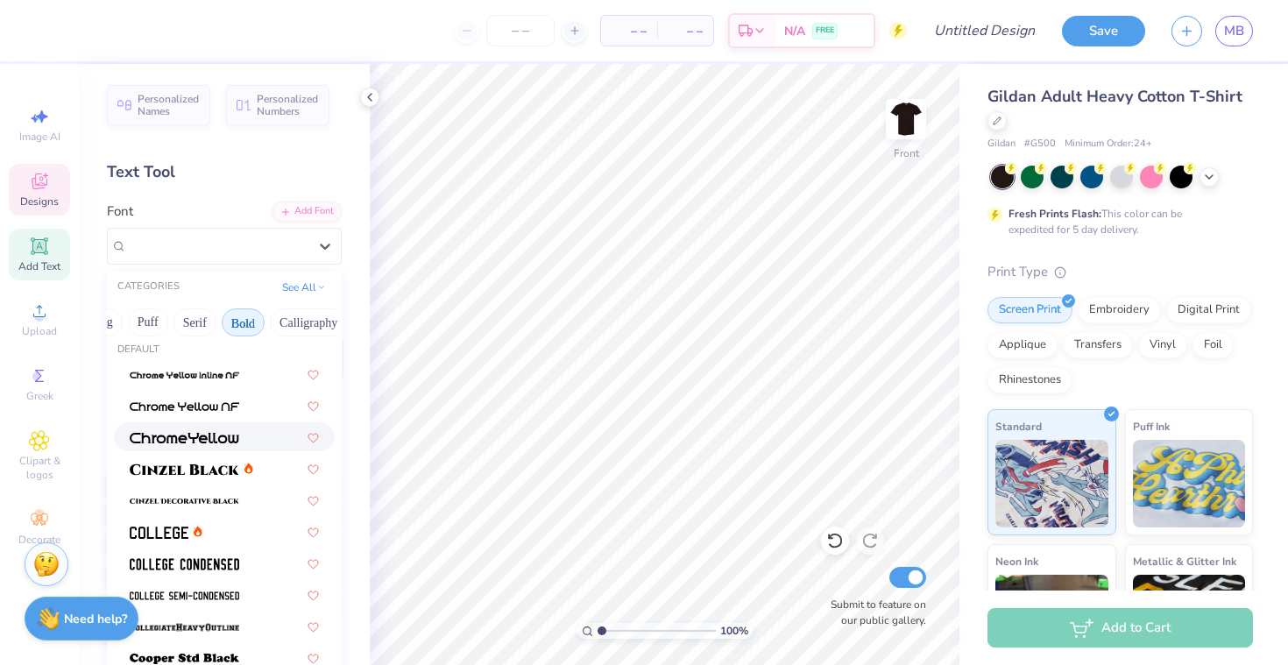
click at [48, 203] on span "Designs" at bounding box center [39, 202] width 39 height 14
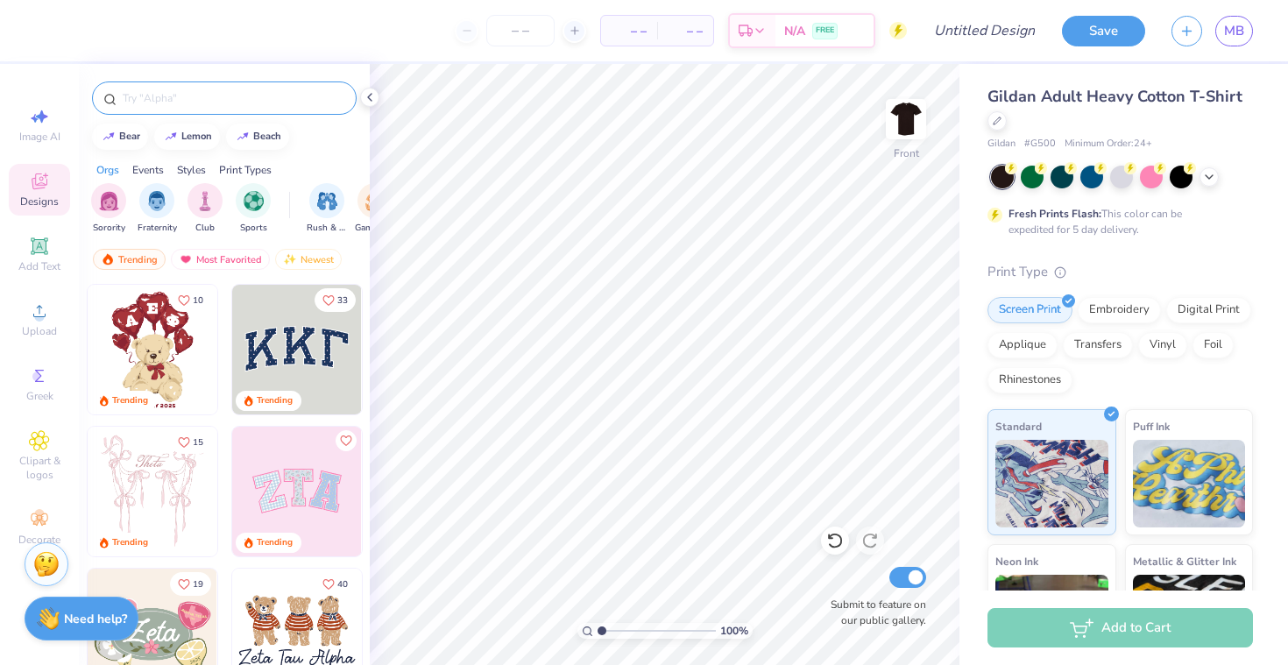
click at [185, 110] on div at bounding box center [224, 98] width 265 height 33
click at [183, 95] on input "text" at bounding box center [233, 98] width 224 height 18
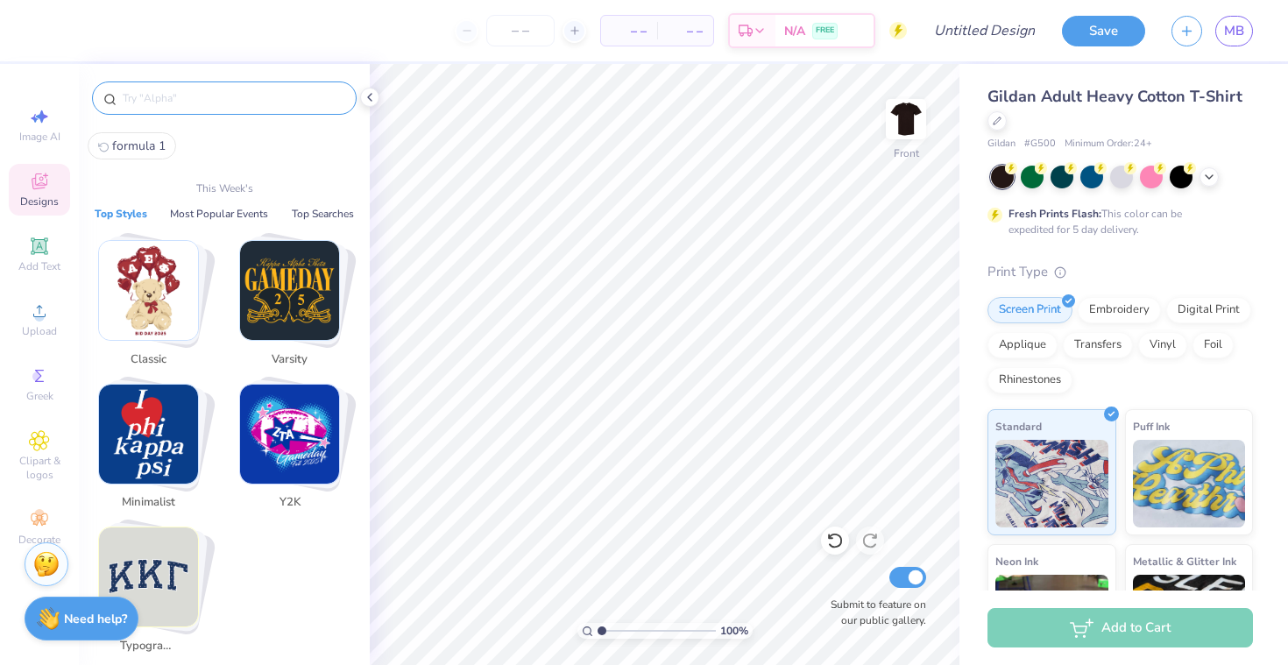
click at [139, 138] on span "formula 1" at bounding box center [138, 146] width 53 height 17
type input "formula 1"
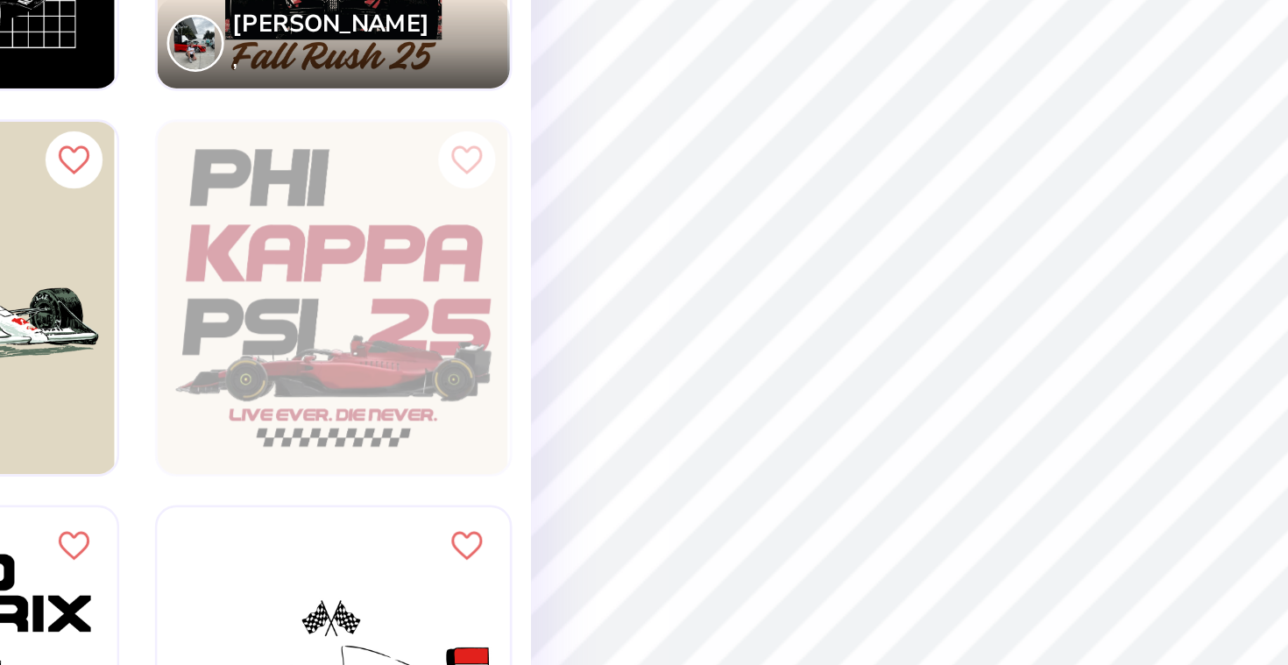
scroll to position [27, 0]
